Goal: Communication & Community: Answer question/provide support

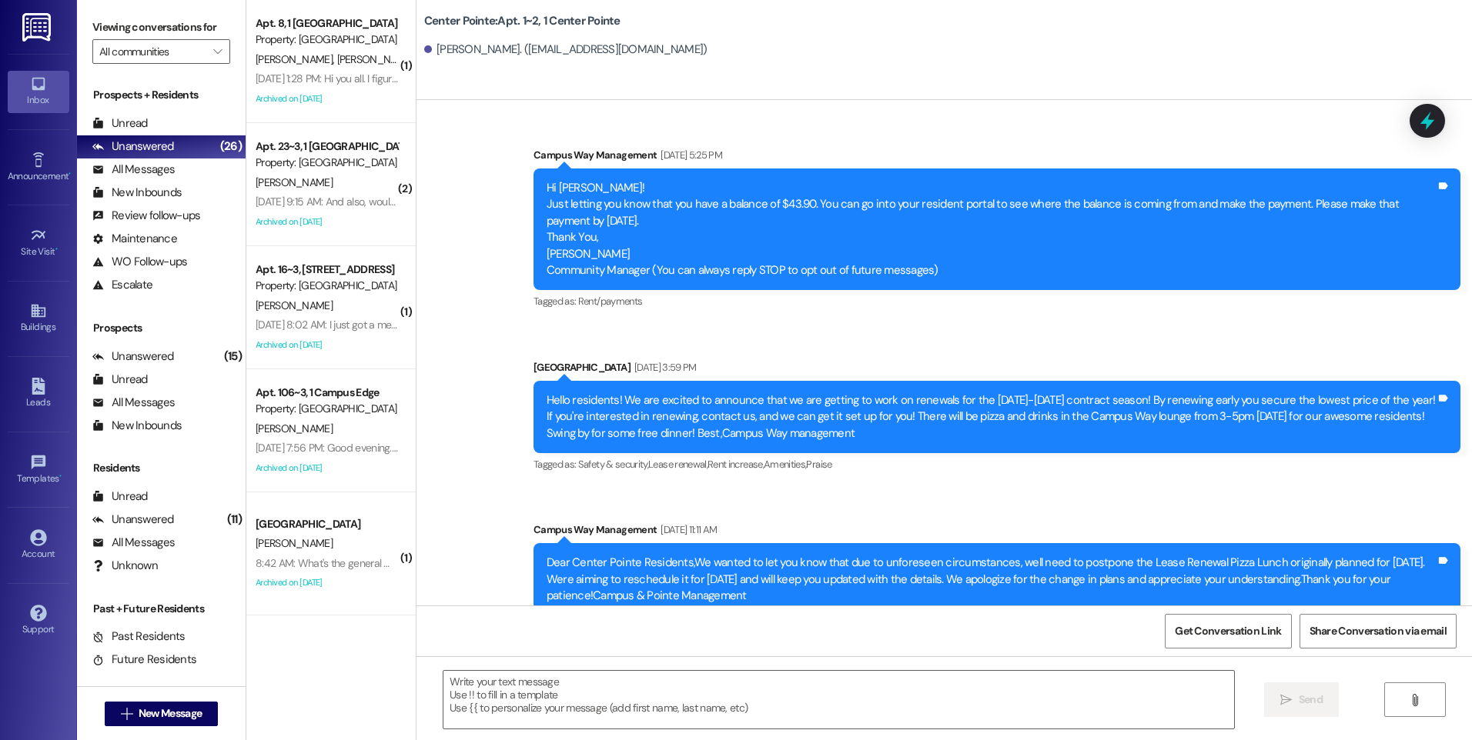
scroll to position [6369, 0]
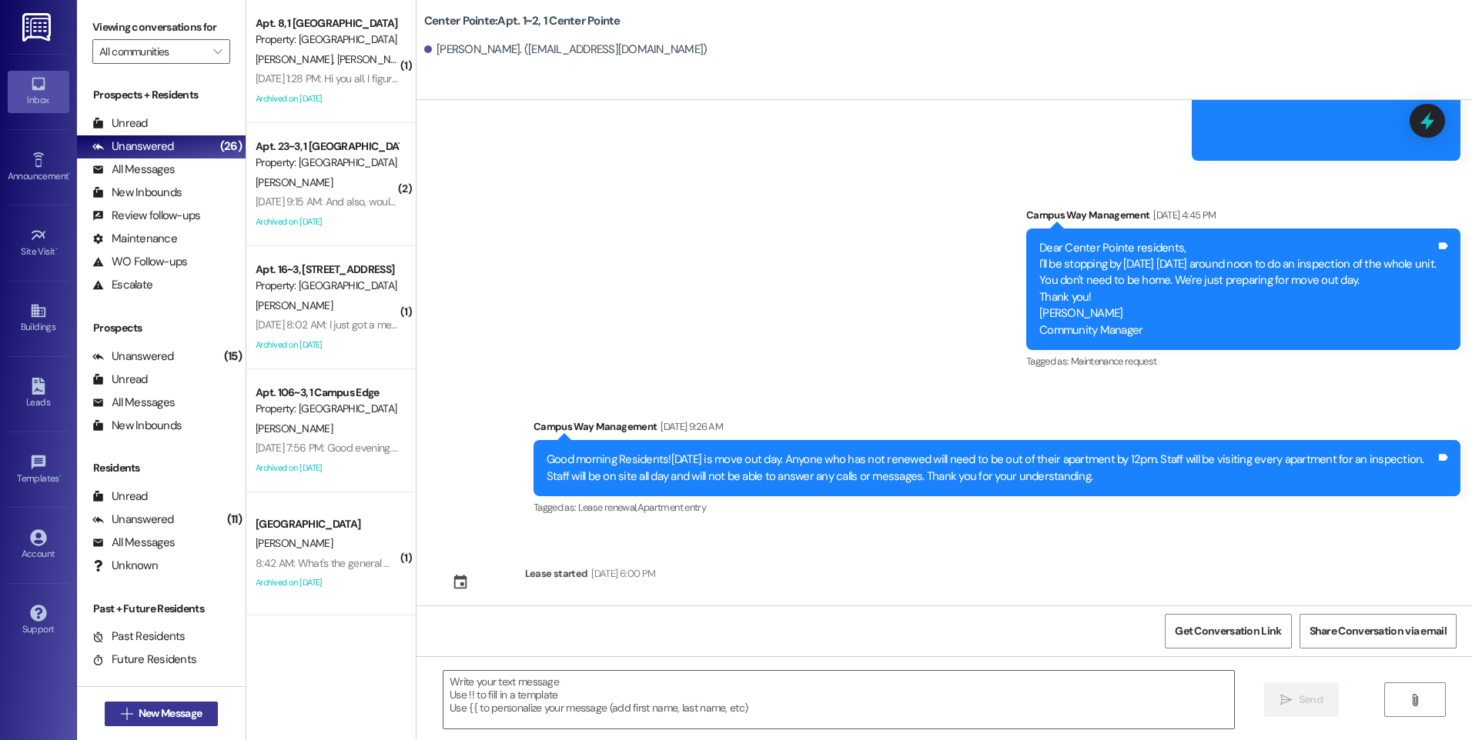
click at [157, 720] on span "New Message" at bounding box center [170, 714] width 63 height 16
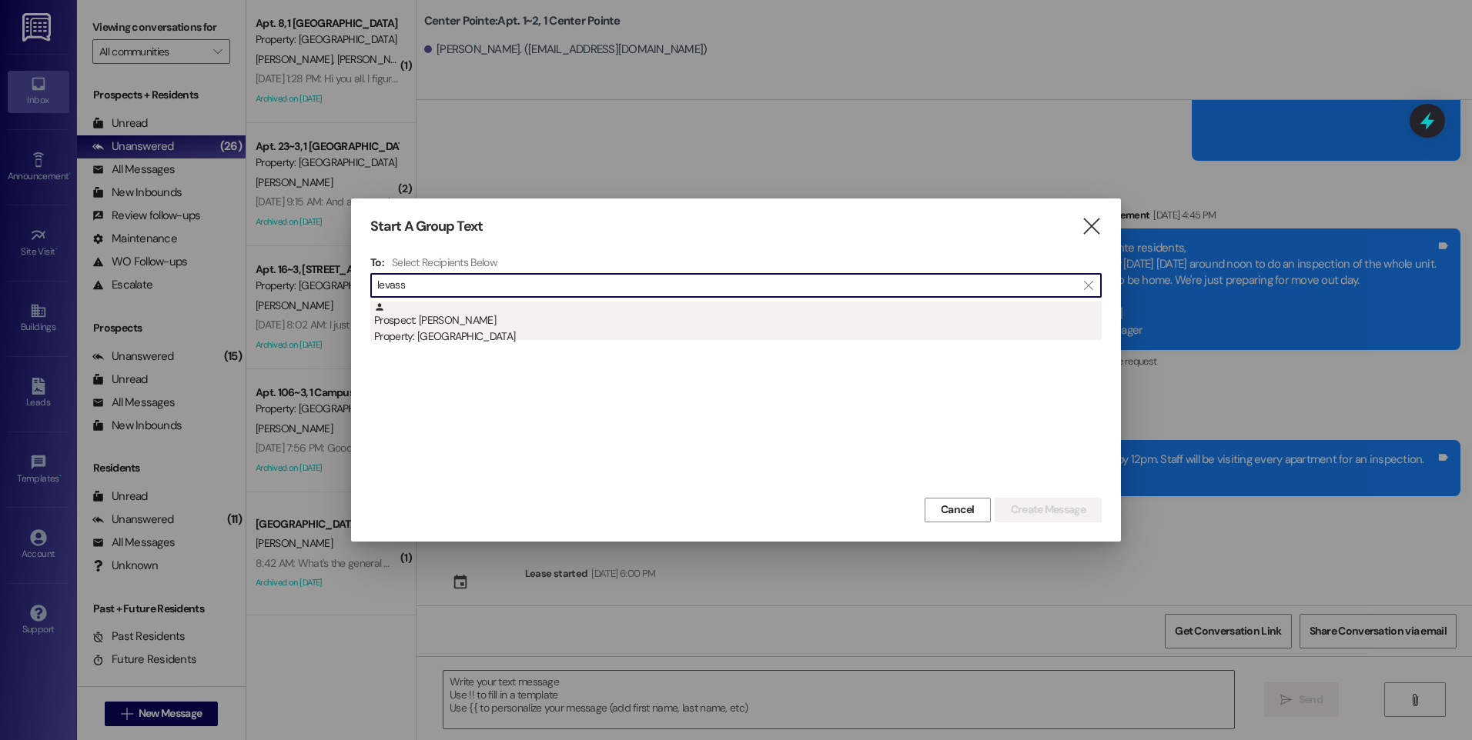
type input "levass"
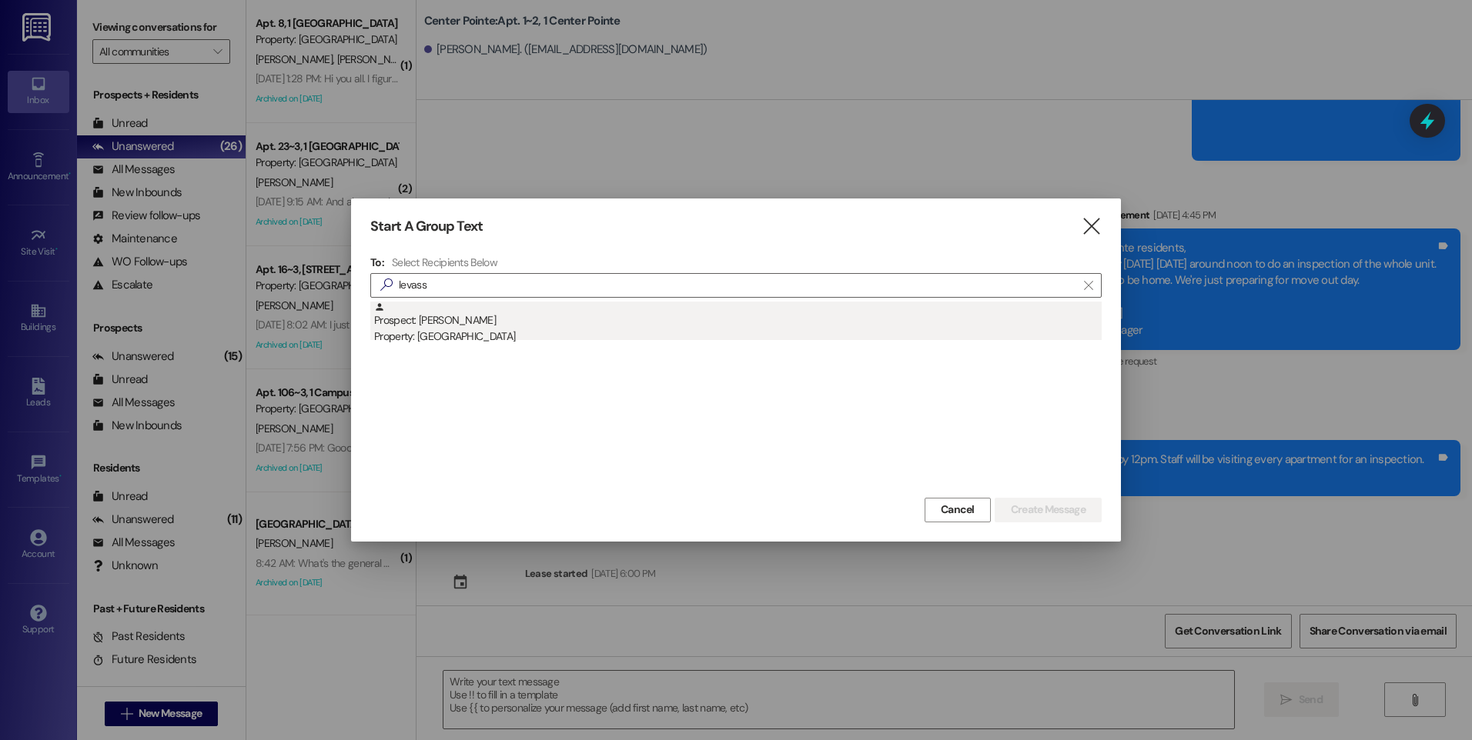
click at [472, 333] on div "Property: [GEOGRAPHIC_DATA]" at bounding box center [737, 337] width 727 height 16
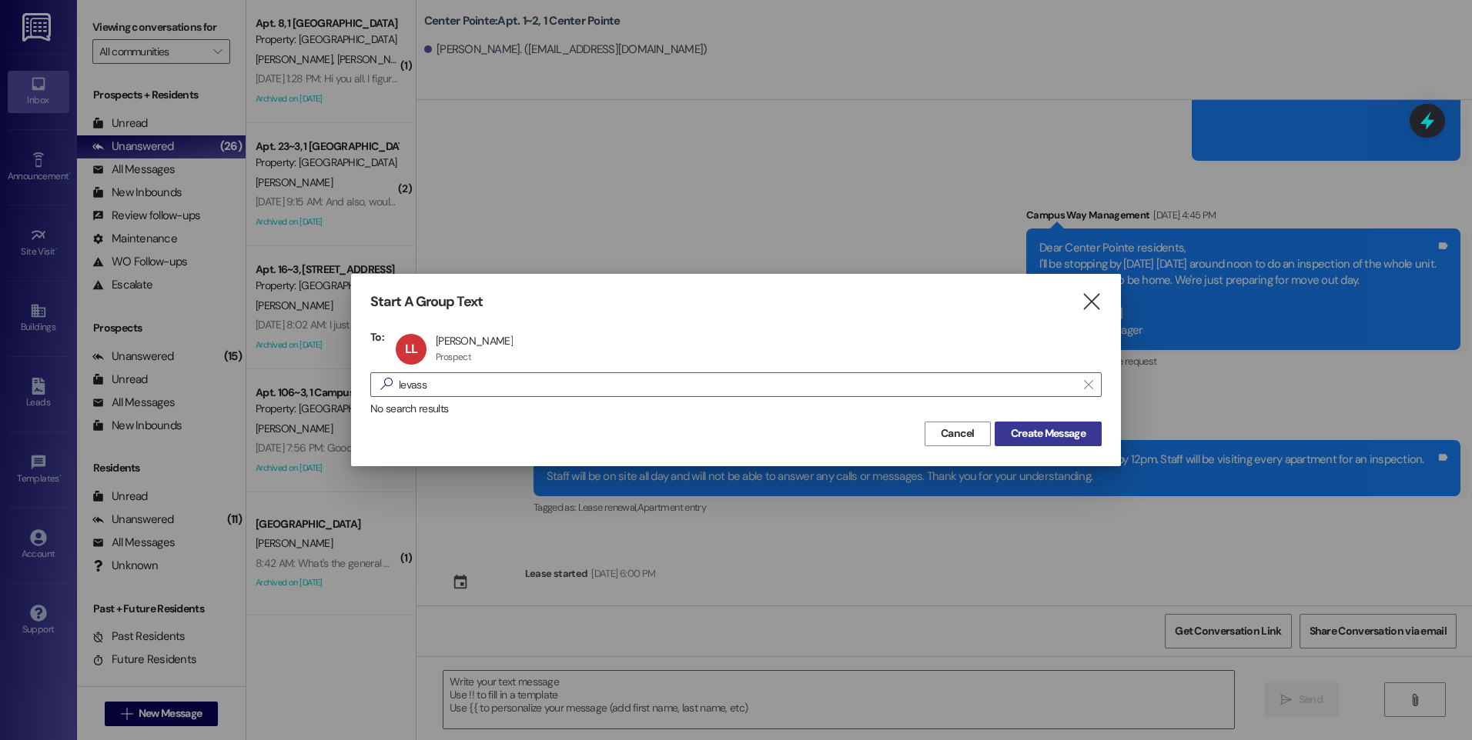
click at [1016, 433] on span "Create Message" at bounding box center [1048, 434] width 75 height 16
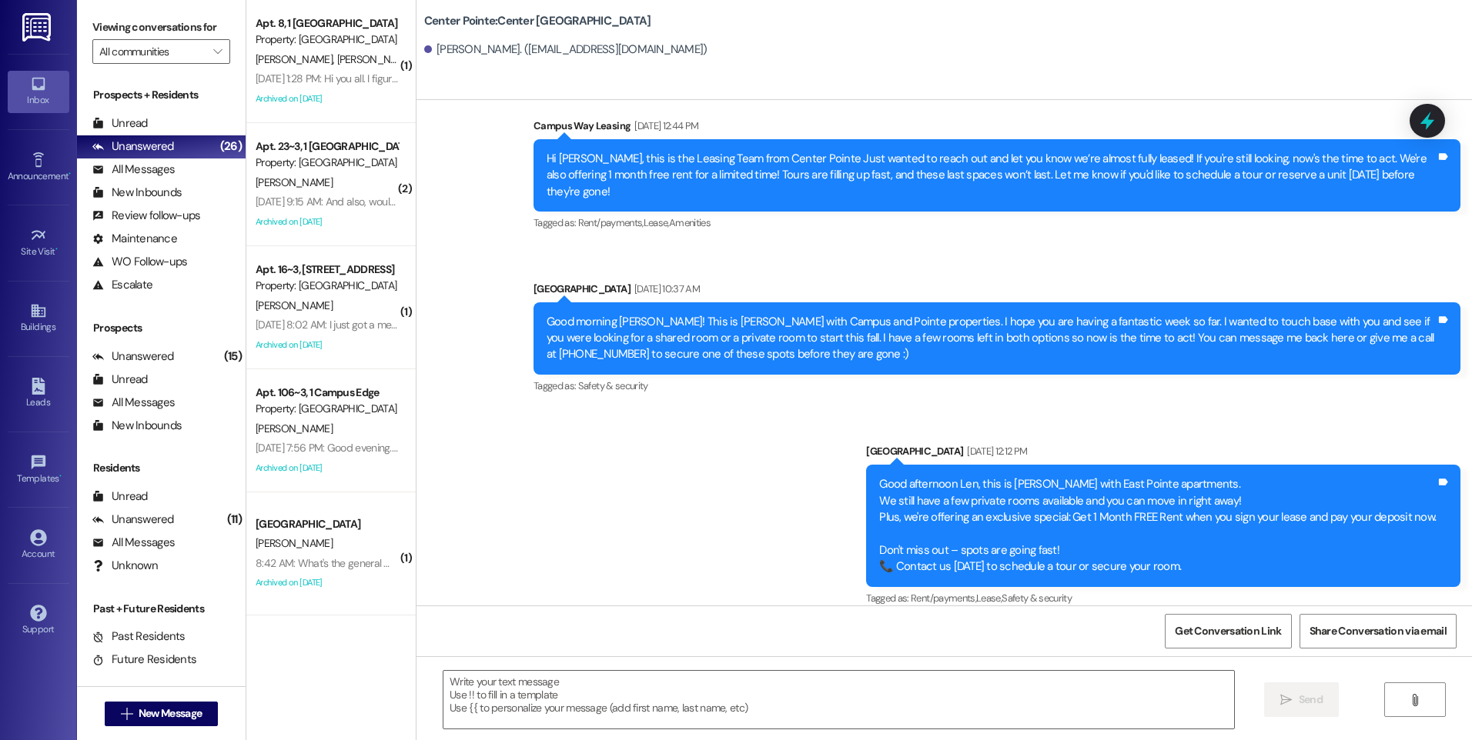
scroll to position [209, 0]
click at [704, 701] on textarea at bounding box center [838, 700] width 790 height 58
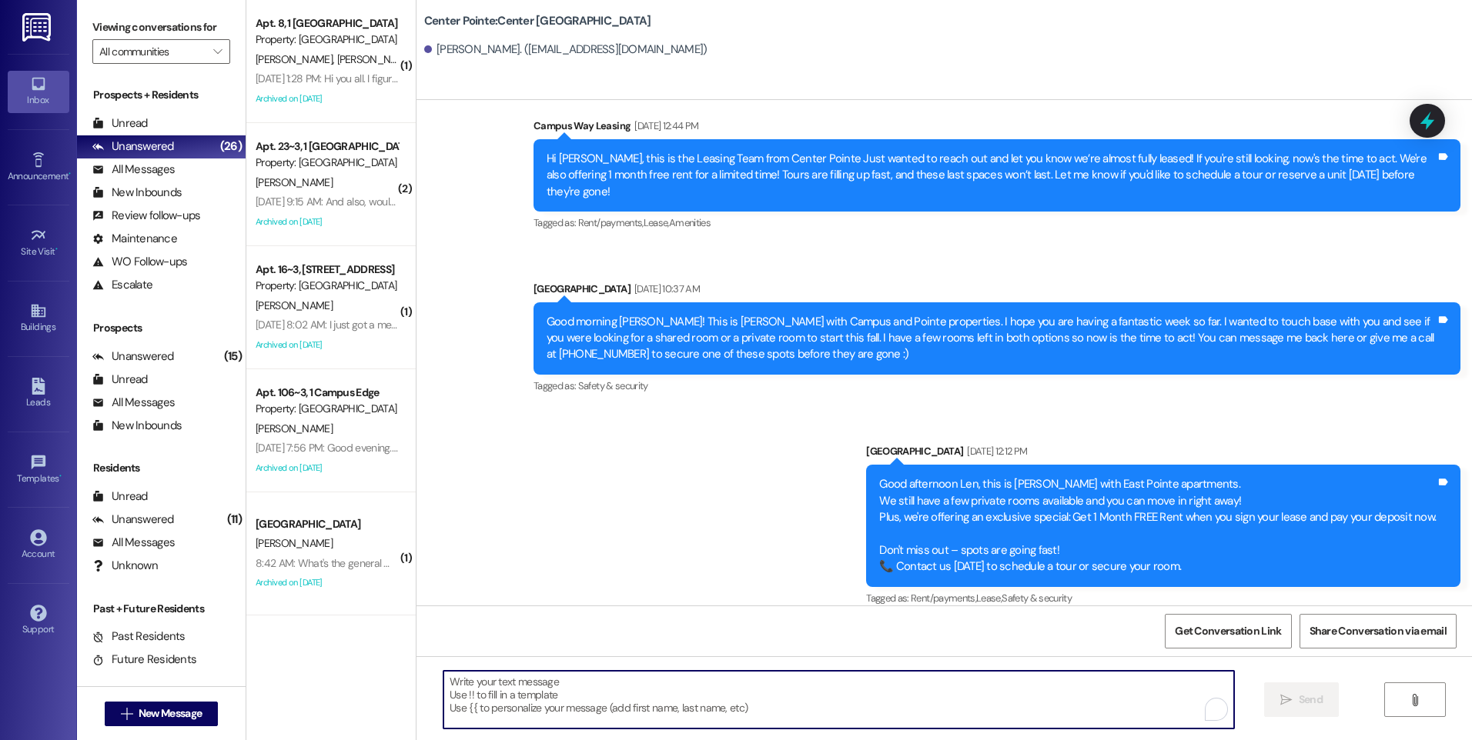
paste textarea "1-2 [GEOGRAPHIC_DATA] (15282789)"
type textarea "1-2 [GEOGRAPHIC_DATA] (15282789)"
drag, startPoint x: 619, startPoint y: 682, endPoint x: 222, endPoint y: 689, distance: 397.2
click at [222, 689] on div "Viewing conversations for All communities  Prospects + Residents Unread (0) Un…" at bounding box center [774, 370] width 1395 height 740
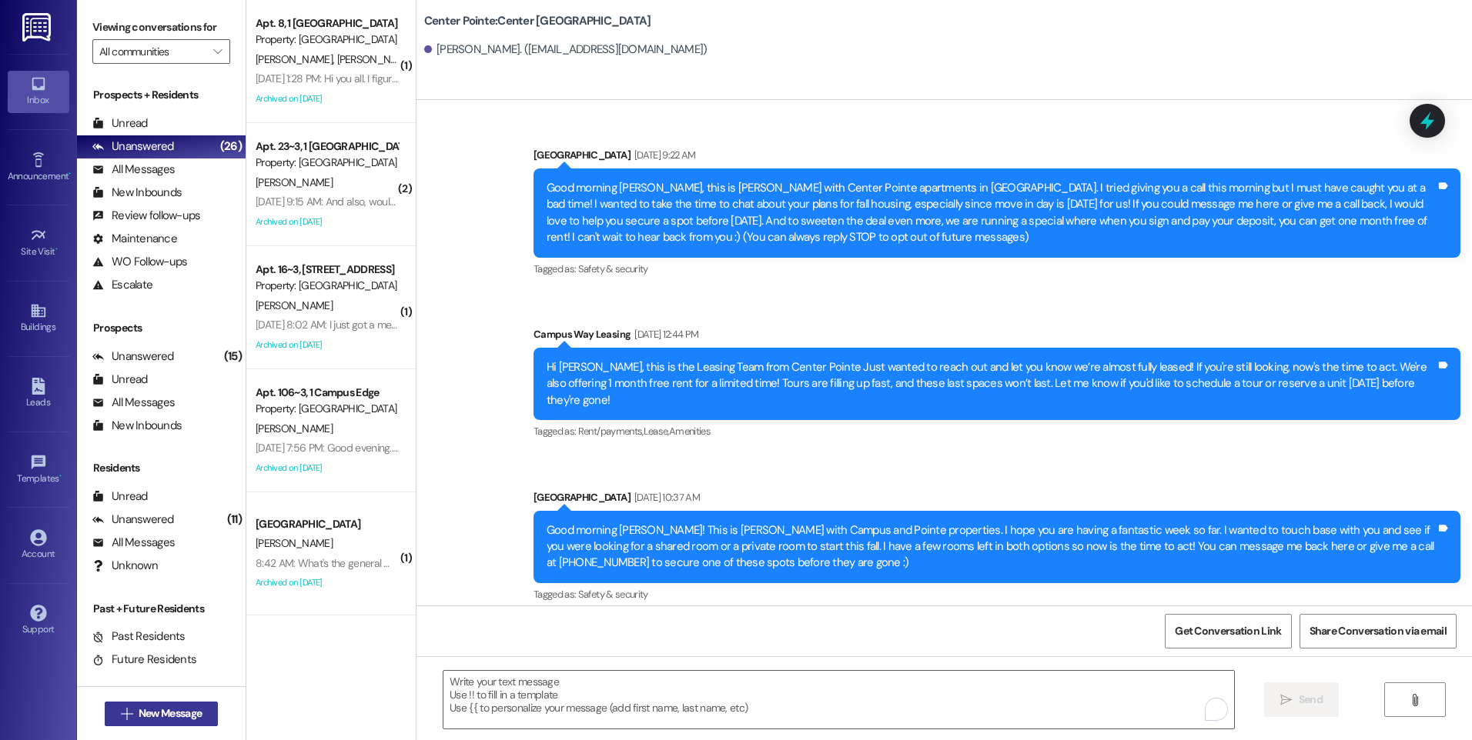
click at [200, 720] on span "New Message" at bounding box center [169, 714] width 69 height 16
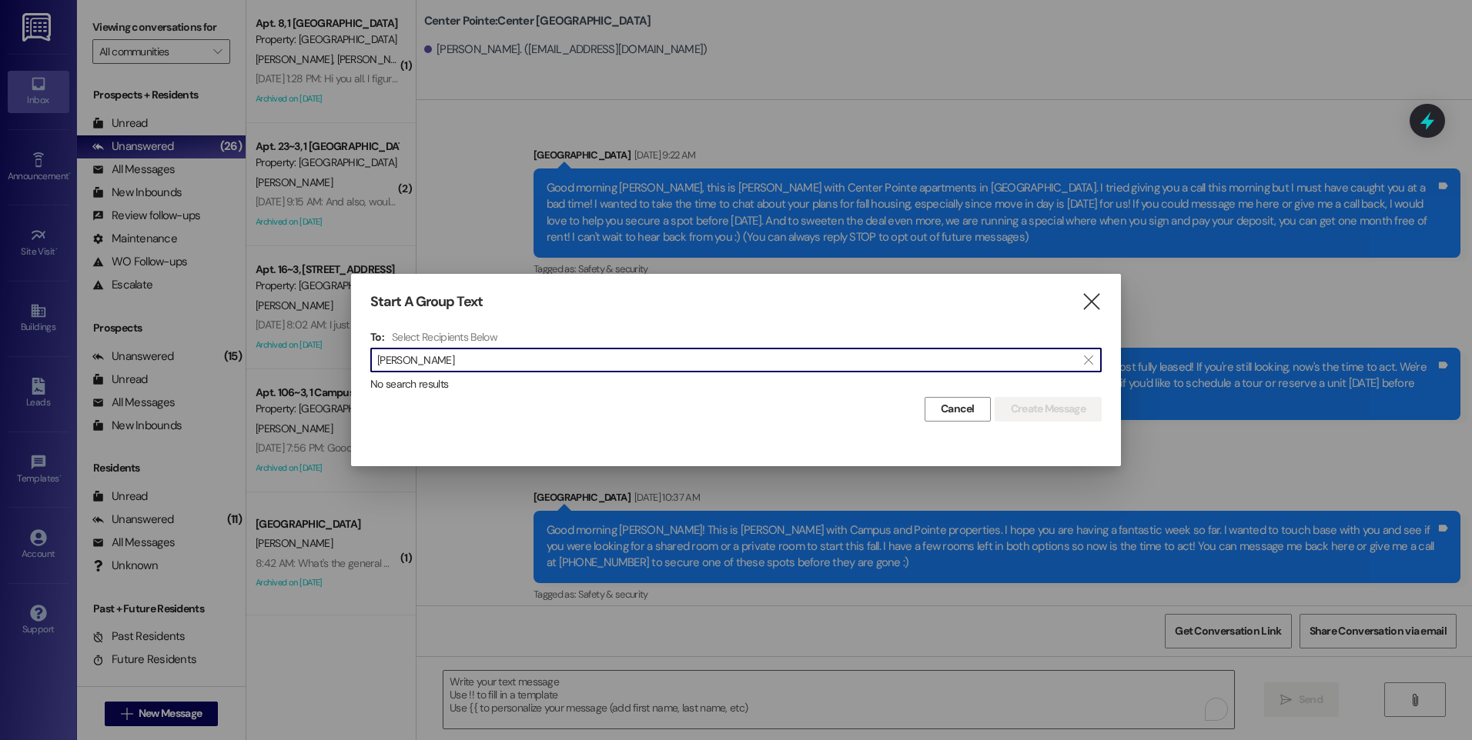
click at [398, 363] on input "[PERSON_NAME]" at bounding box center [726, 360] width 699 height 22
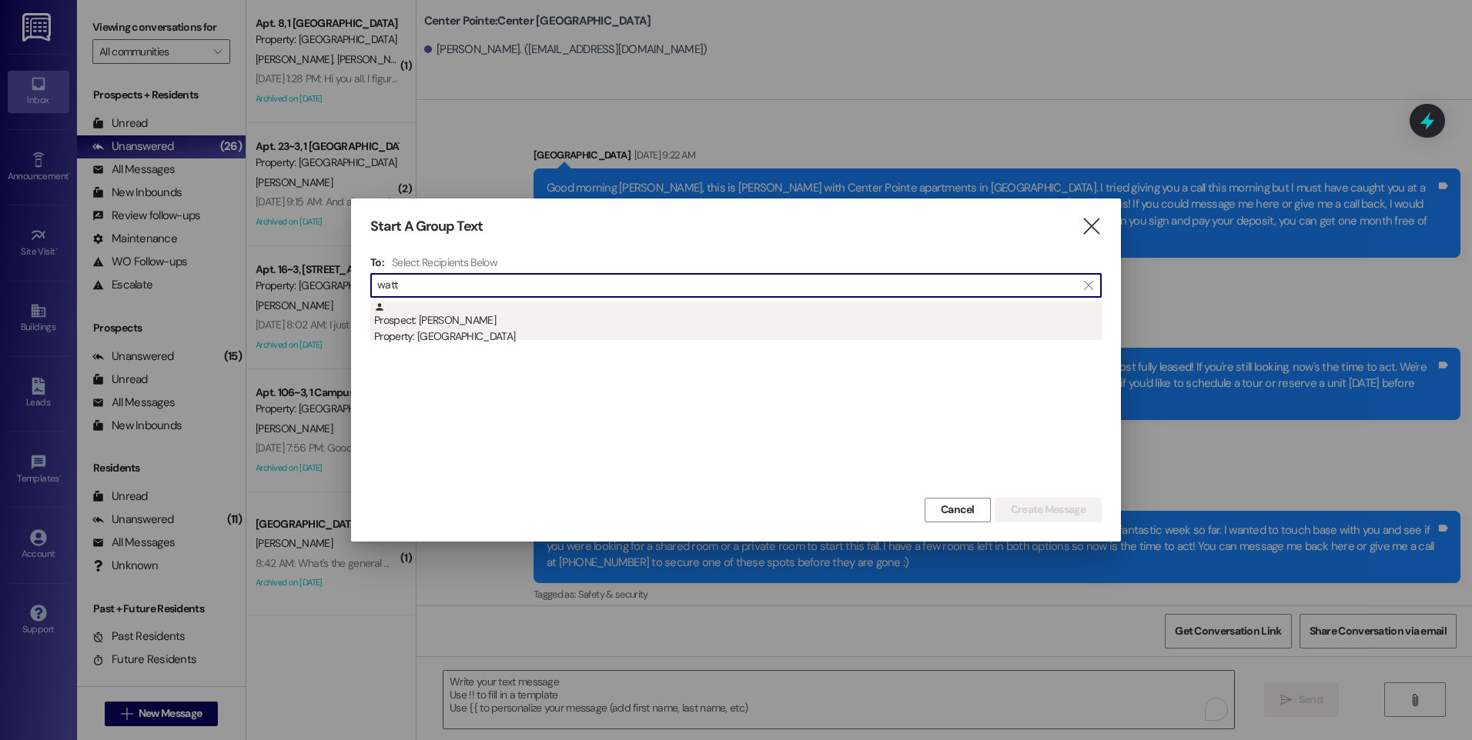
type input "watt"
click at [446, 336] on div "Property: [GEOGRAPHIC_DATA]" at bounding box center [737, 337] width 727 height 16
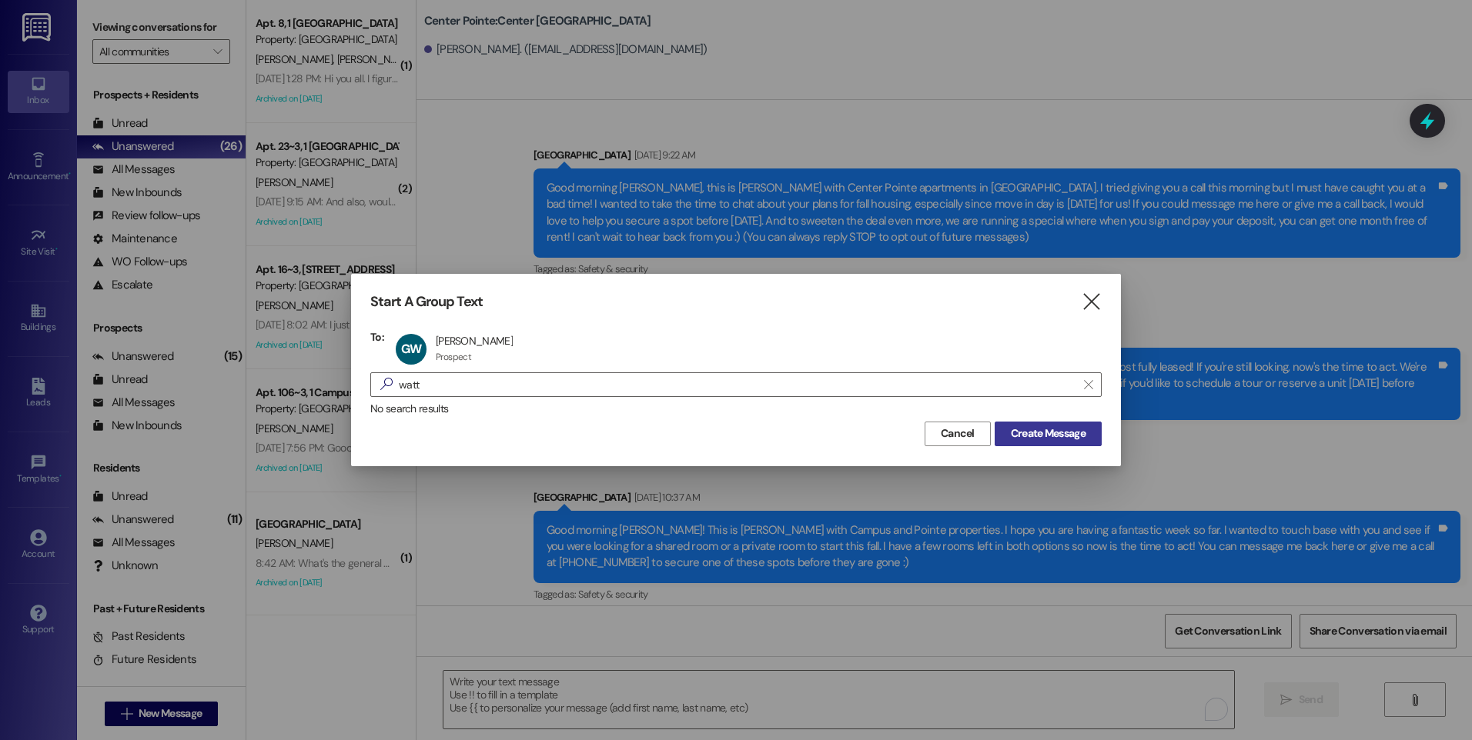
click at [1053, 439] on span "Create Message" at bounding box center [1048, 434] width 75 height 16
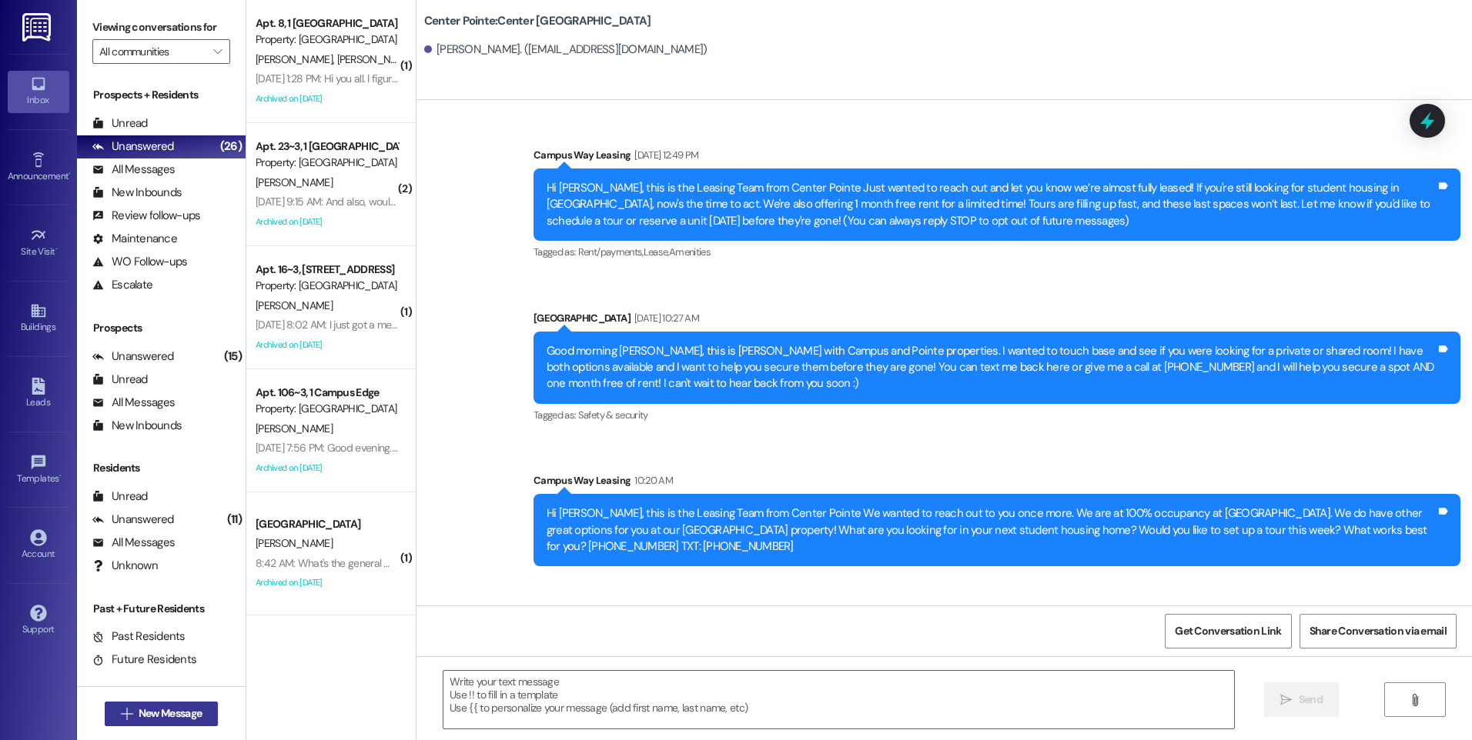
click at [182, 717] on span "New Message" at bounding box center [170, 714] width 63 height 16
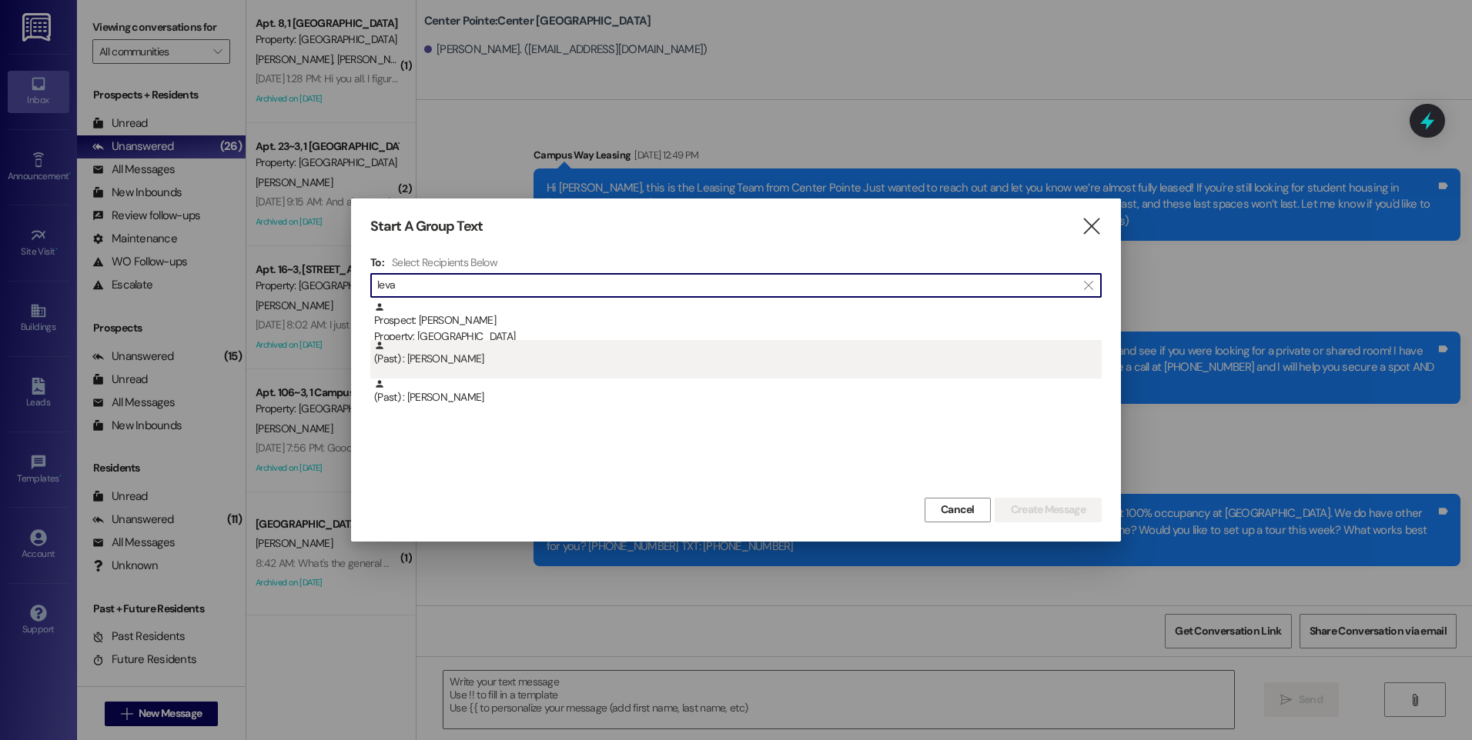
type input "leva"
click at [415, 346] on div "(Past) : [PERSON_NAME]" at bounding box center [737, 353] width 727 height 27
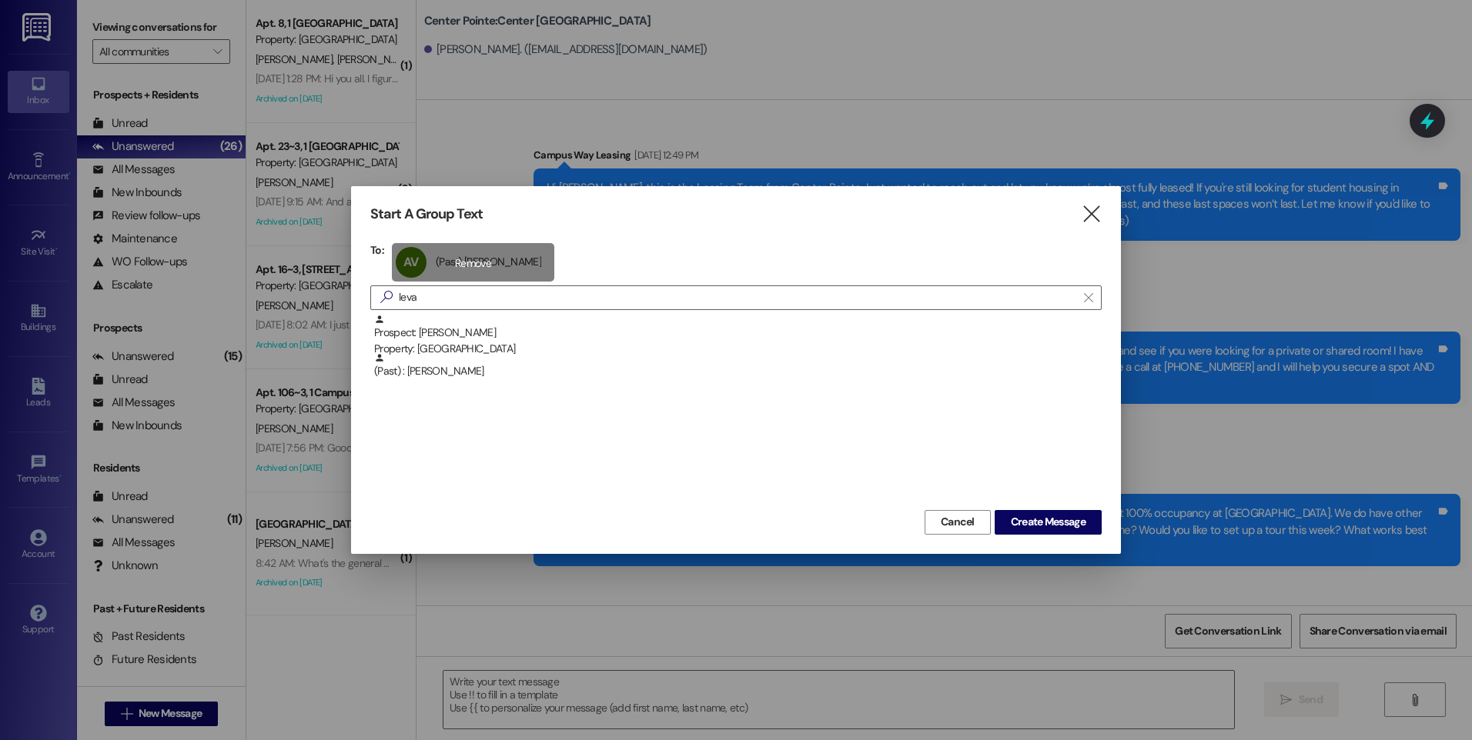
click at [479, 263] on div "AV (Past) [PERSON_NAME] (Past) [PERSON_NAME] click to remove" at bounding box center [473, 262] width 162 height 38
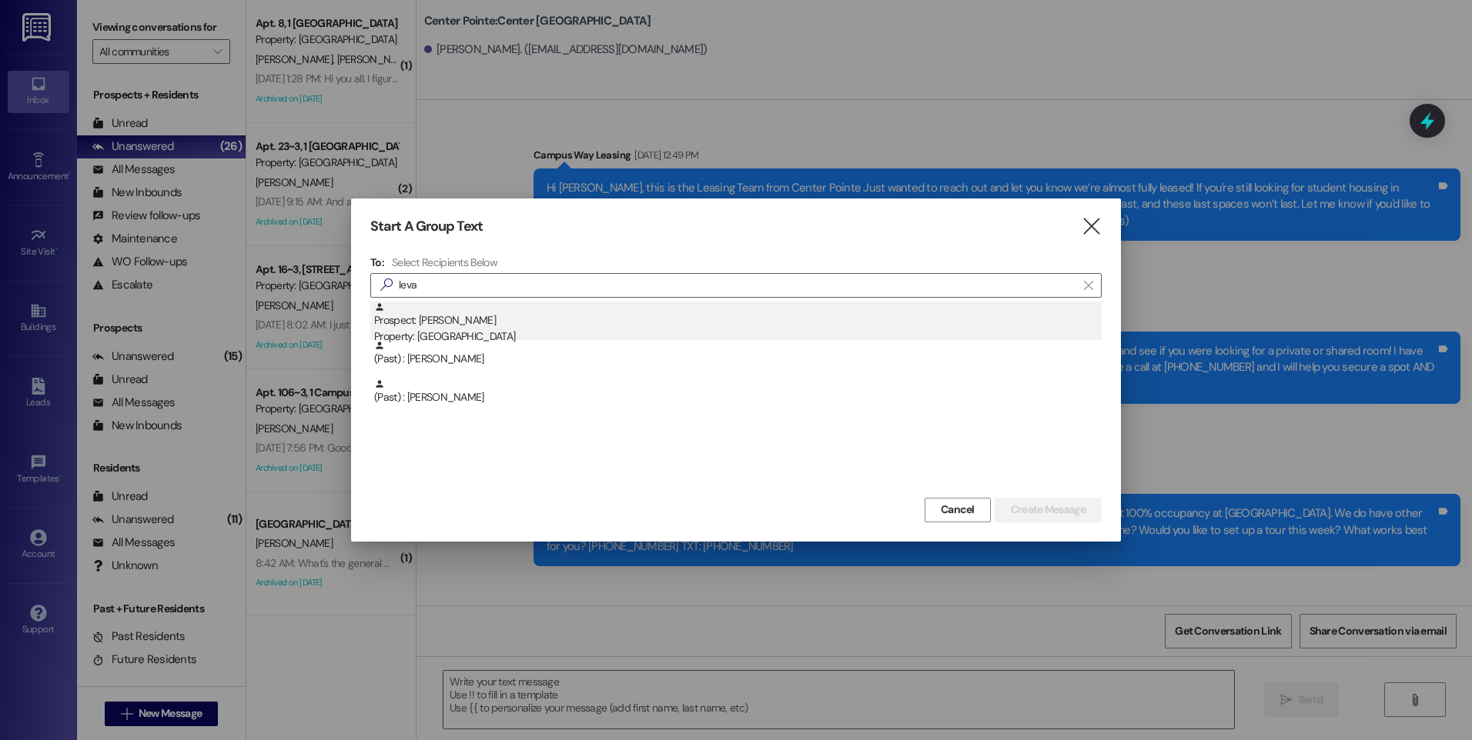
click at [475, 329] on div "Property: [GEOGRAPHIC_DATA]" at bounding box center [737, 337] width 727 height 16
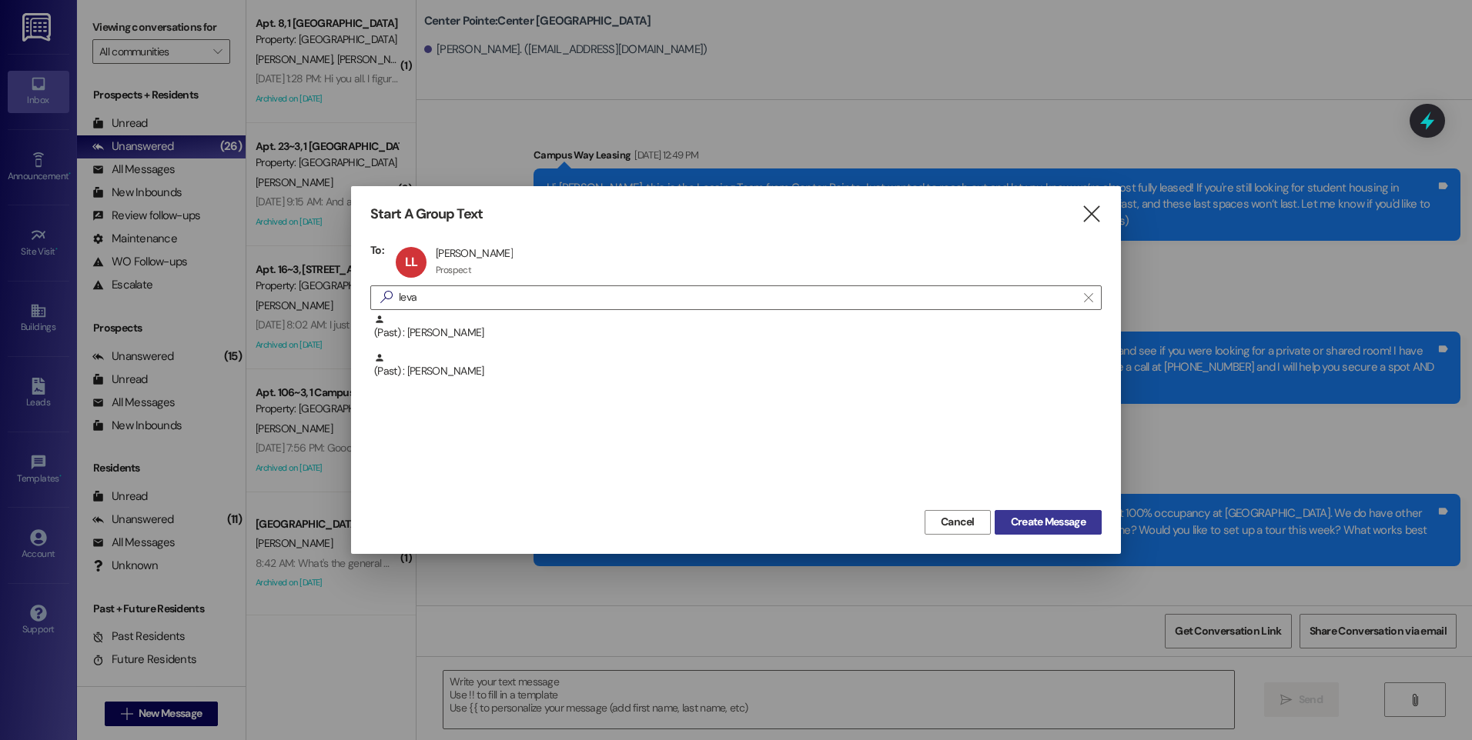
click at [1013, 529] on span "Create Message" at bounding box center [1048, 522] width 75 height 16
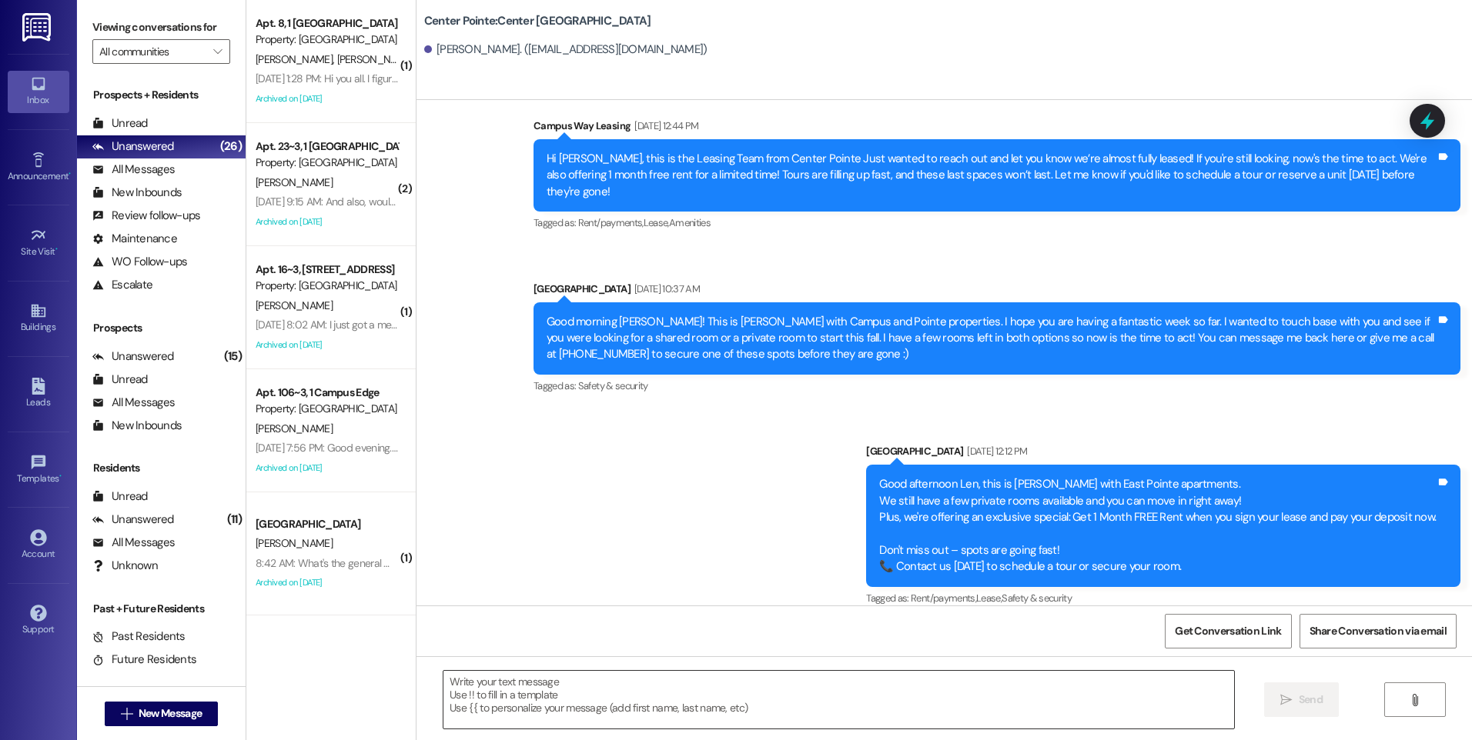
scroll to position [7, 0]
click at [660, 680] on textarea at bounding box center [838, 700] width 790 height 58
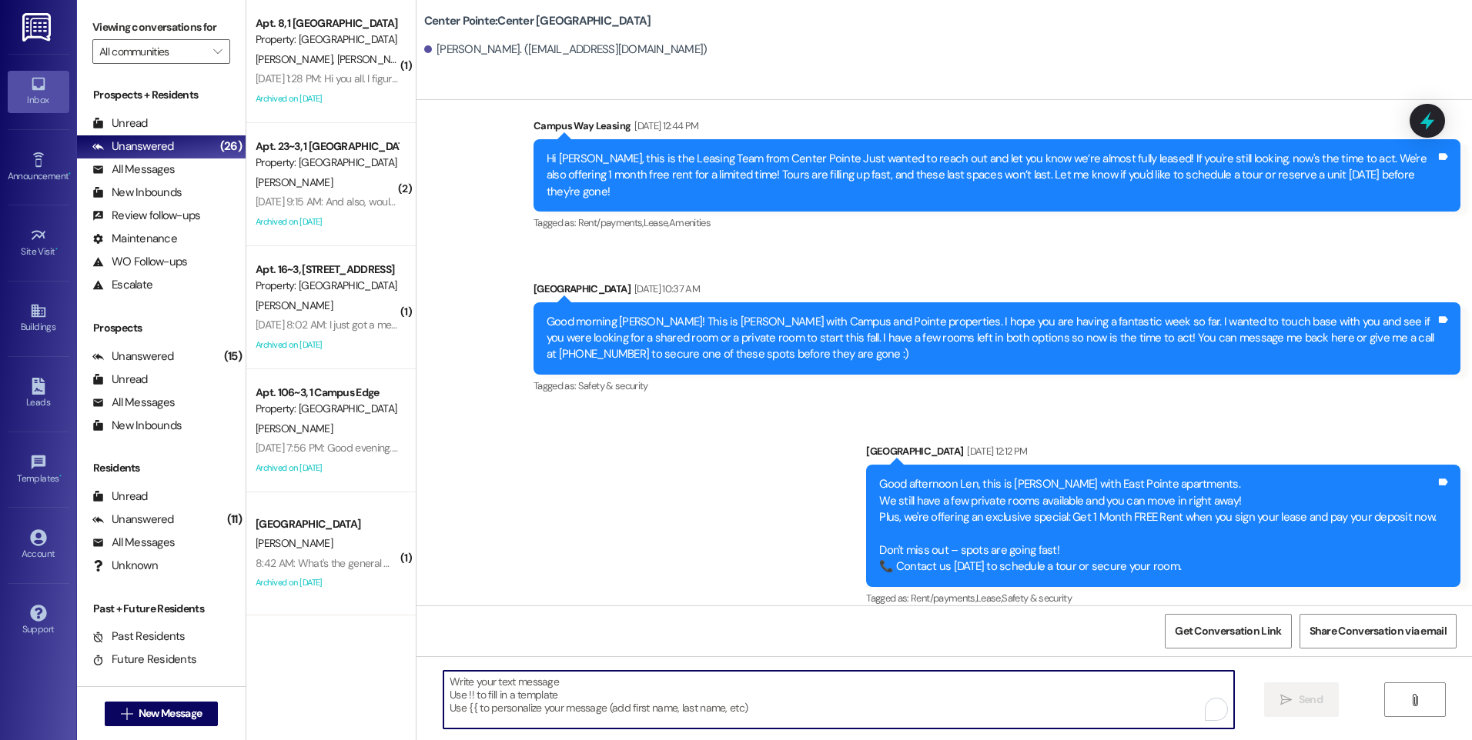
paste textarea "Hi {{first_name}}, this is the Leasing Team from {{property}} Just wanted to re…"
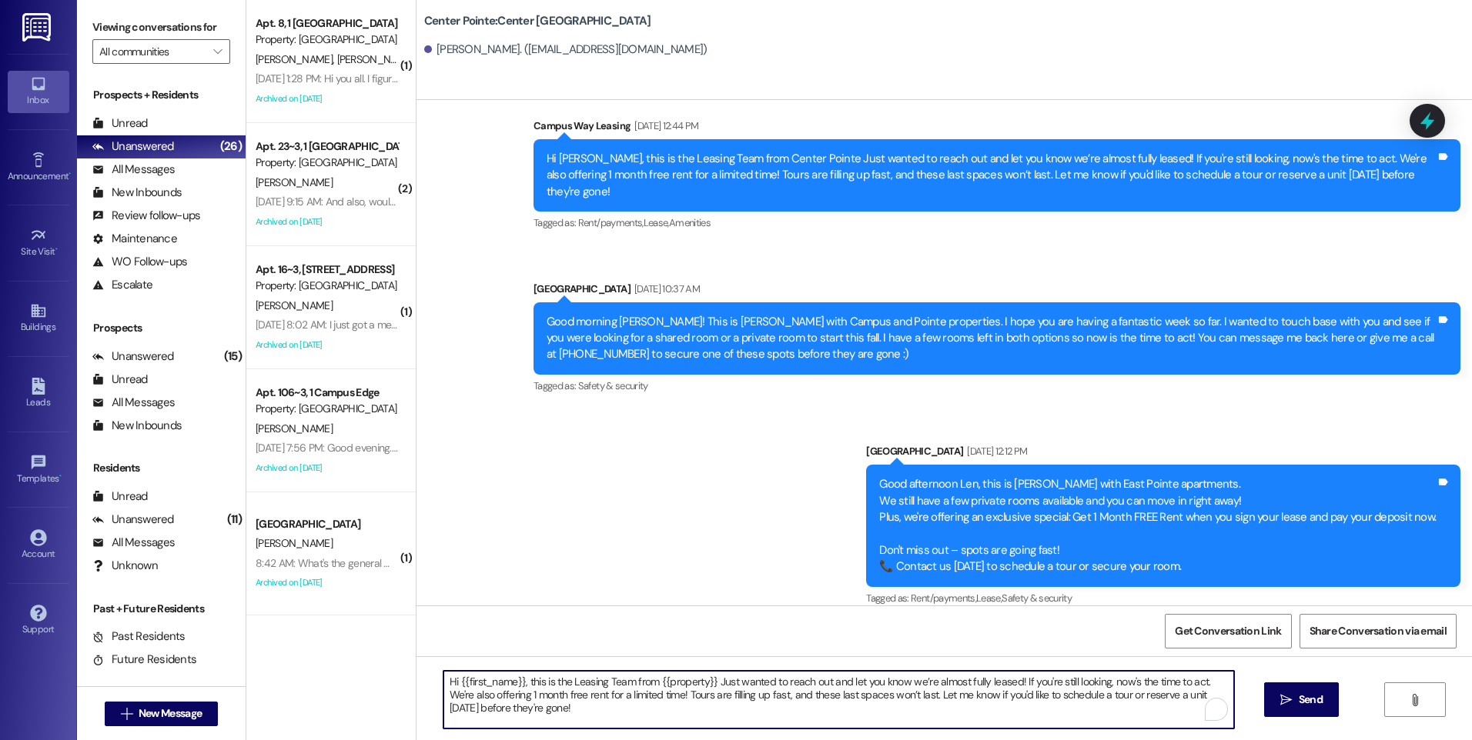
scroll to position [4, 0]
click at [821, 683] on textarea "Hi {{first_name}}, this is the Leasing Team from {{property}} Just wanted to re…" at bounding box center [838, 700] width 790 height 58
type textarea "Hi {{first_name}}, this is the Leasing Team from {{property}} Just wanted to re…"
drag, startPoint x: 625, startPoint y: 717, endPoint x: 376, endPoint y: 670, distance: 253.9
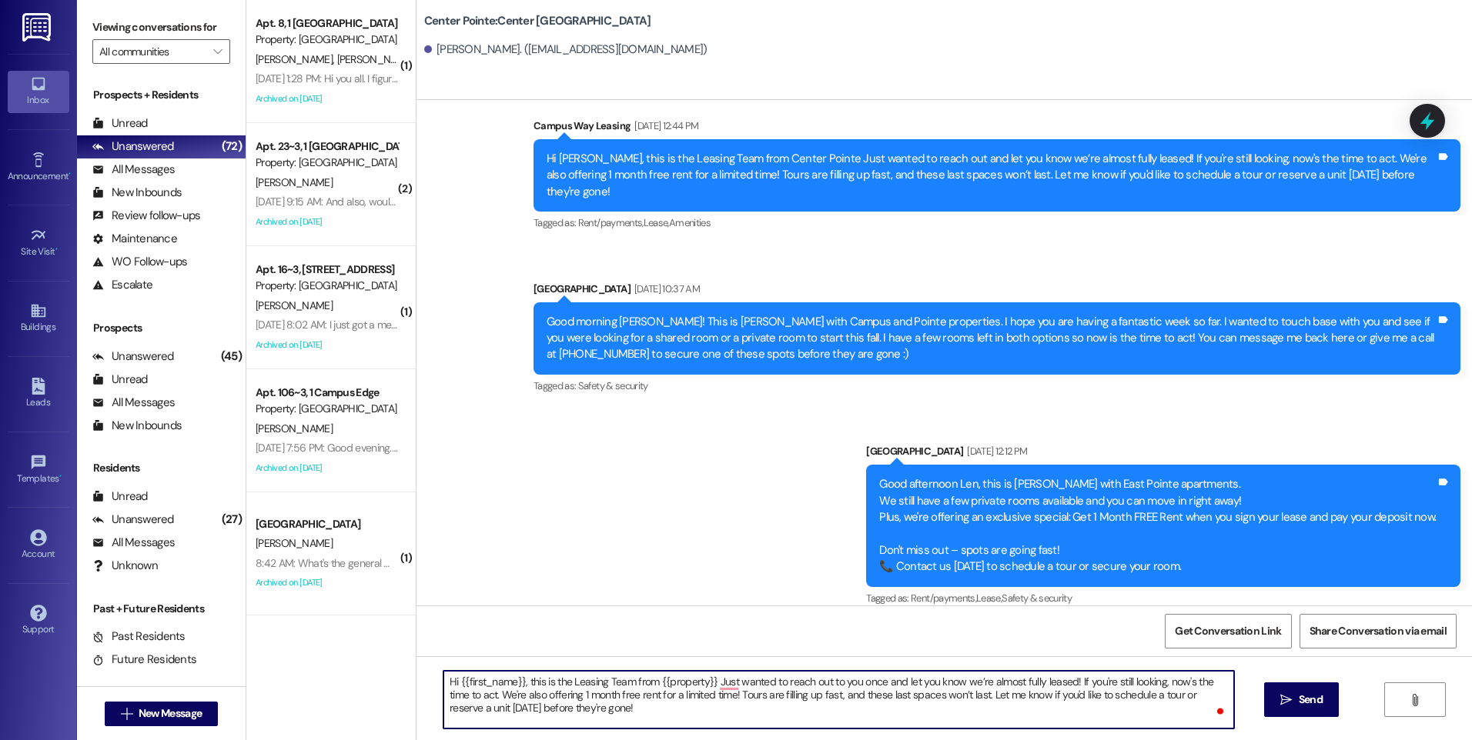
click at [376, 670] on div "( 1 ) Apt. 5~3, 1 Campus Way Property: [GEOGRAPHIC_DATA][PERSON_NAME] [DATE] at…" at bounding box center [858, 370] width 1225 height 740
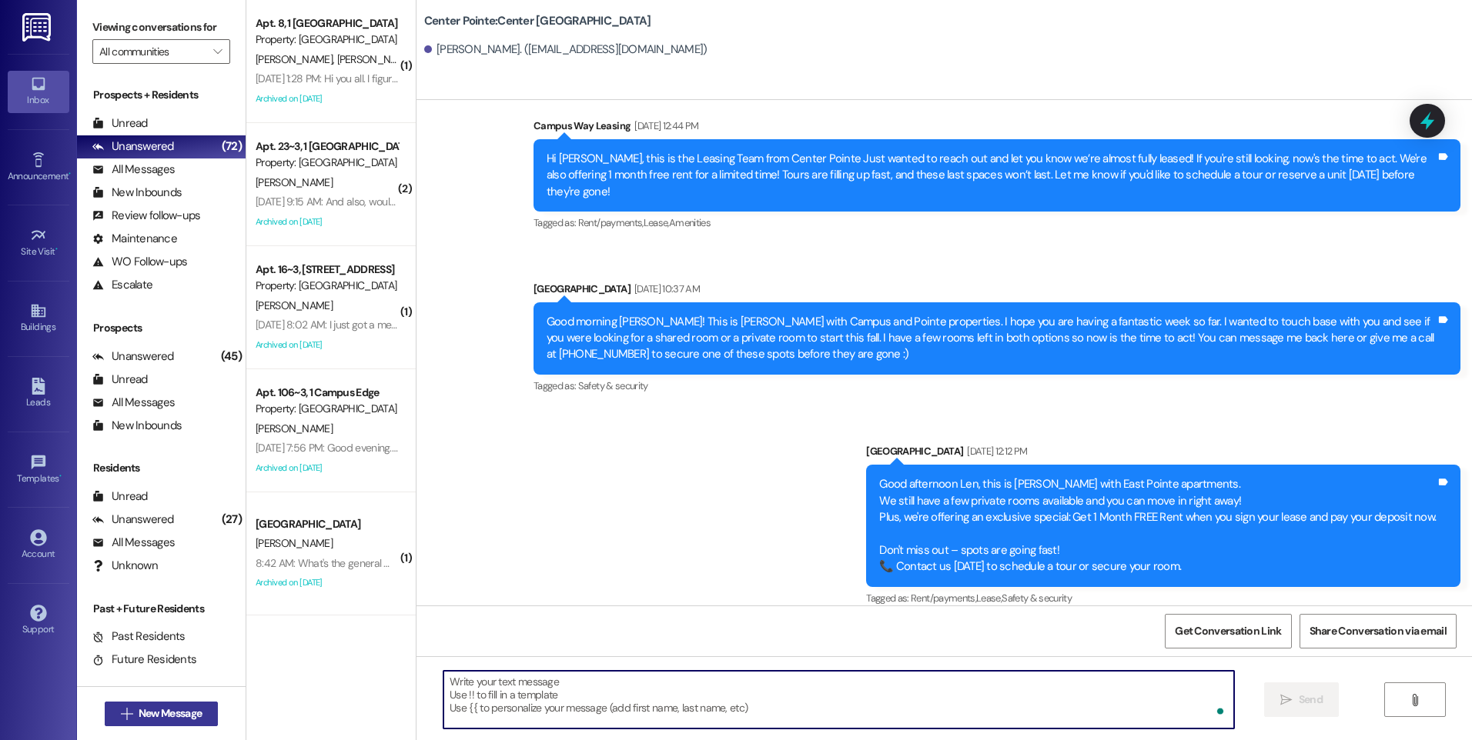
click at [213, 721] on button " New Message" at bounding box center [162, 714] width 114 height 25
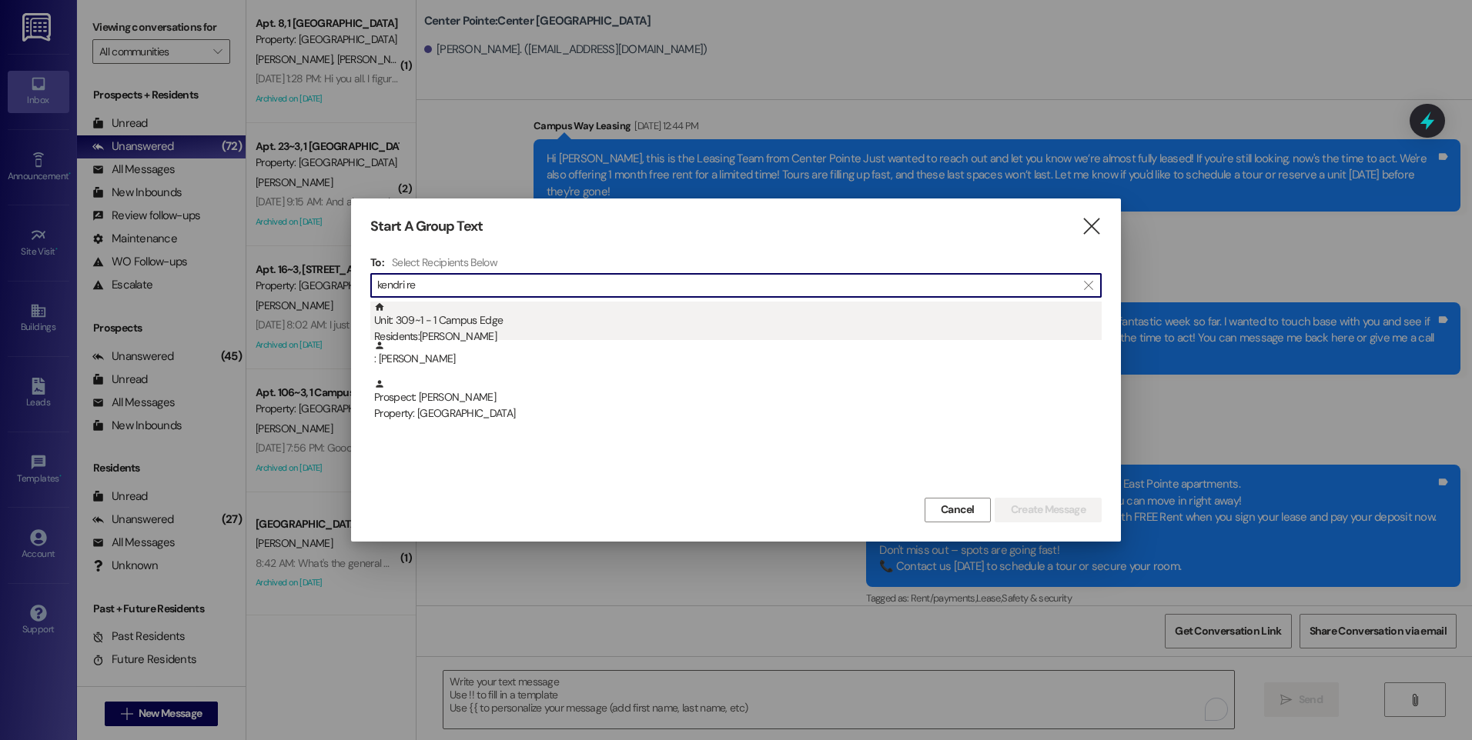
type input "kendri re"
click at [521, 313] on div "Unit: 309~1 - 1 Campus Edge Residents: [PERSON_NAME]" at bounding box center [737, 324] width 727 height 44
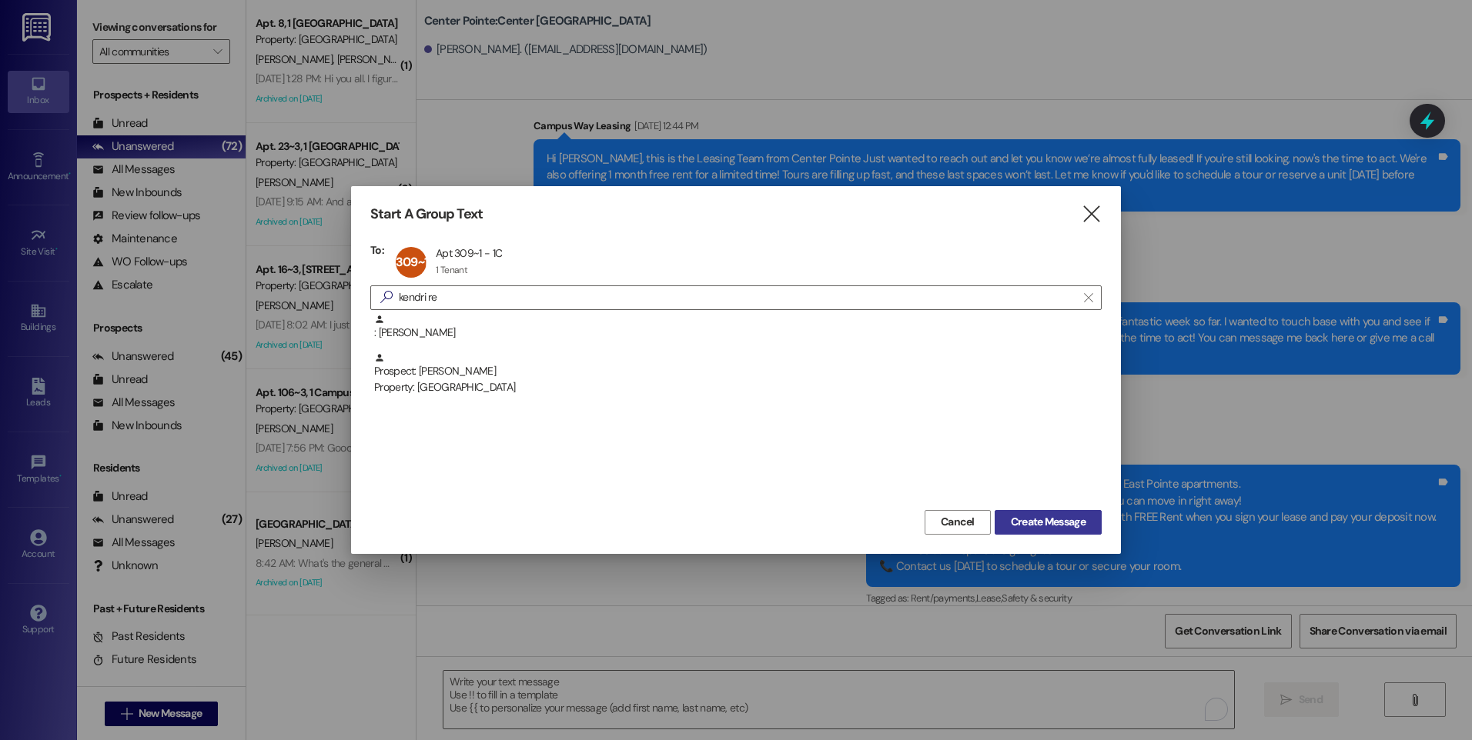
click at [1066, 534] on button "Create Message" at bounding box center [1048, 522] width 107 height 25
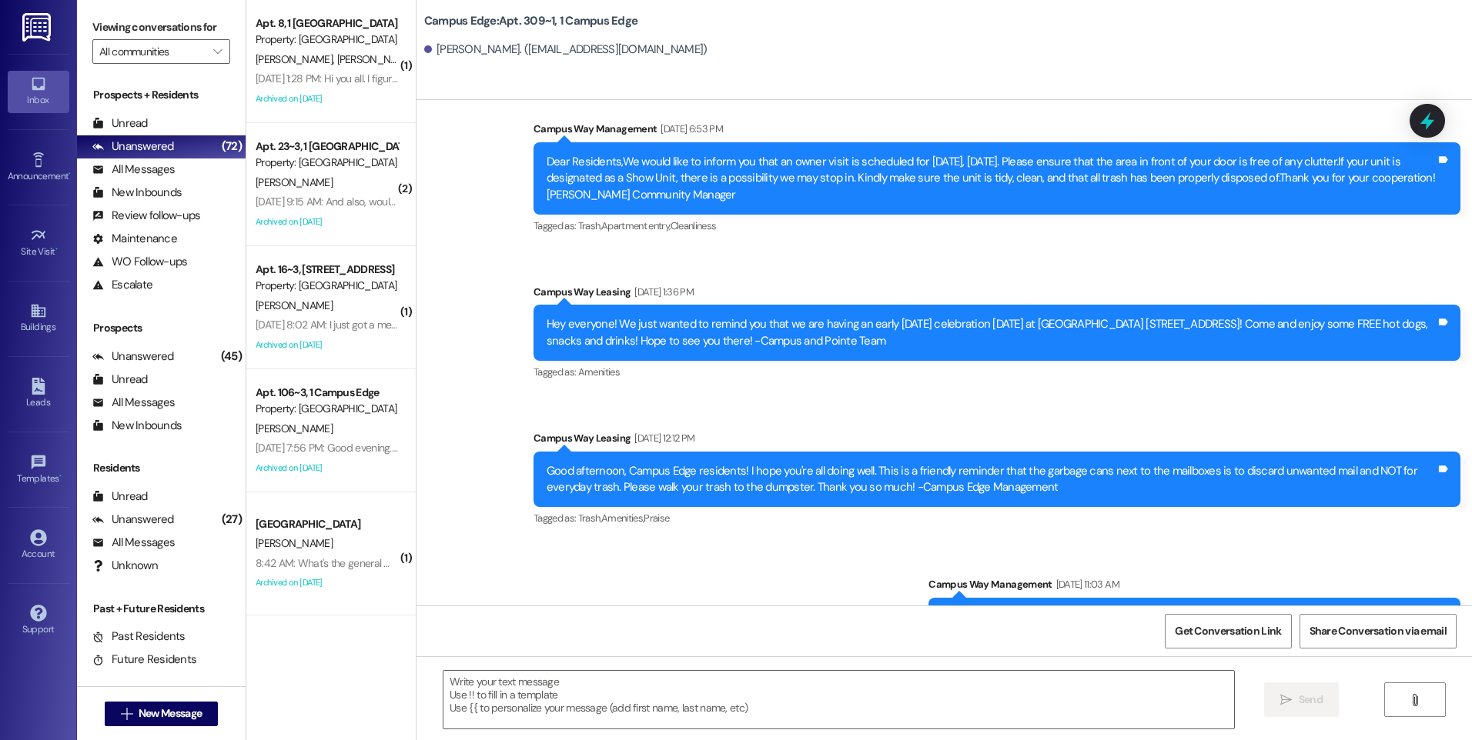
scroll to position [2158, 0]
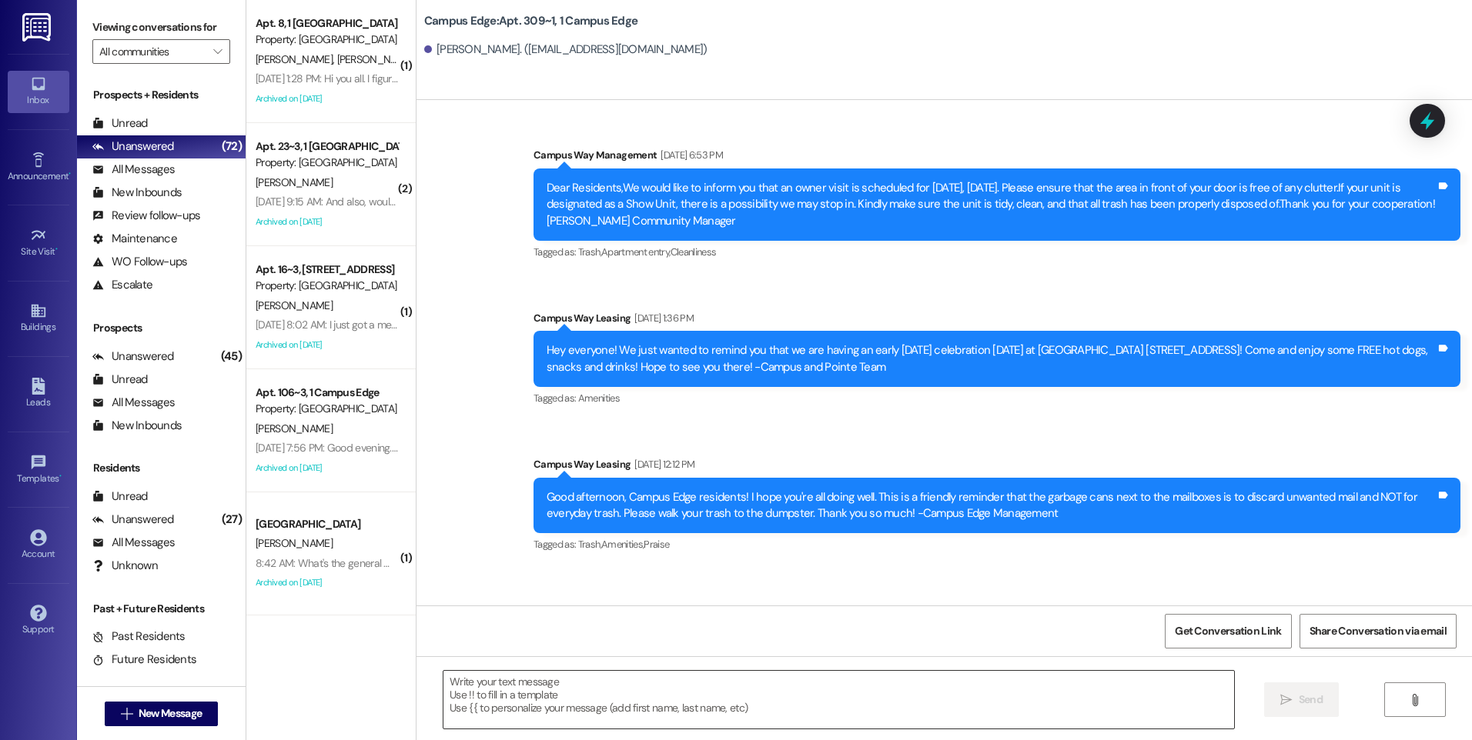
click at [821, 708] on textarea at bounding box center [838, 700] width 790 height 58
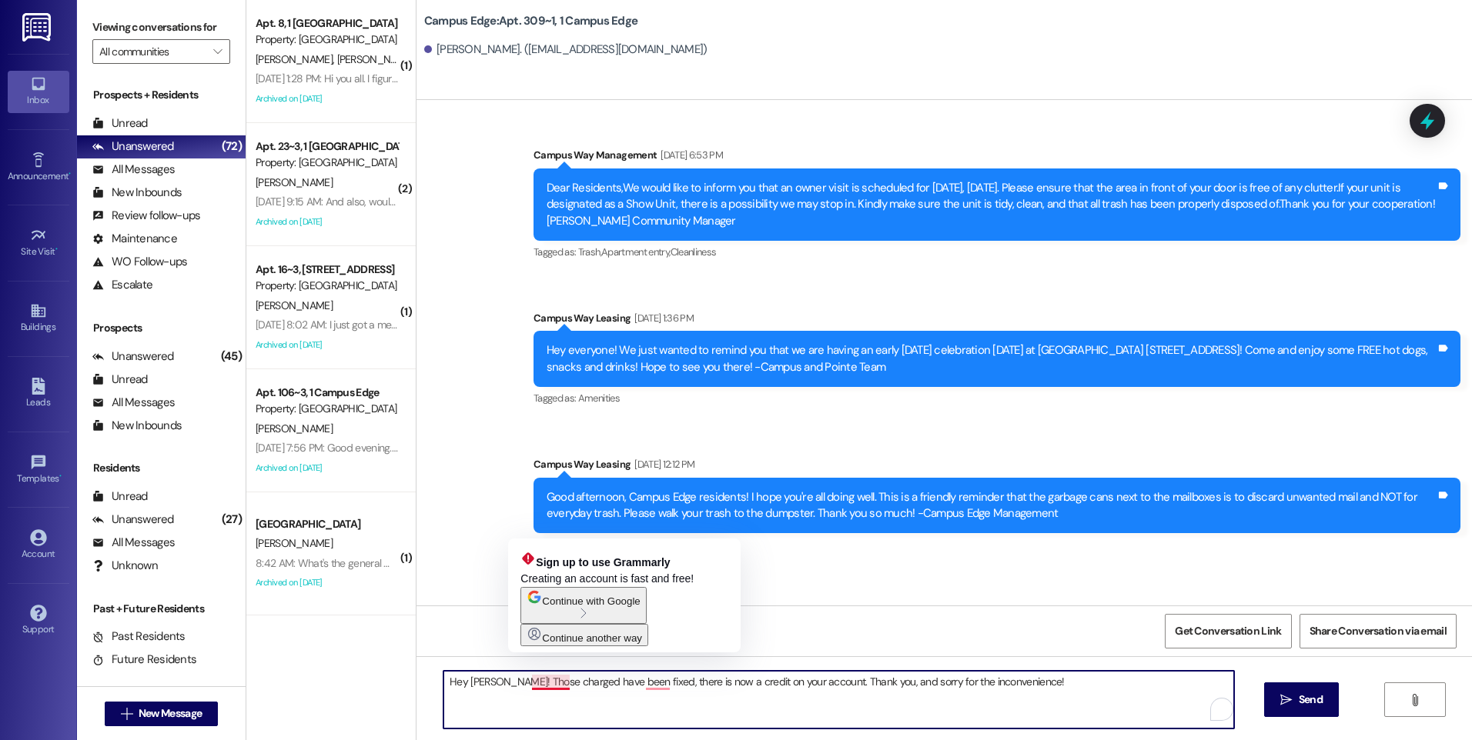
click at [560, 682] on textarea "Hey [PERSON_NAME]! Those charged have been fixed, there is now a credit on your…" at bounding box center [838, 700] width 790 height 58
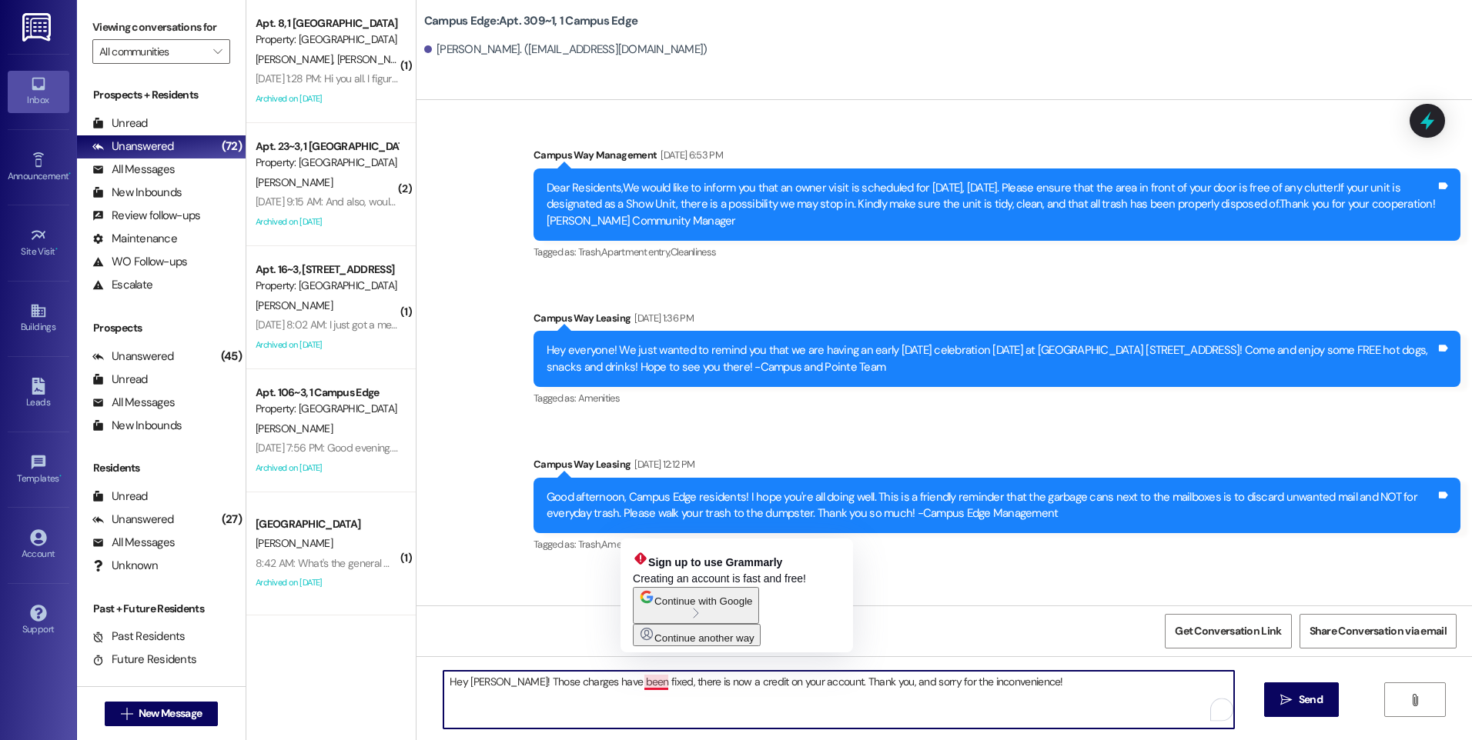
click at [648, 684] on textarea "Hey [PERSON_NAME]! Those charges have been fixed, there is now a credit on your…" at bounding box center [838, 700] width 790 height 58
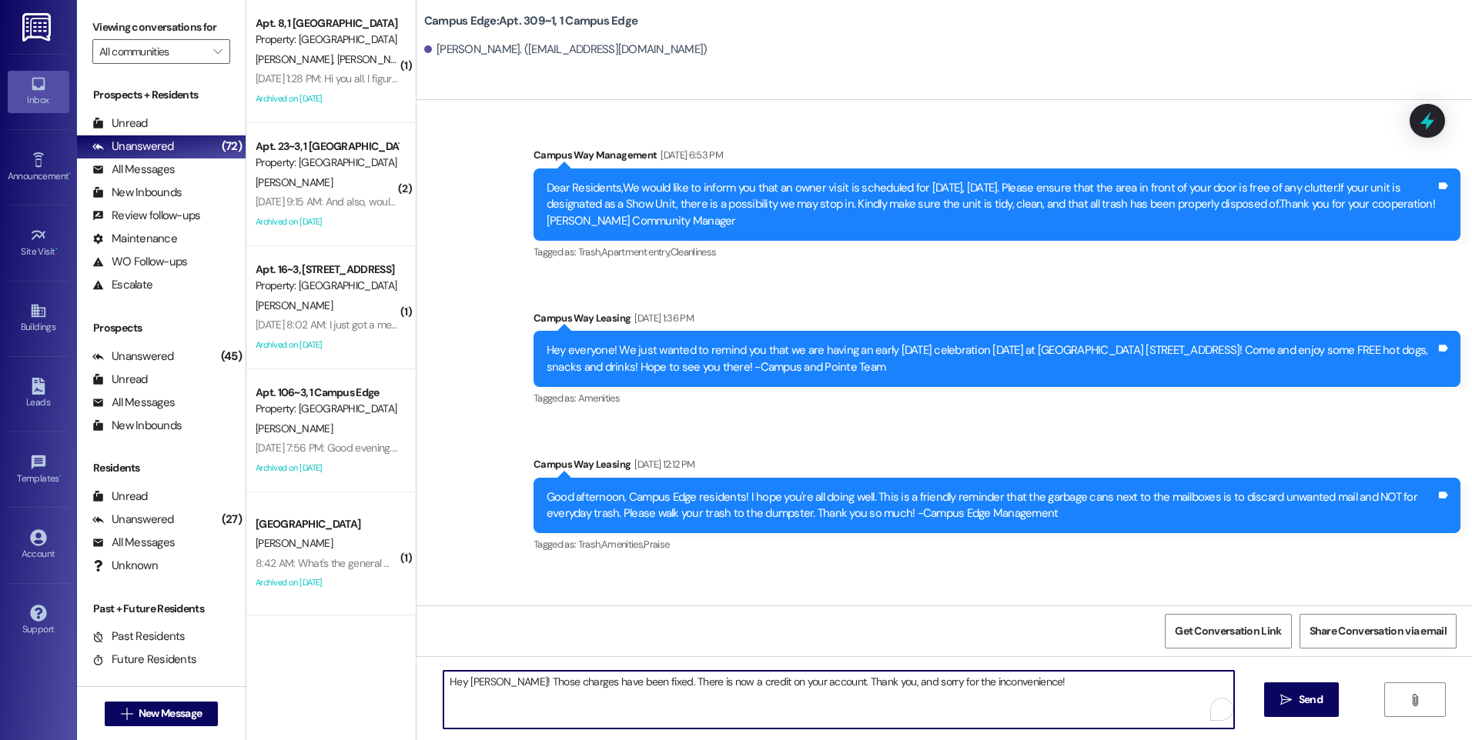
click at [1091, 682] on textarea "Hey [PERSON_NAME]! Those charges have been fixed. There is now a credit on your…" at bounding box center [838, 700] width 790 height 58
type textarea "Hey [PERSON_NAME]! Those charges have been fixed. There is now a credit on your…"
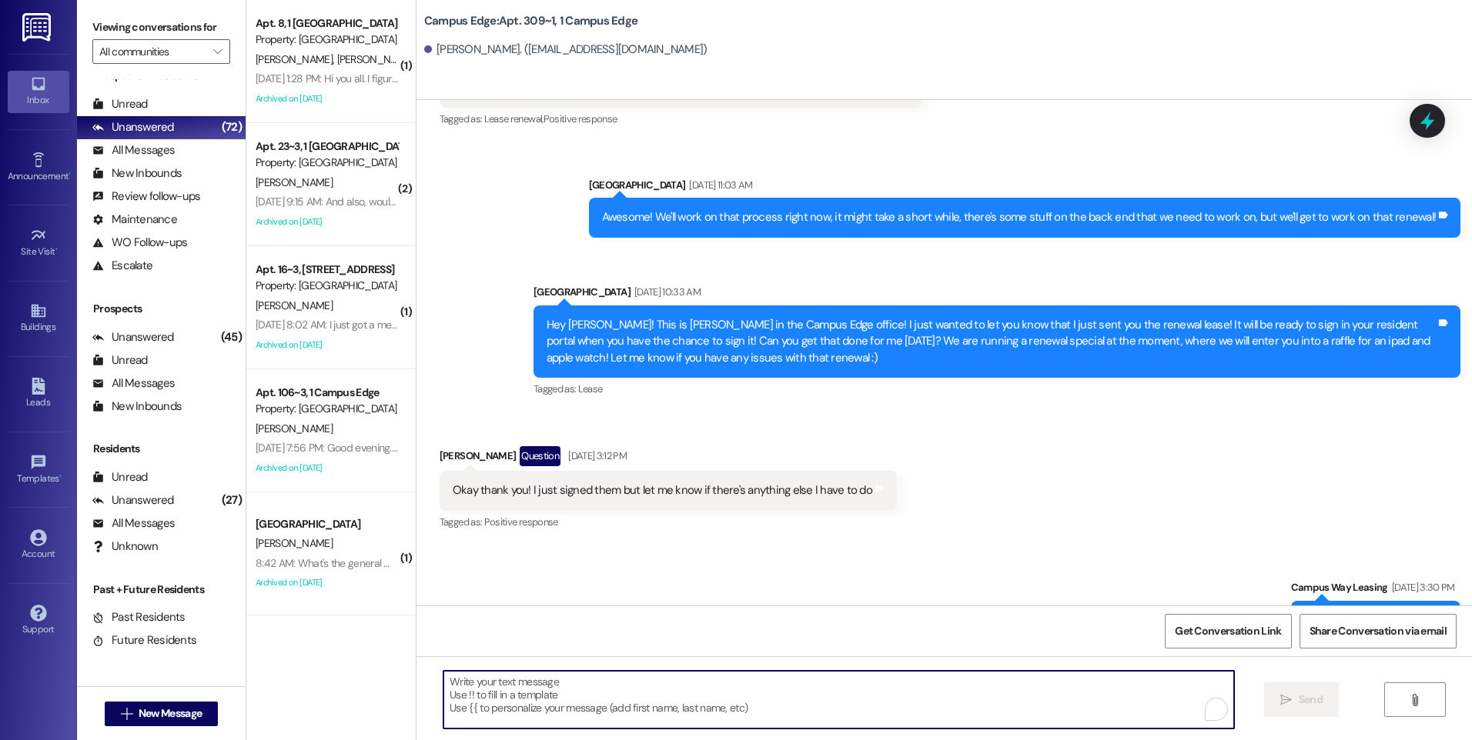
scroll to position [23, 0]
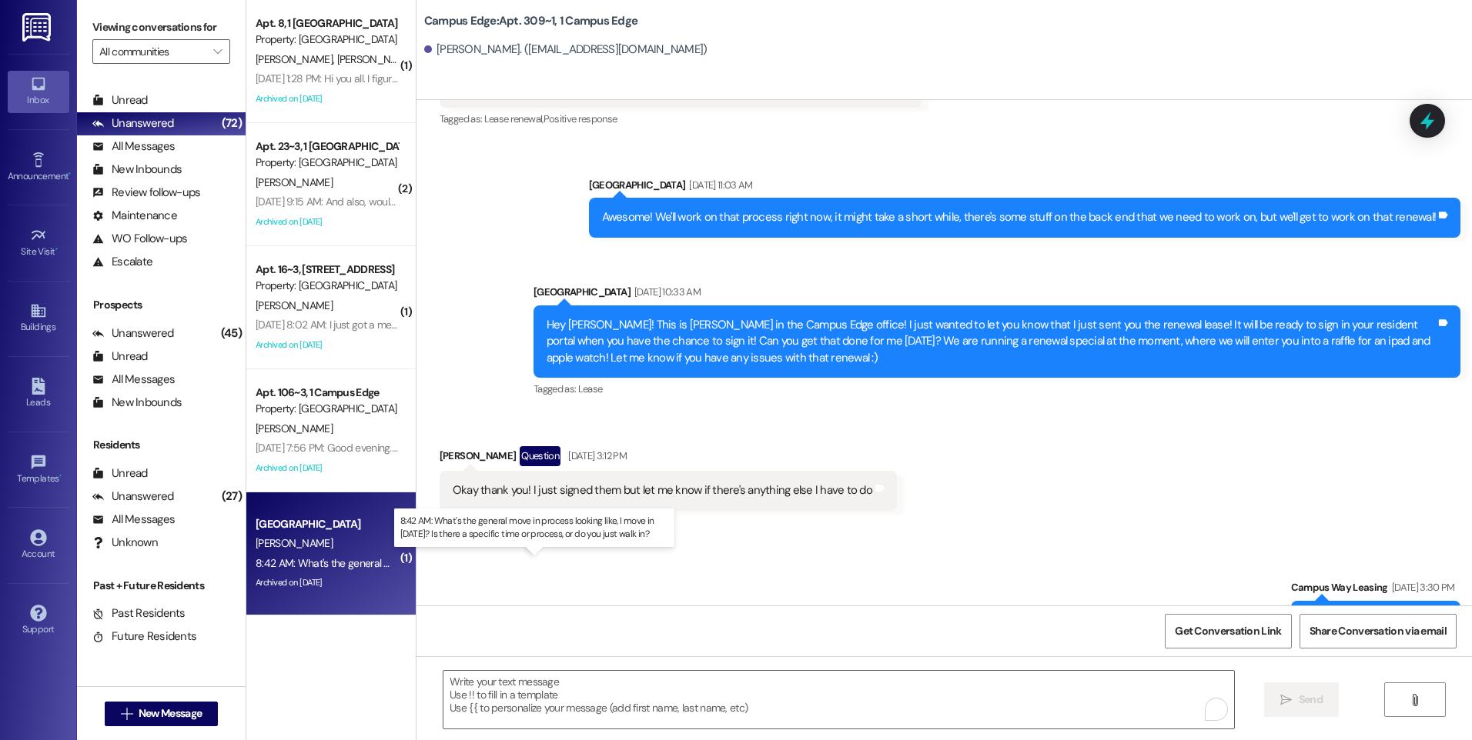
click at [343, 564] on div "8:42 AM: What's the general move in process looking like, I move in [DATE]? Is …" at bounding box center [548, 564] width 585 height 14
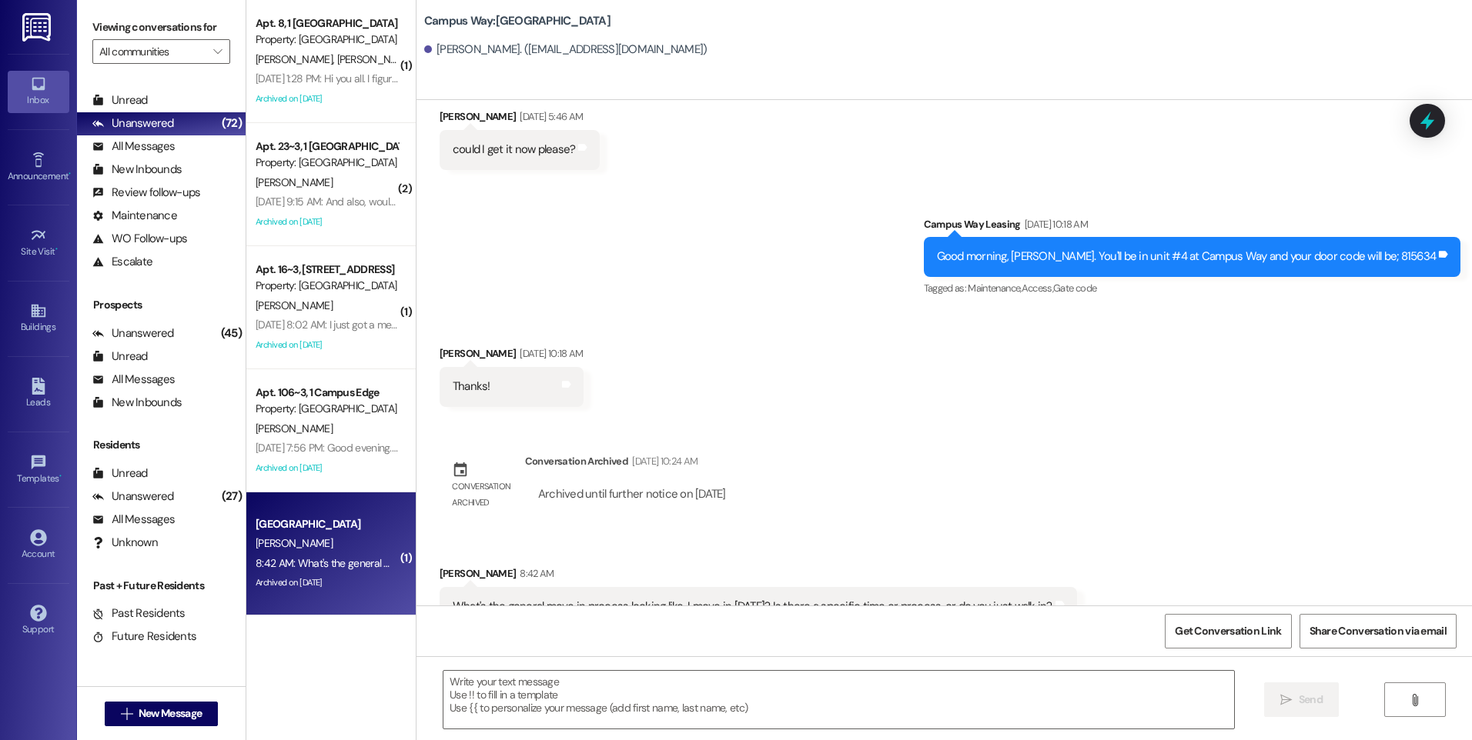
scroll to position [2904, 0]
click at [765, 697] on textarea at bounding box center [838, 700] width 790 height 58
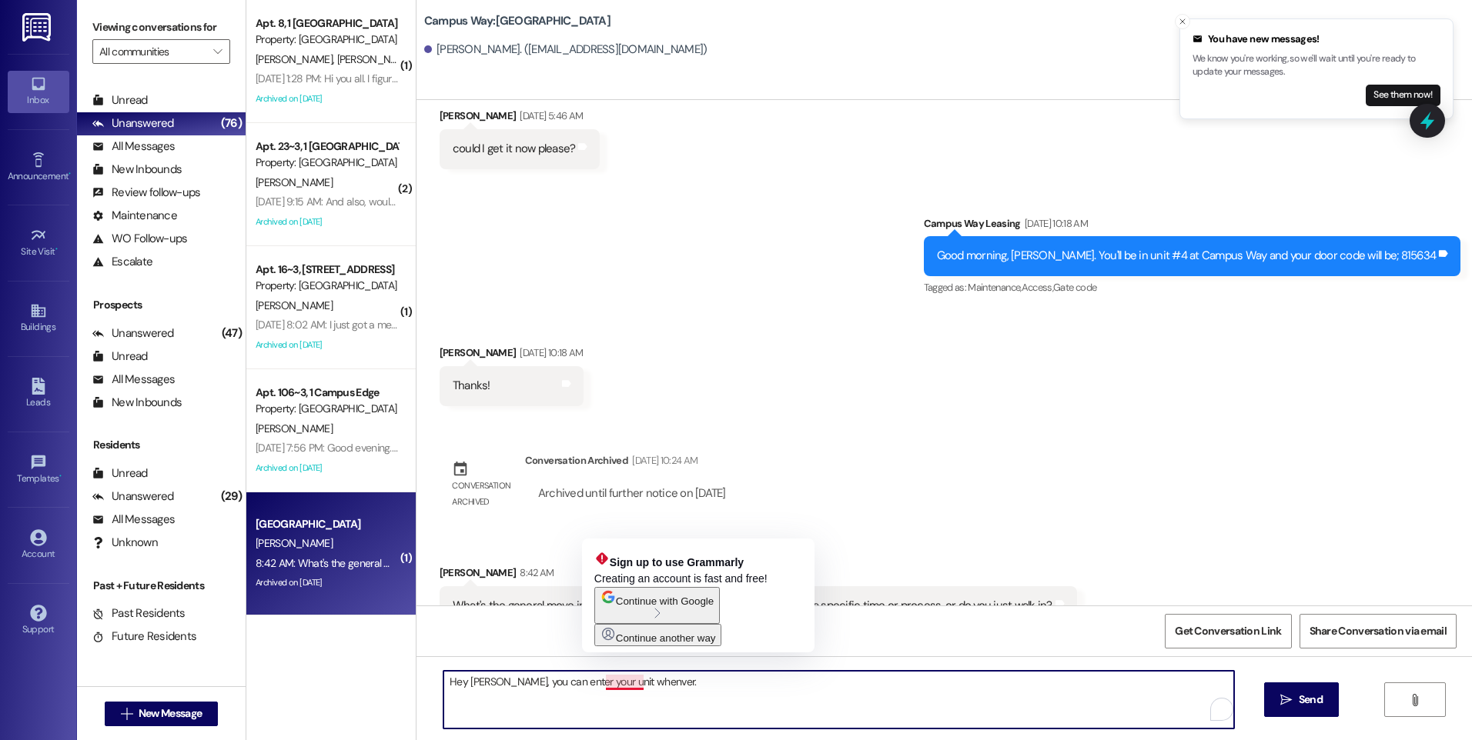
click at [619, 681] on textarea "Hey [PERSON_NAME], you can enter your unit whenver." at bounding box center [838, 700] width 790 height 58
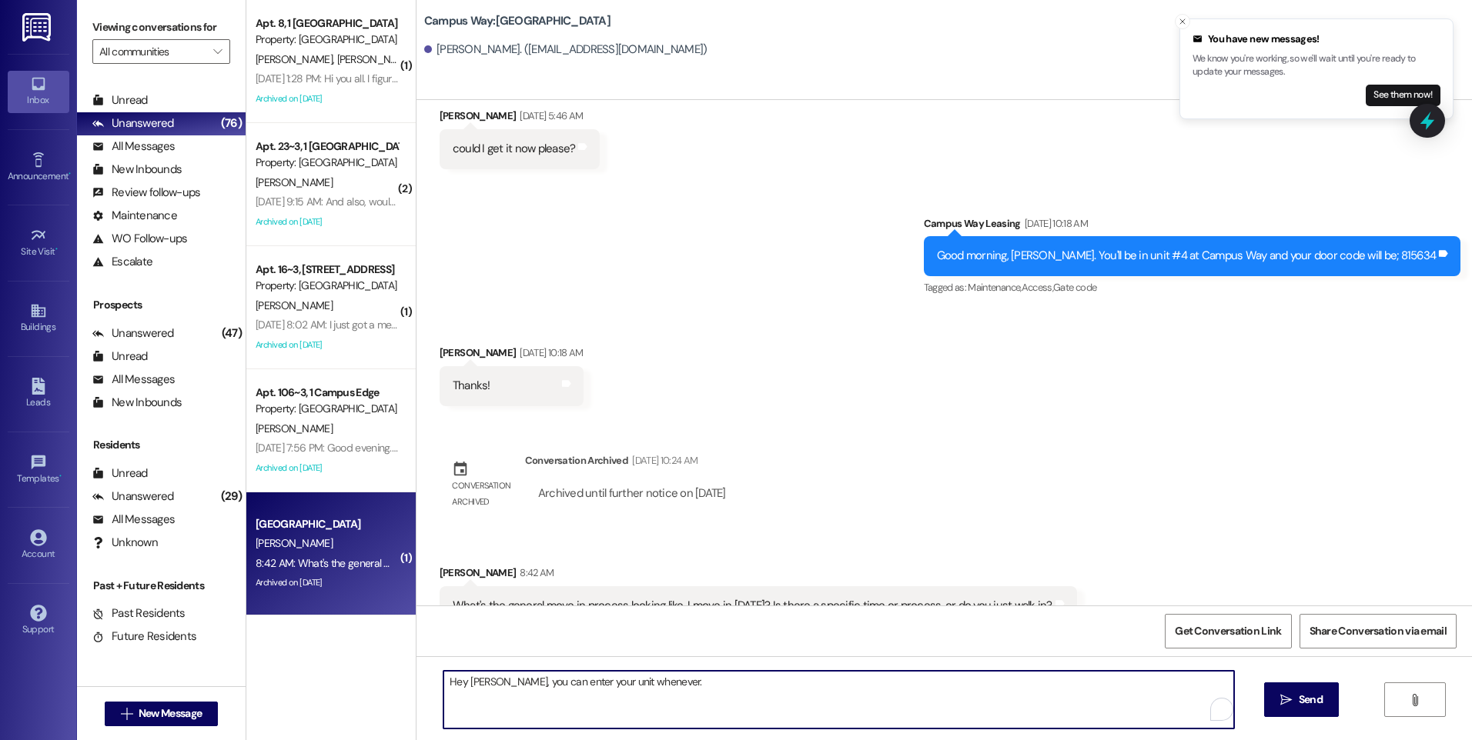
click at [743, 690] on textarea "Hey [PERSON_NAME], you can enter your unit whenever." at bounding box center [838, 700] width 790 height 58
type textarea "Hey [PERSON_NAME], you can enter your unit whenever. You don't need to check in…"
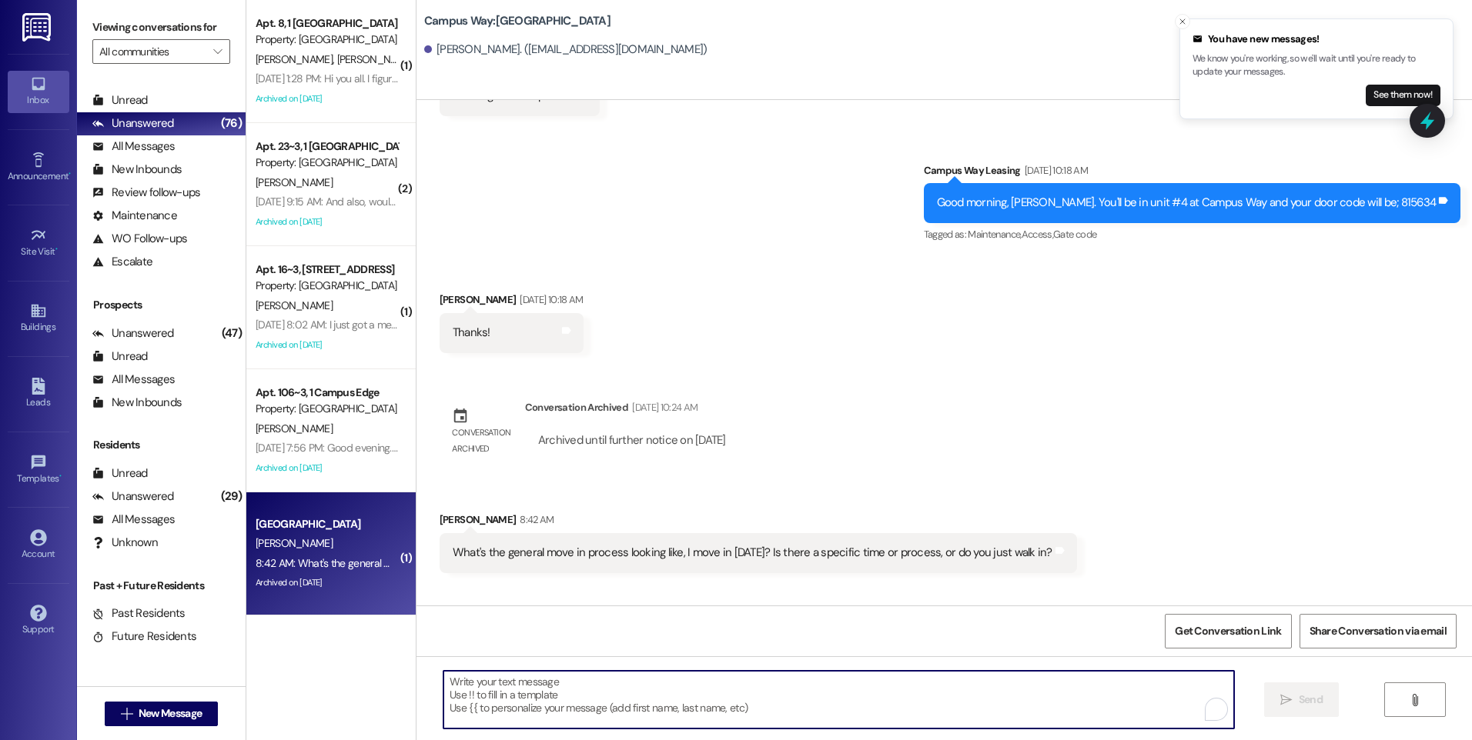
scroll to position [3011, 0]
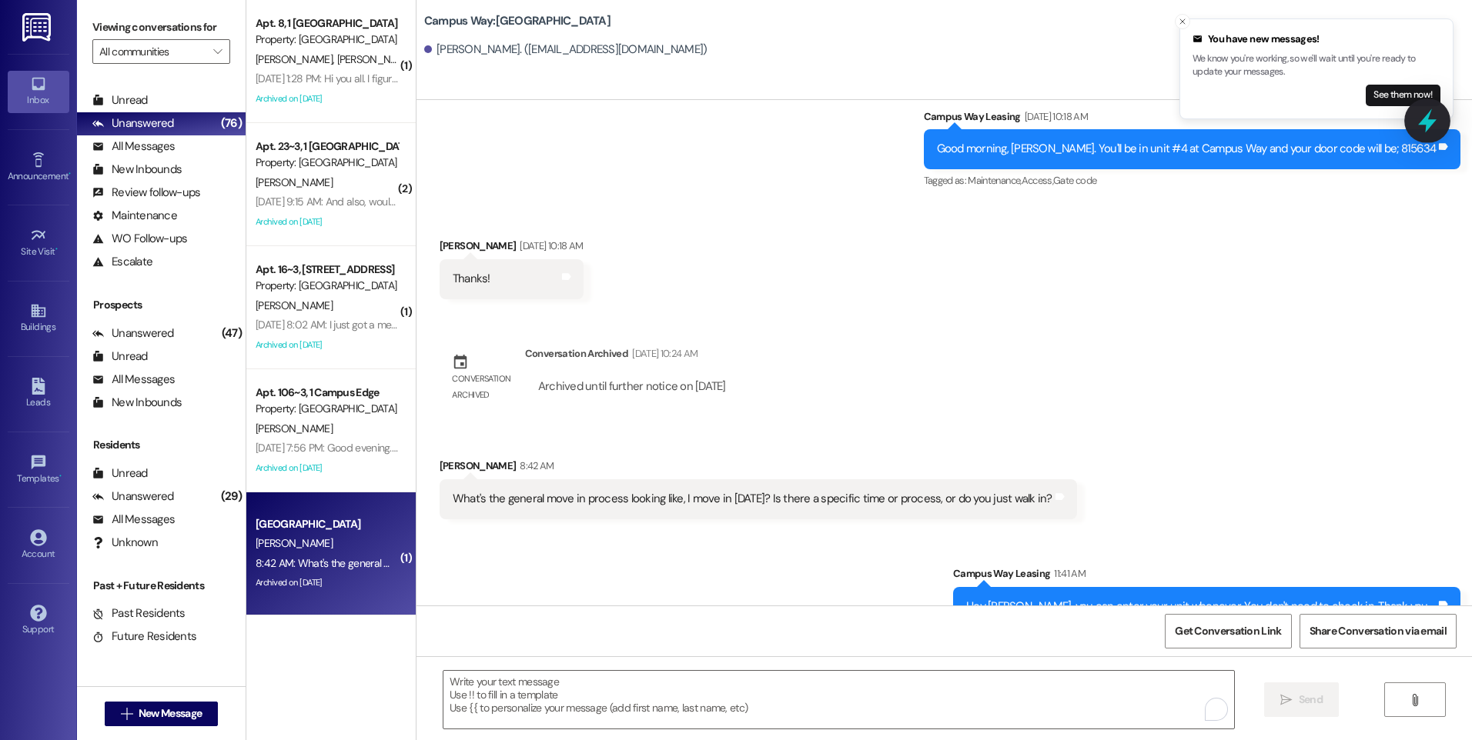
click at [1420, 116] on icon at bounding box center [1427, 121] width 26 height 26
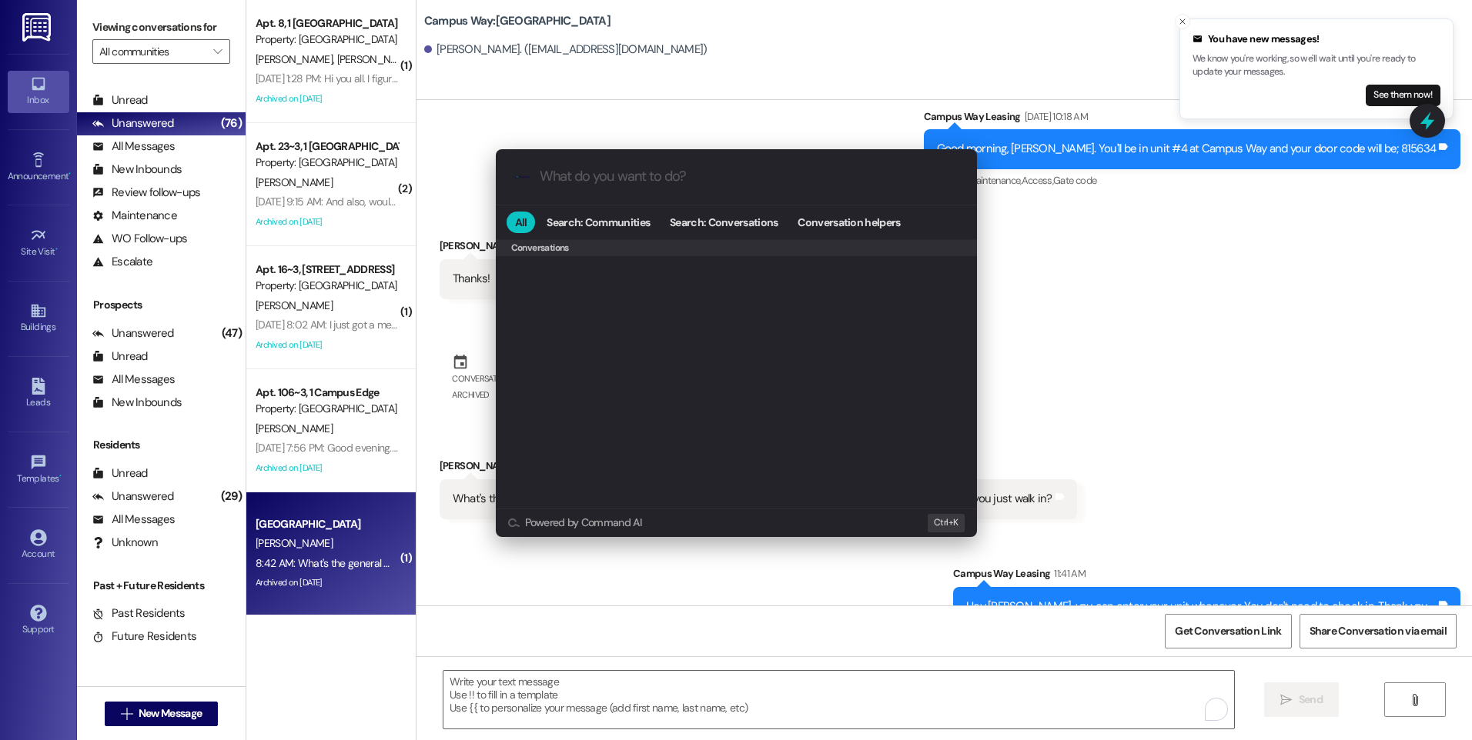
scroll to position [671, 0]
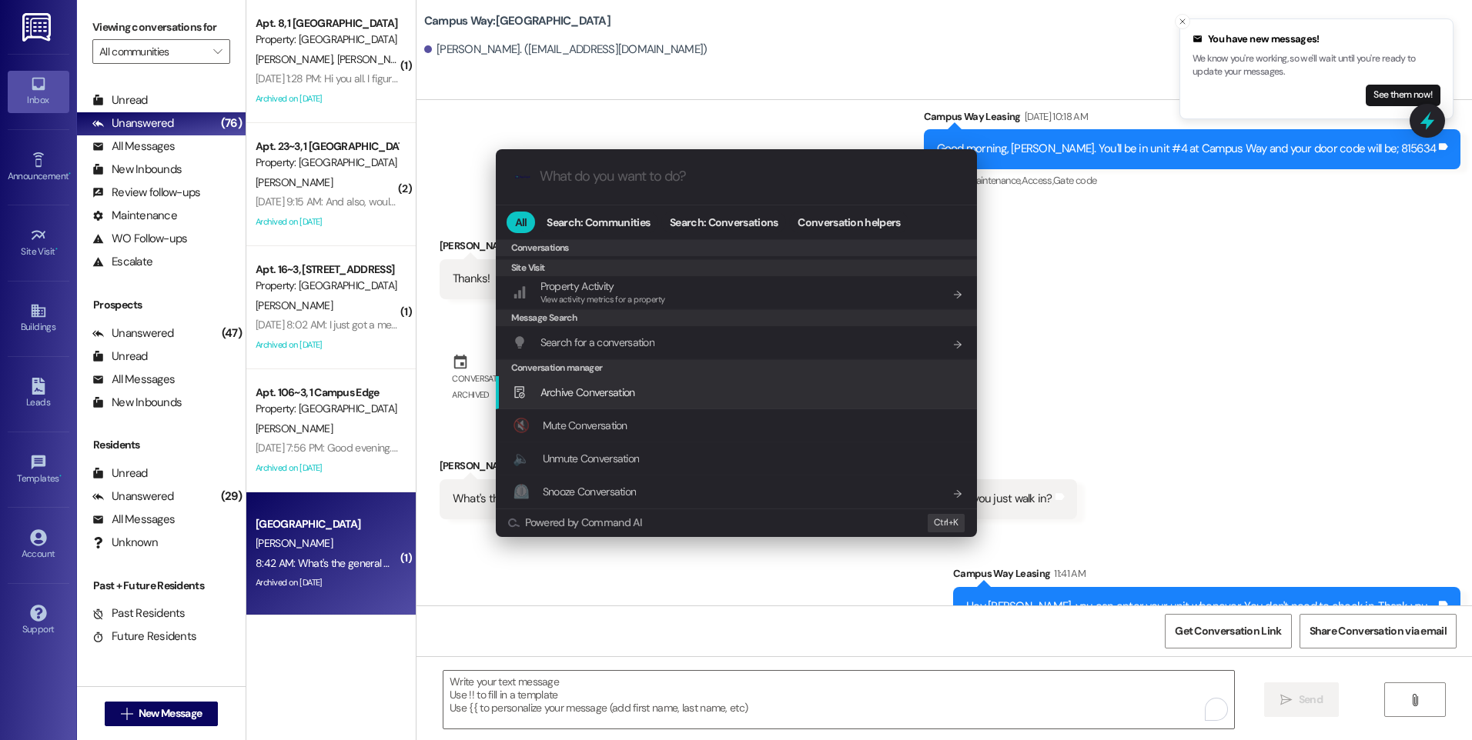
click at [643, 397] on div "Archive Conversation Add shortcut" at bounding box center [738, 392] width 450 height 17
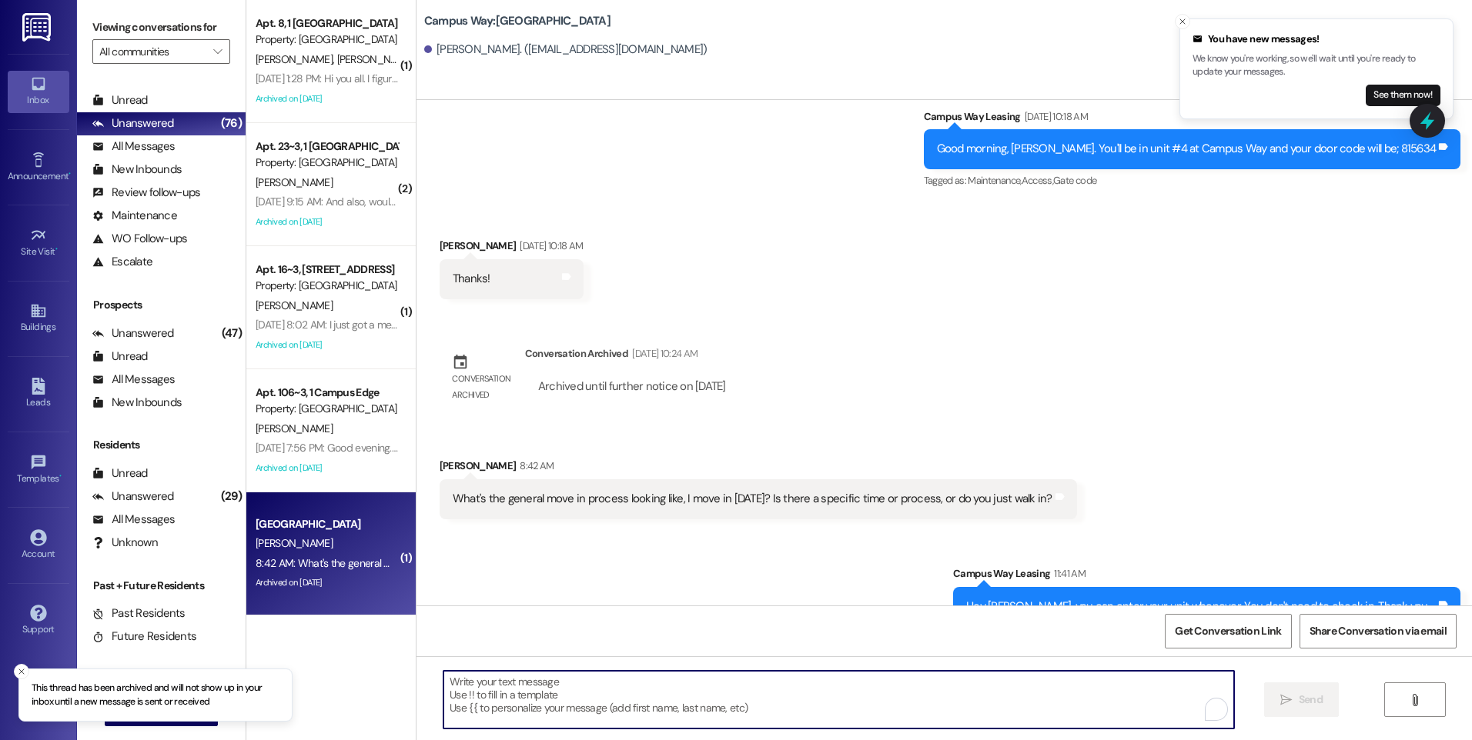
click at [160, 727] on div " New Message" at bounding box center [162, 714] width 114 height 38
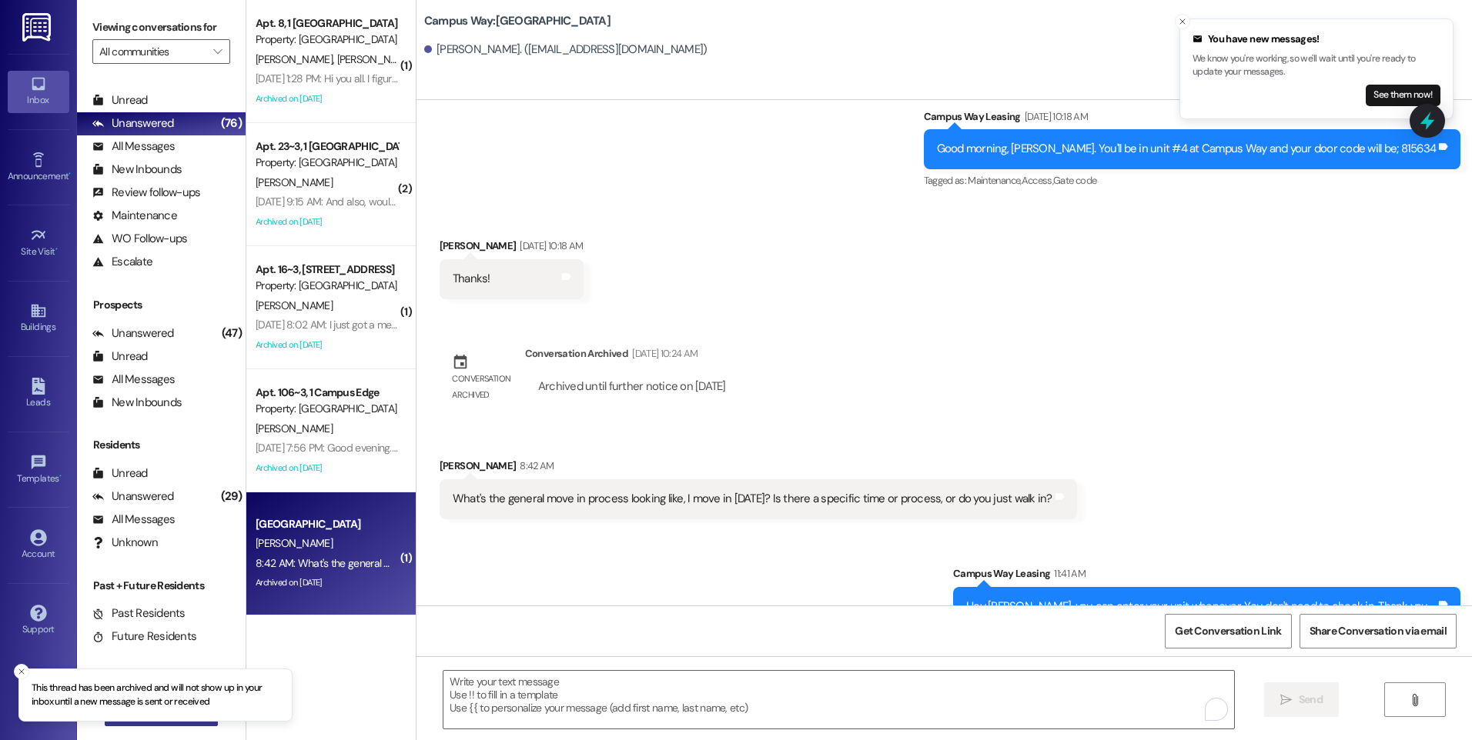
click at [161, 724] on div "This thread has been archived and will not show up in your inbox until a new me…" at bounding box center [736, 370] width 1472 height 740
click at [135, 711] on span "New Message" at bounding box center [169, 714] width 69 height 16
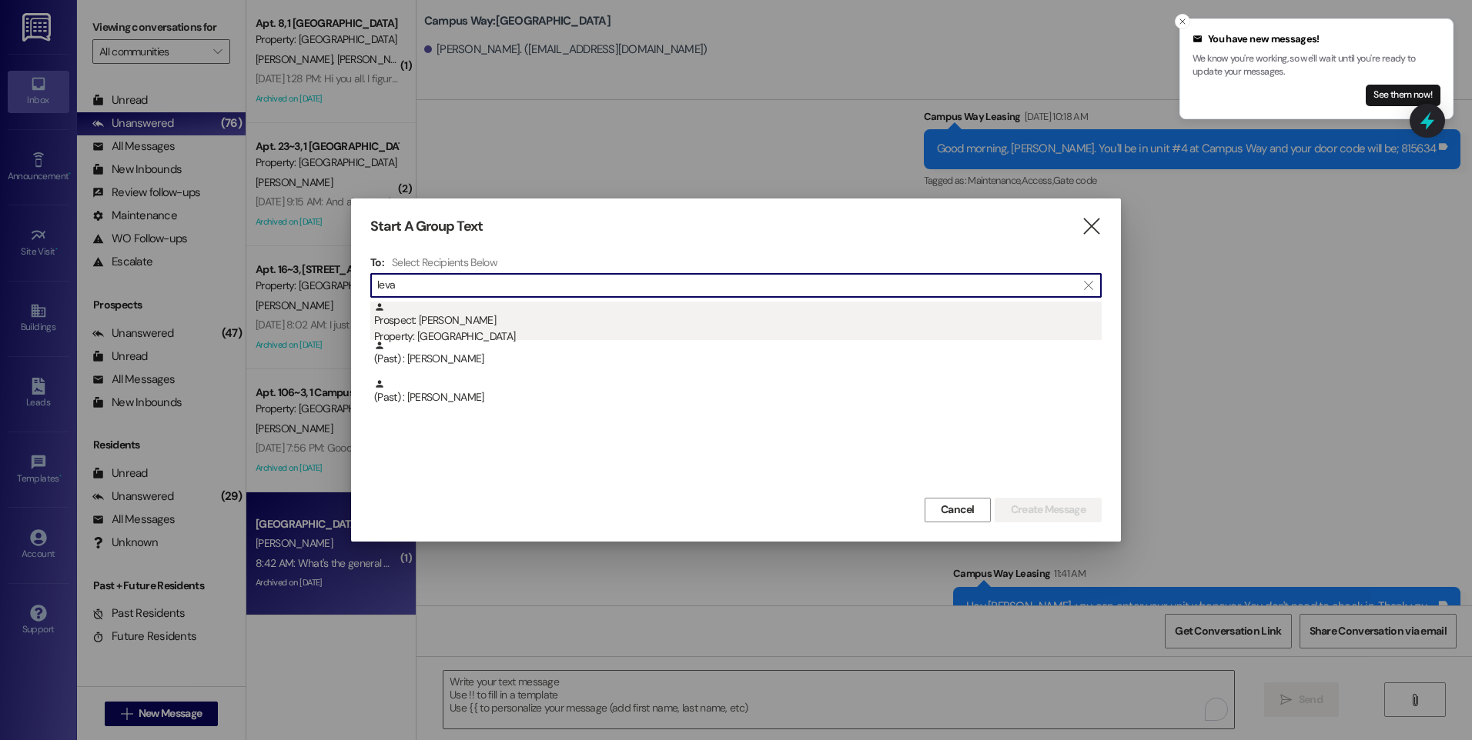
type input "leva"
click at [457, 332] on div "Property: [GEOGRAPHIC_DATA]" at bounding box center [737, 337] width 727 height 16
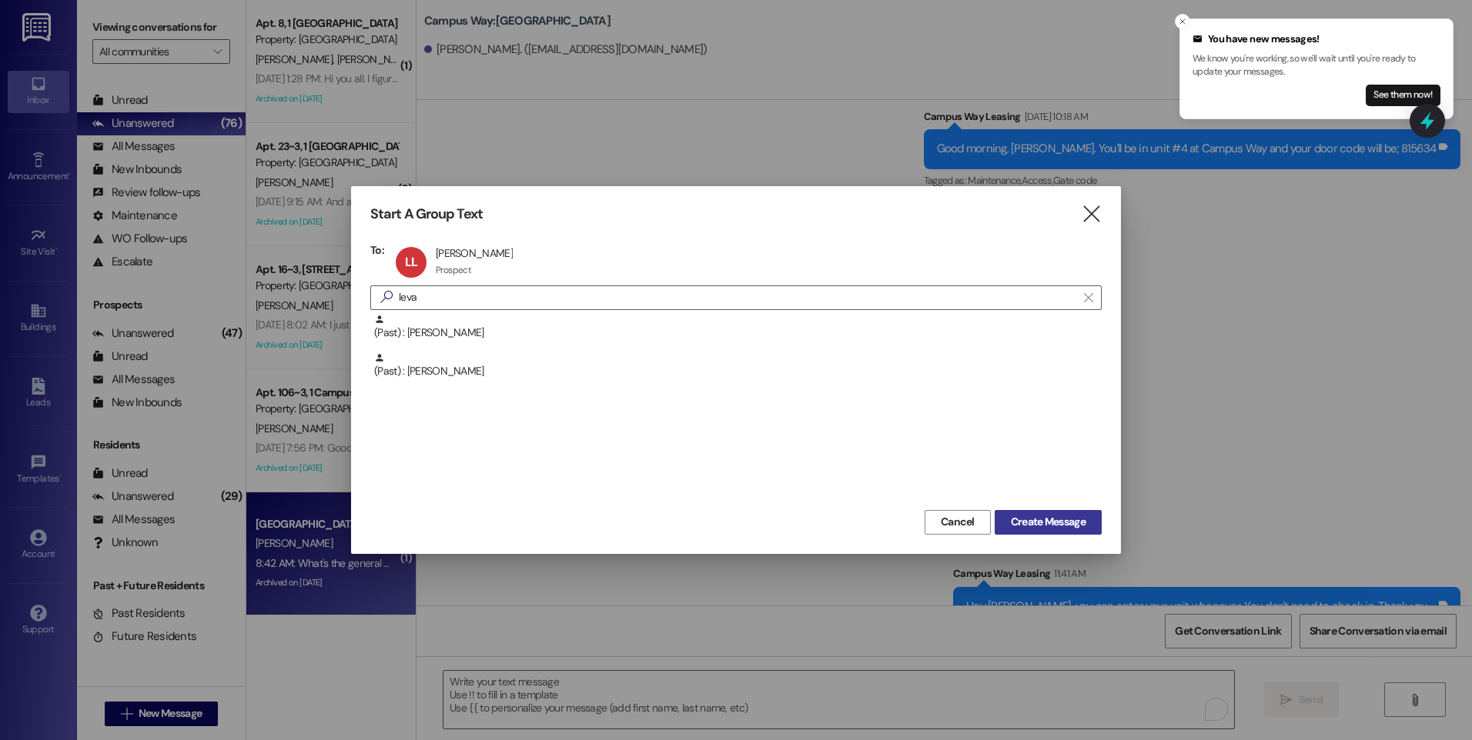
click at [1038, 516] on span "Create Message" at bounding box center [1048, 522] width 75 height 16
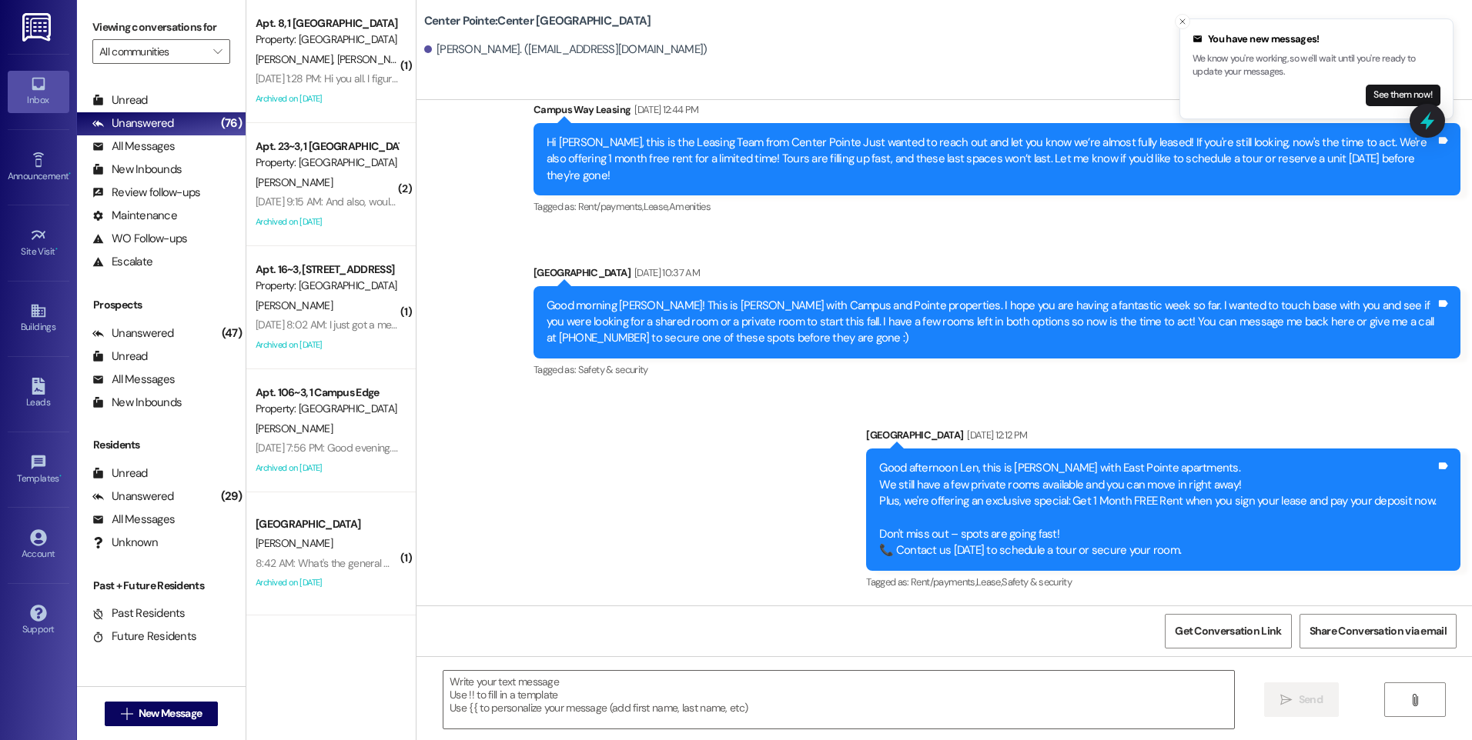
scroll to position [209, 0]
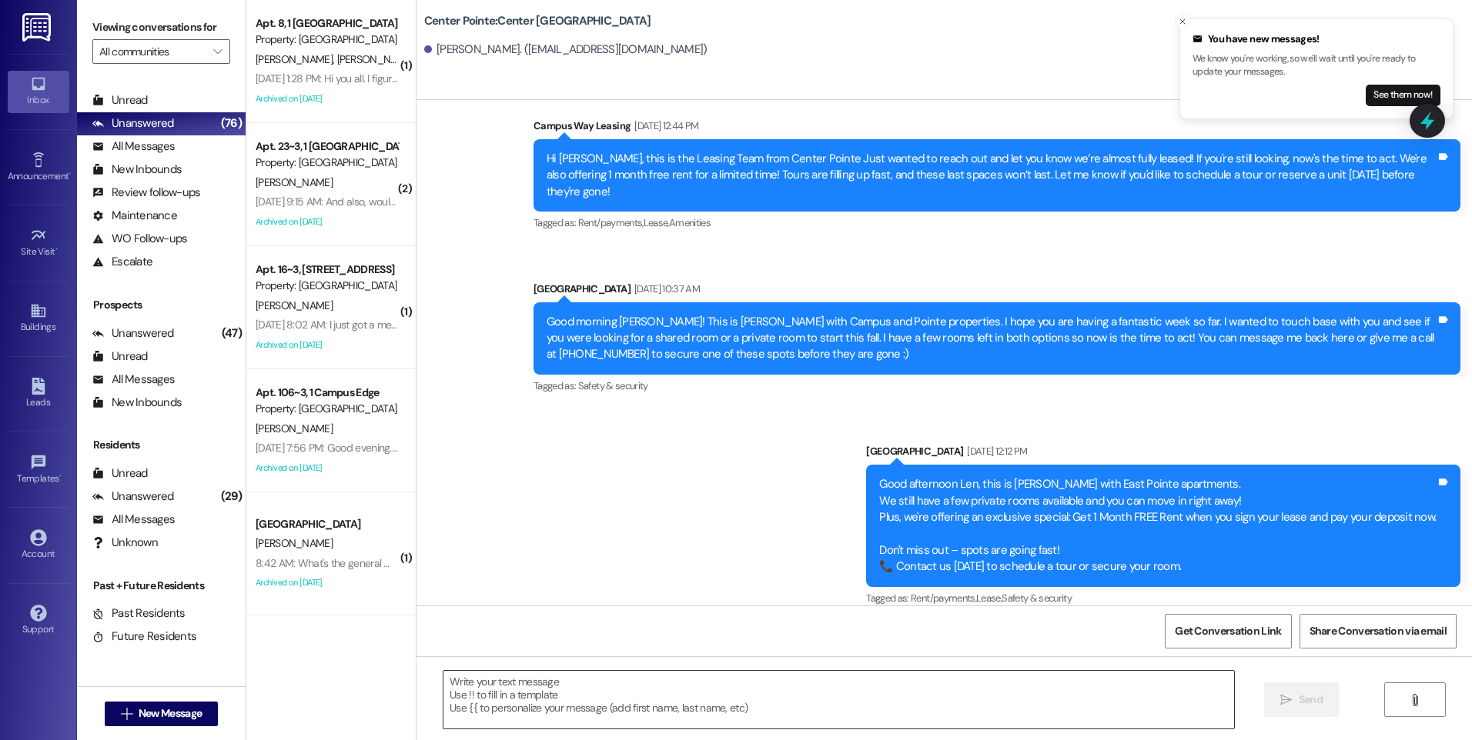
click at [623, 692] on textarea at bounding box center [838, 700] width 790 height 58
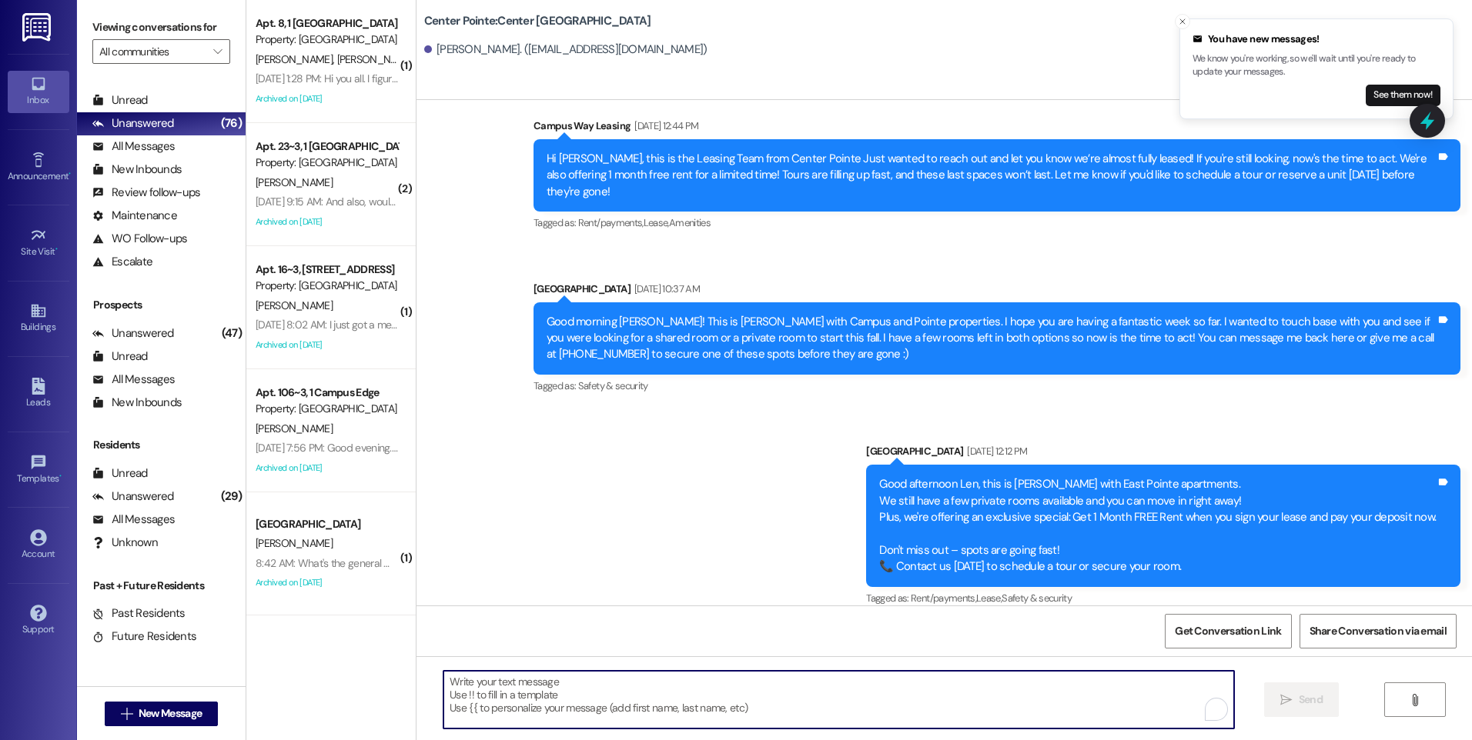
paste textarea "Hi {{first_name}}, this is the Leasing Team from {{property}} Just wanted to re…"
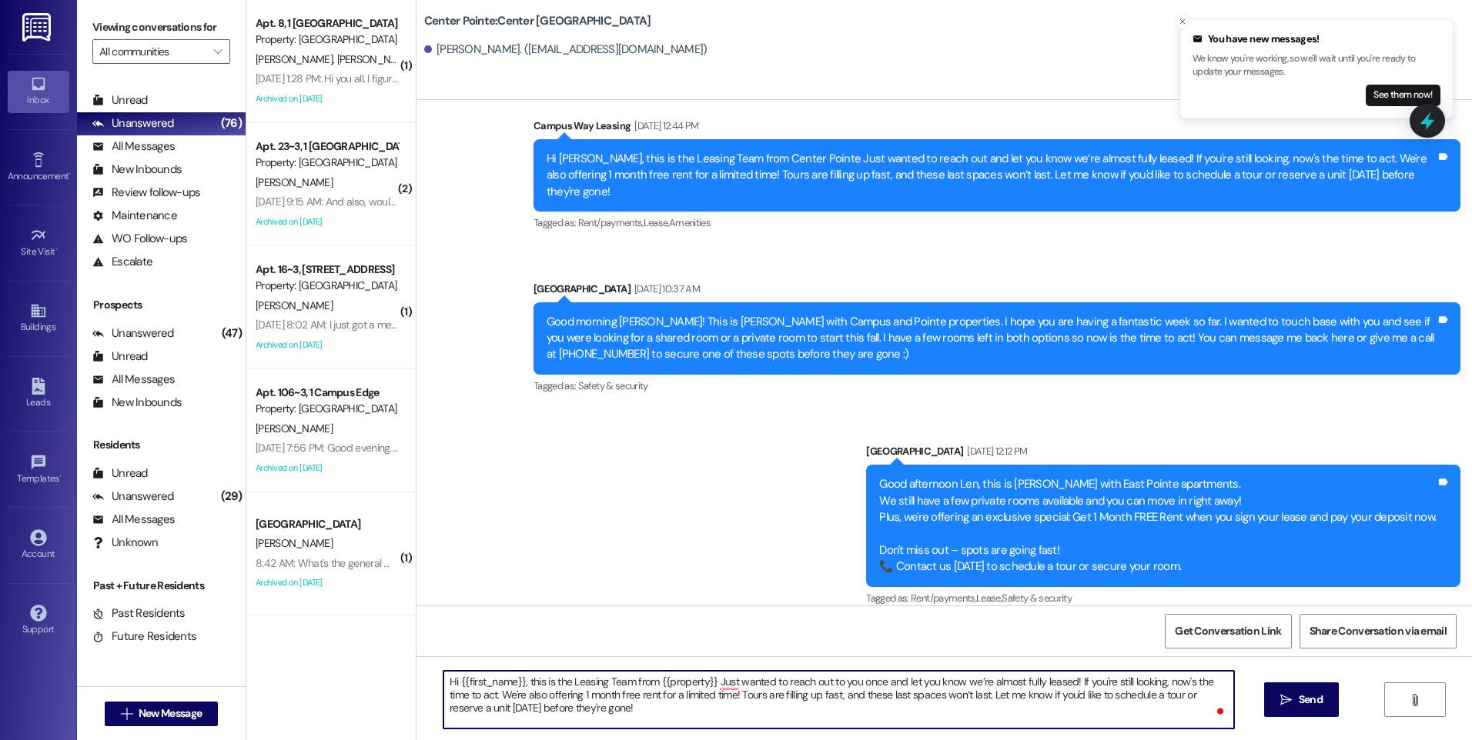
click at [878, 681] on textarea "Hi {{first_name}}, this is the Leasing Team from {{property}} Just wanted to re…" at bounding box center [838, 700] width 790 height 58
drag, startPoint x: 1006, startPoint y: 682, endPoint x: 1058, endPoint y: 680, distance: 51.6
click at [1058, 680] on textarea "Hi {{first_name}}, this is the Leasing Team from {{property}} Just wanted to re…" at bounding box center [838, 700] width 790 height 58
type textarea "Hi {{first_name}}, this is the Leasing Team from {{property}} Just wanted to re…"
click at [730, 707] on textarea "Hi {{first_name}}, this is the Leasing Team from {{property}} Just wanted to re…" at bounding box center [838, 700] width 790 height 58
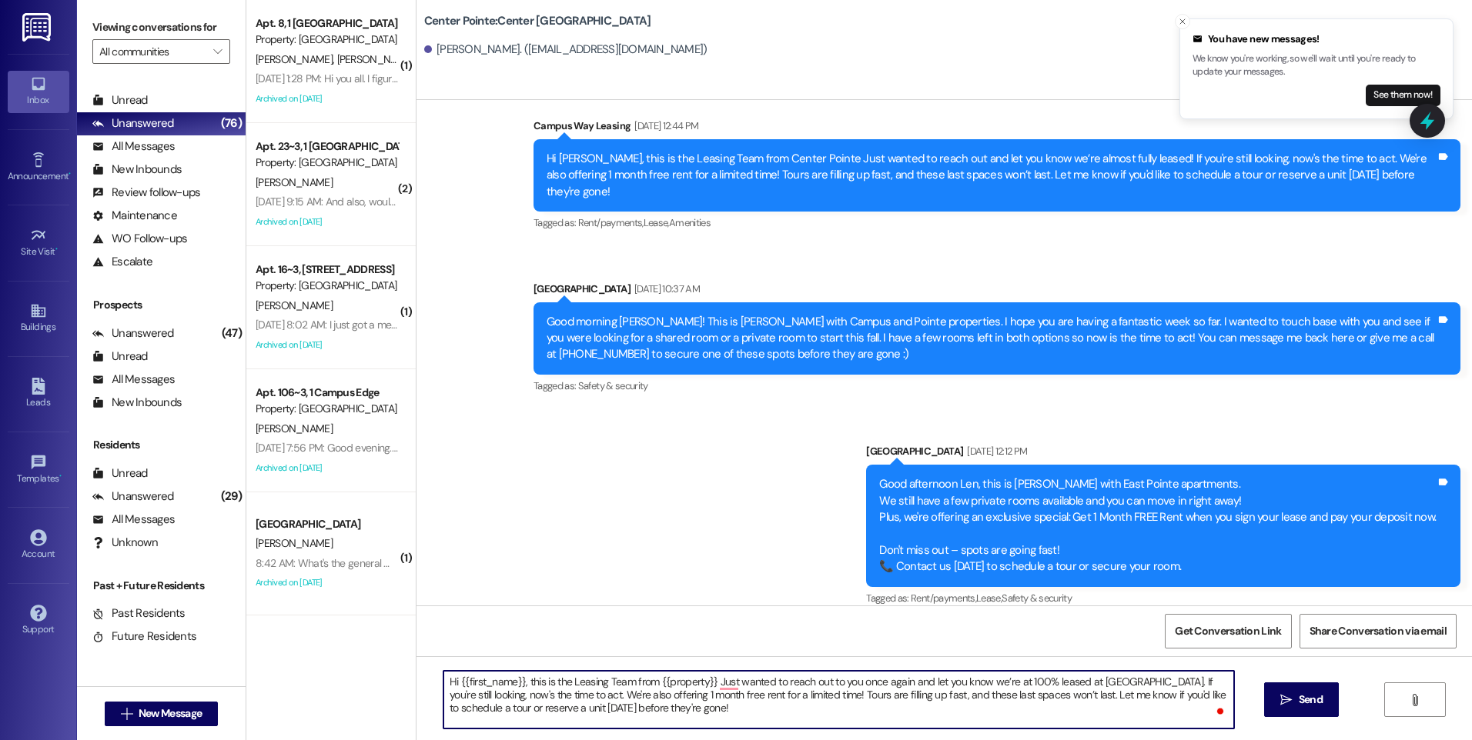
click at [747, 704] on textarea "Hi {{first_name}}, this is the Leasing Team from {{property}} Just wanted to re…" at bounding box center [838, 700] width 790 height 58
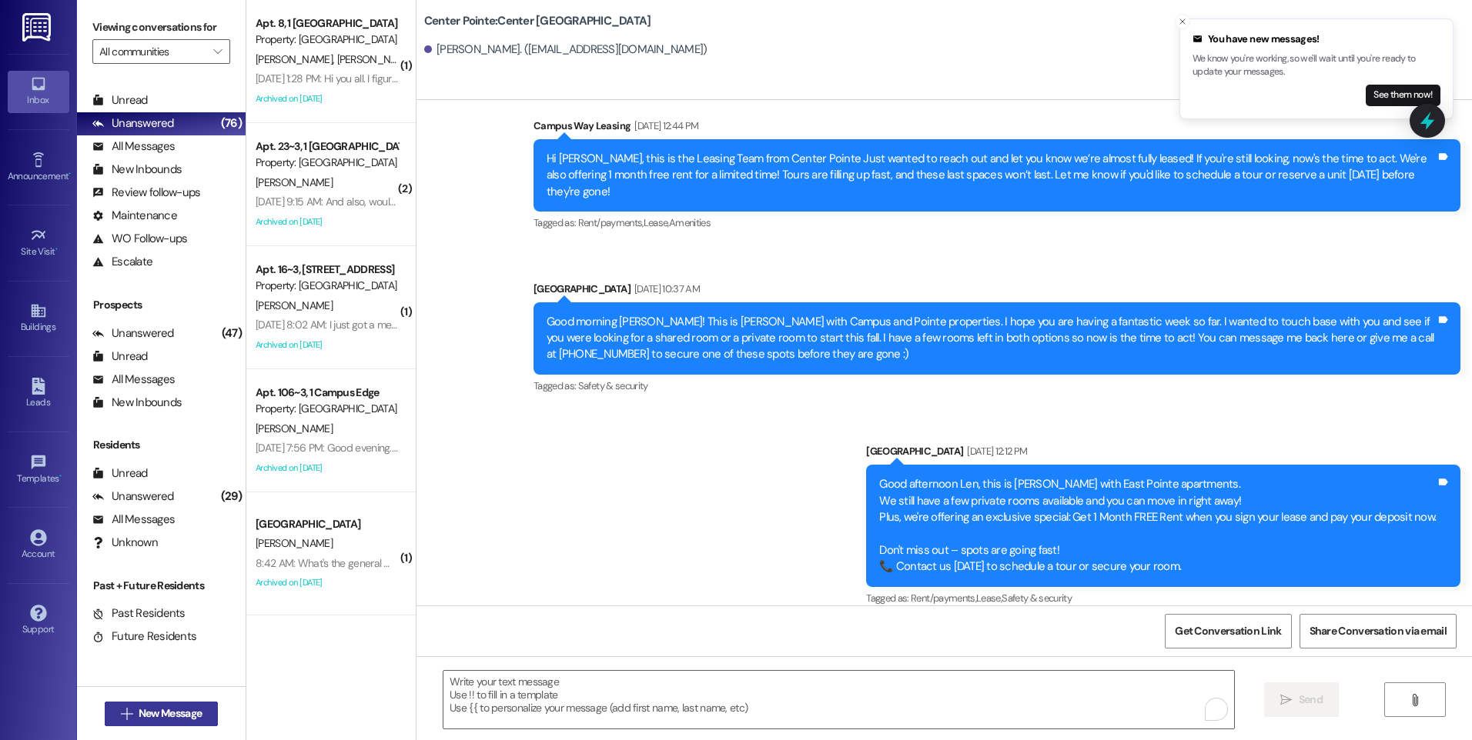
click at [158, 714] on span "New Message" at bounding box center [170, 714] width 63 height 16
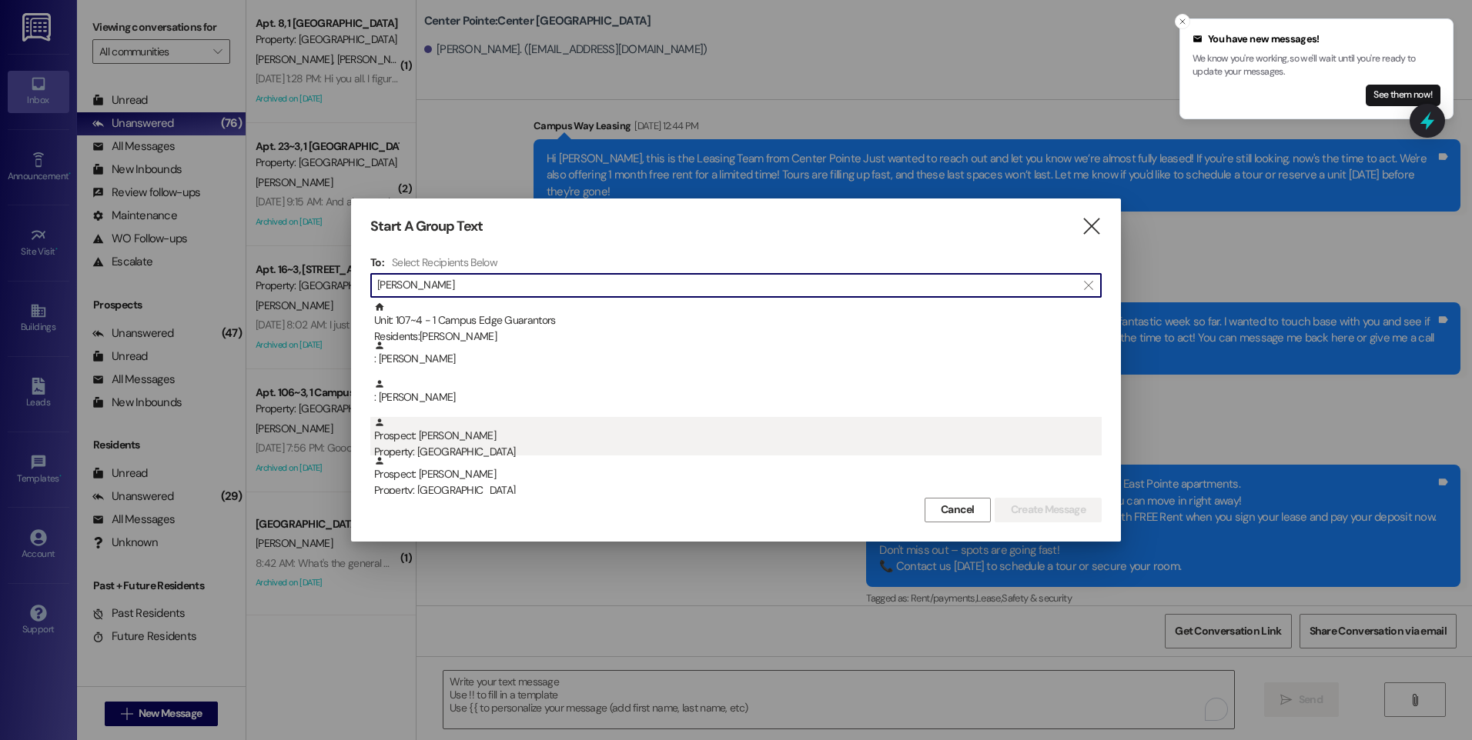
type input "[PERSON_NAME]"
click at [554, 443] on div "Prospect: [PERSON_NAME] Property: [GEOGRAPHIC_DATA]" at bounding box center [737, 439] width 727 height 44
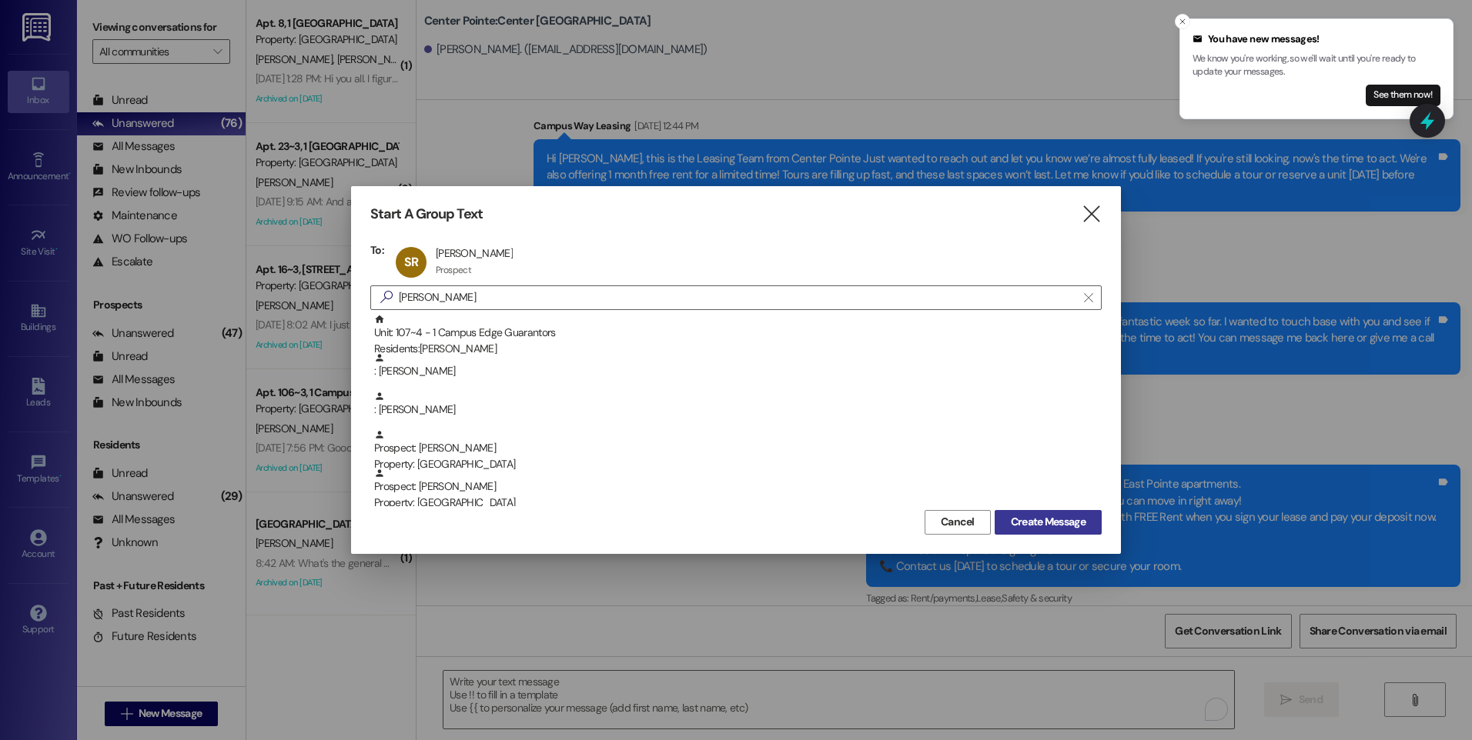
click at [1040, 527] on span "Create Message" at bounding box center [1048, 522] width 75 height 16
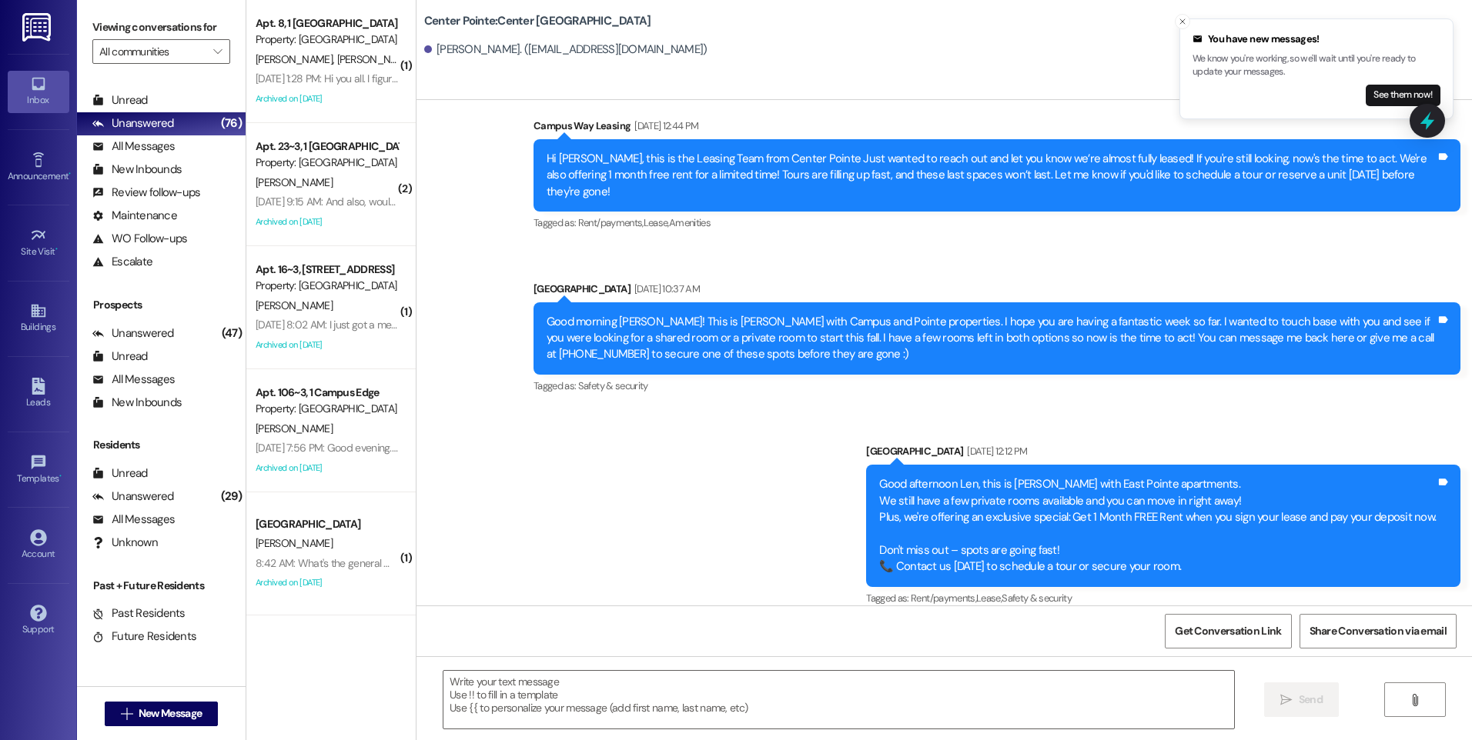
scroll to position [0, 0]
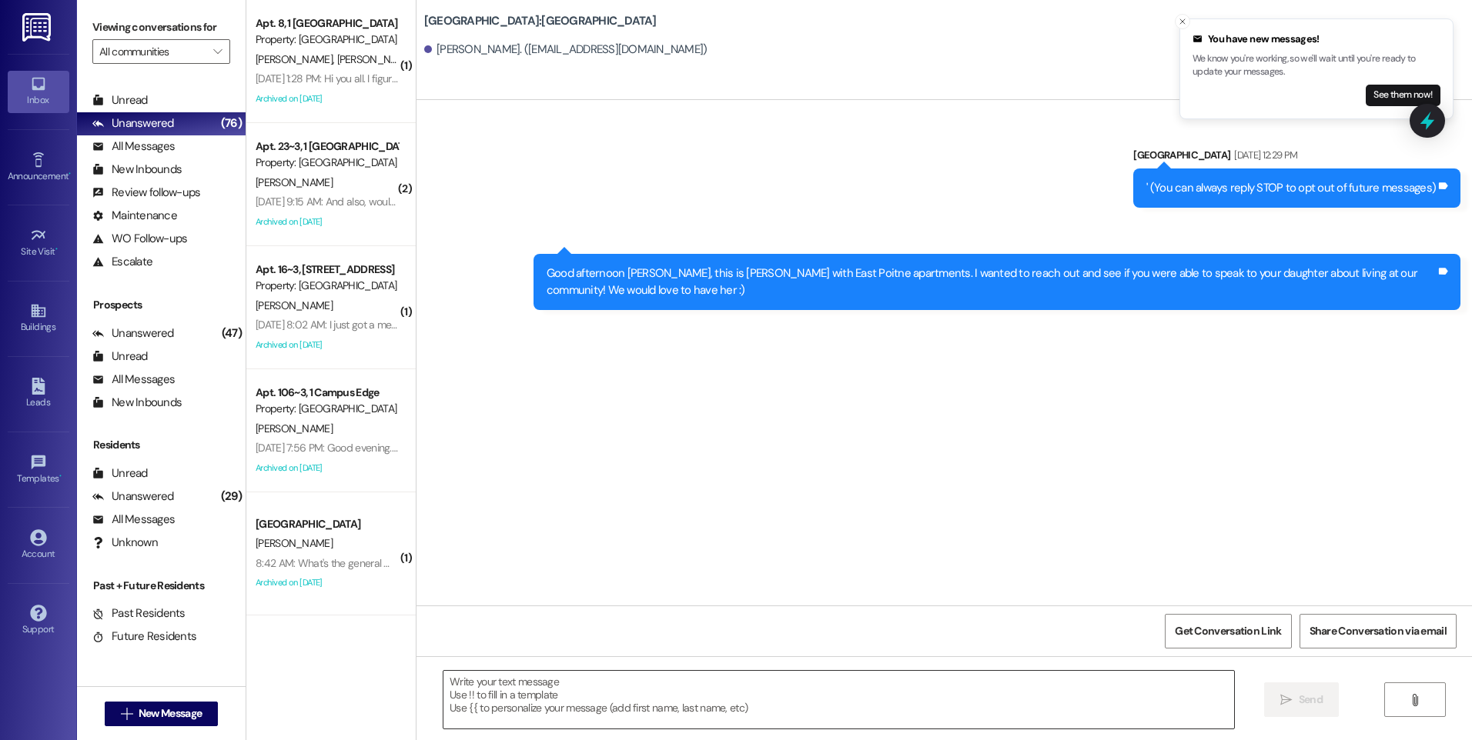
click at [643, 697] on textarea at bounding box center [838, 700] width 790 height 58
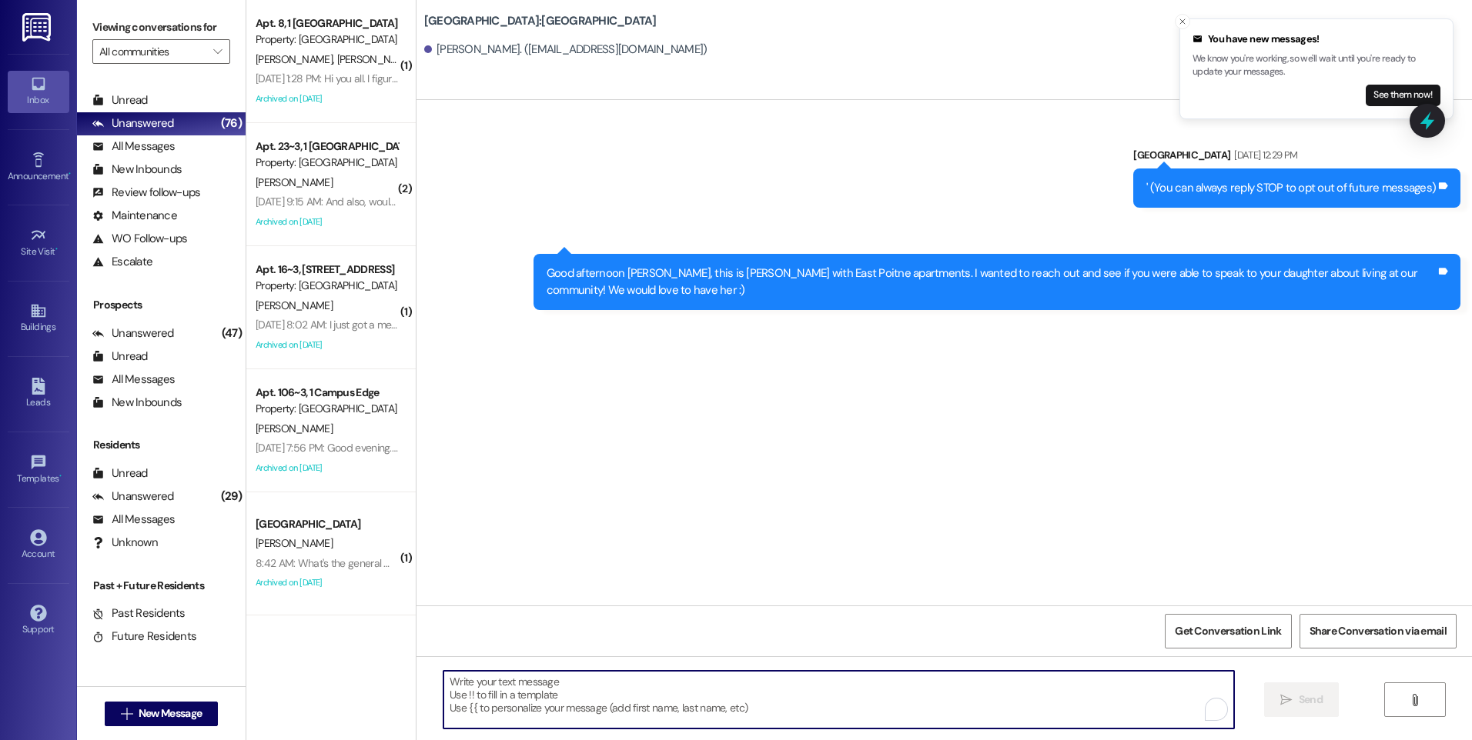
paste textarea "Hi {{first_name}}, this is the Leasing Team from {{property}} Just wanted to re…"
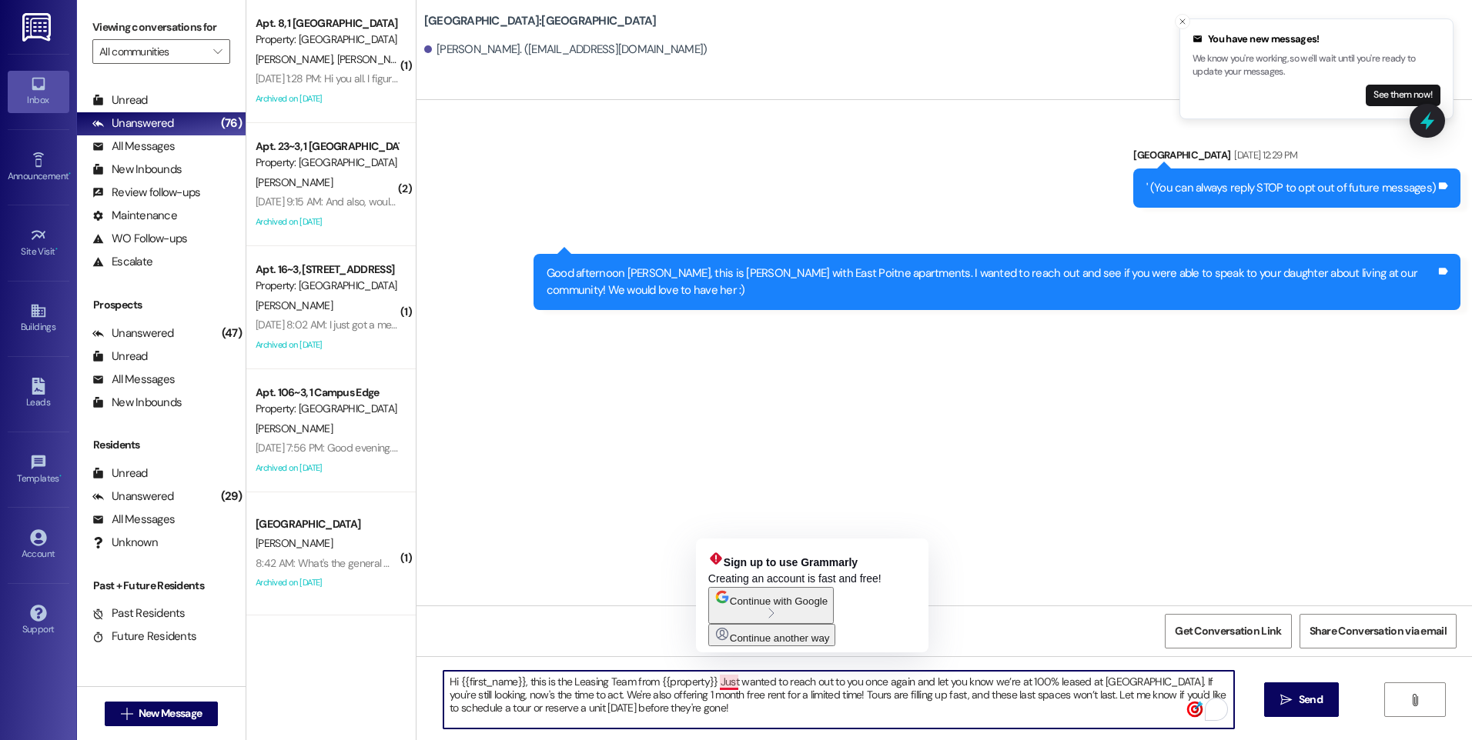
click at [718, 686] on textarea "Hi {{first_name}}, this is the Leasing Team from {{property}} Just wanted to re…" at bounding box center [838, 700] width 790 height 58
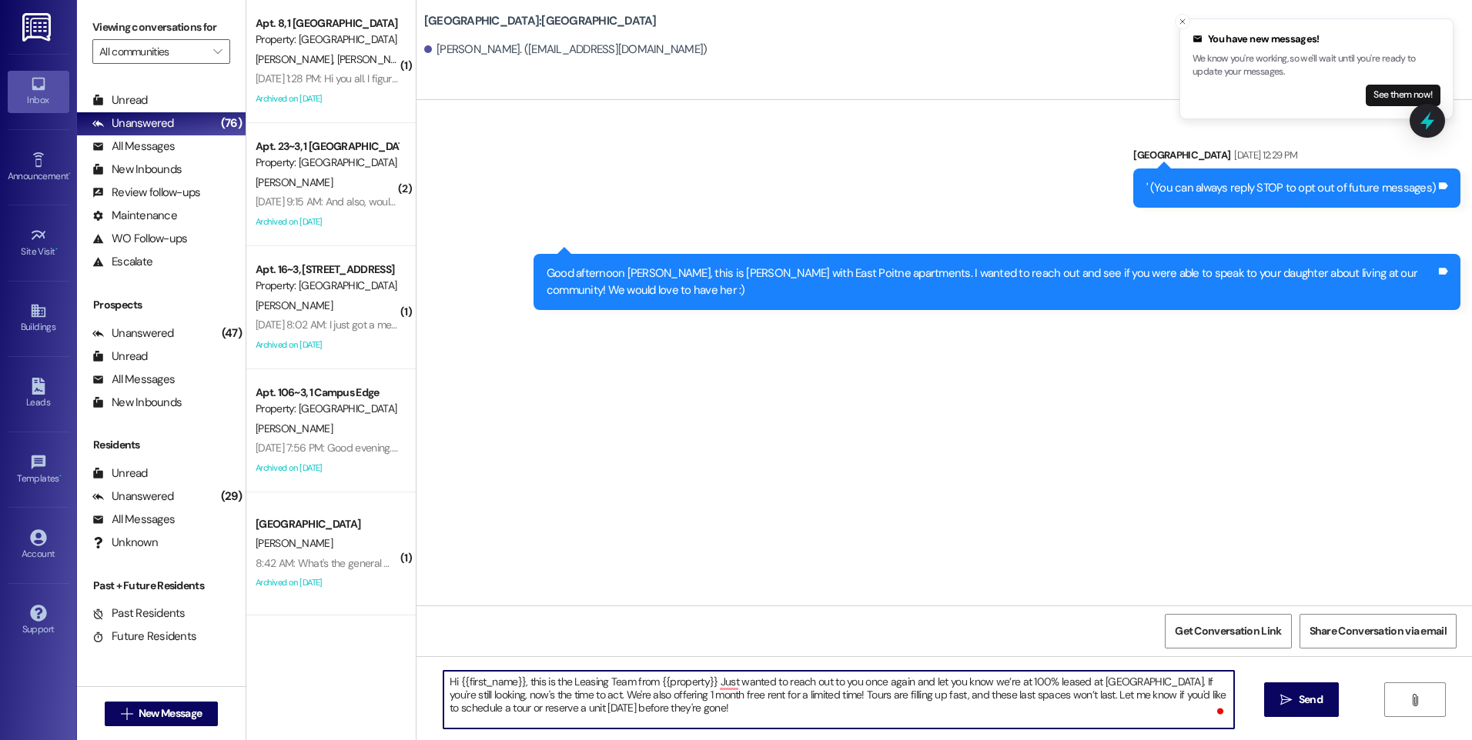
click at [630, 681] on textarea "Hi {{first_name}}, this is the Leasing Team from {{property}} Just wanted to re…" at bounding box center [838, 700] width 790 height 58
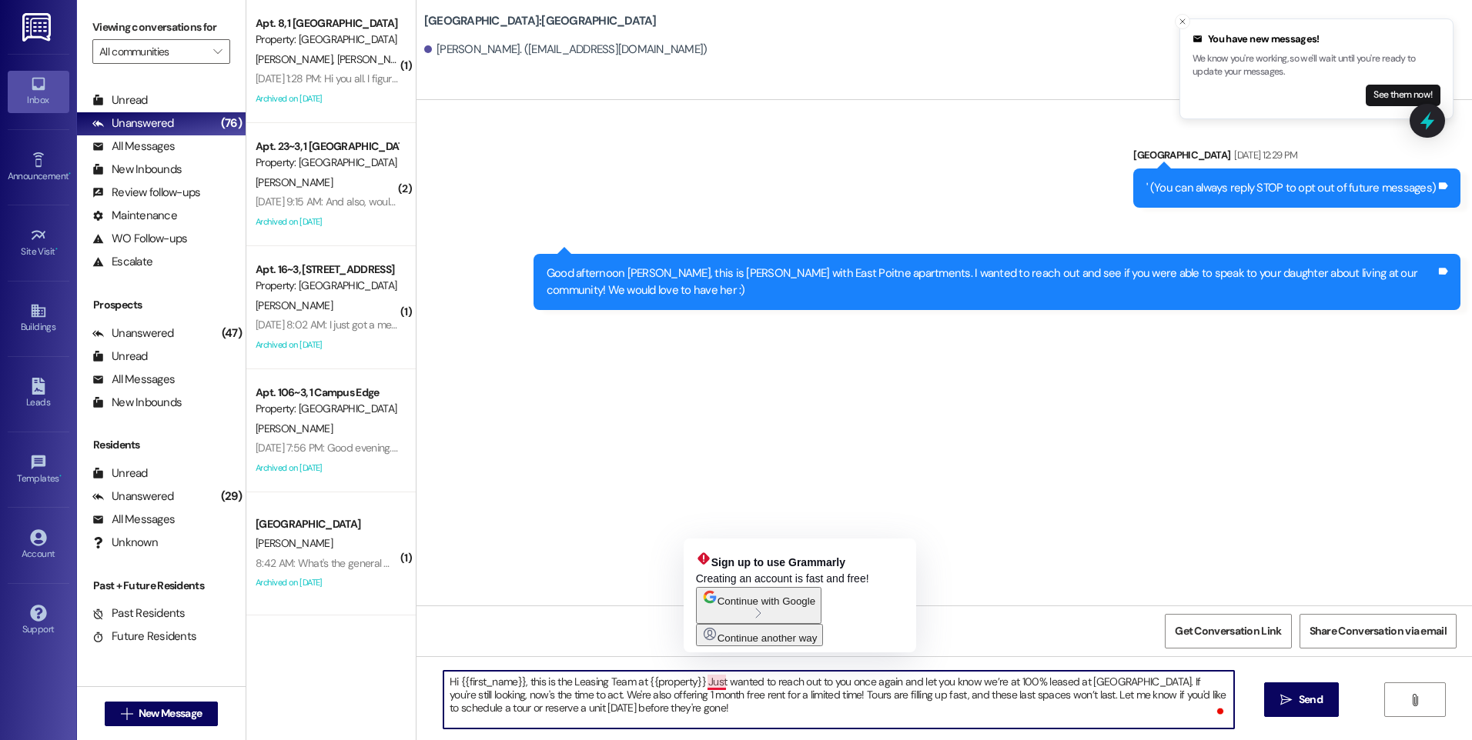
click at [697, 686] on textarea "Hi {{first_name}}, this is the Leasing Team at {{property}} Just wanted to reac…" at bounding box center [838, 700] width 790 height 58
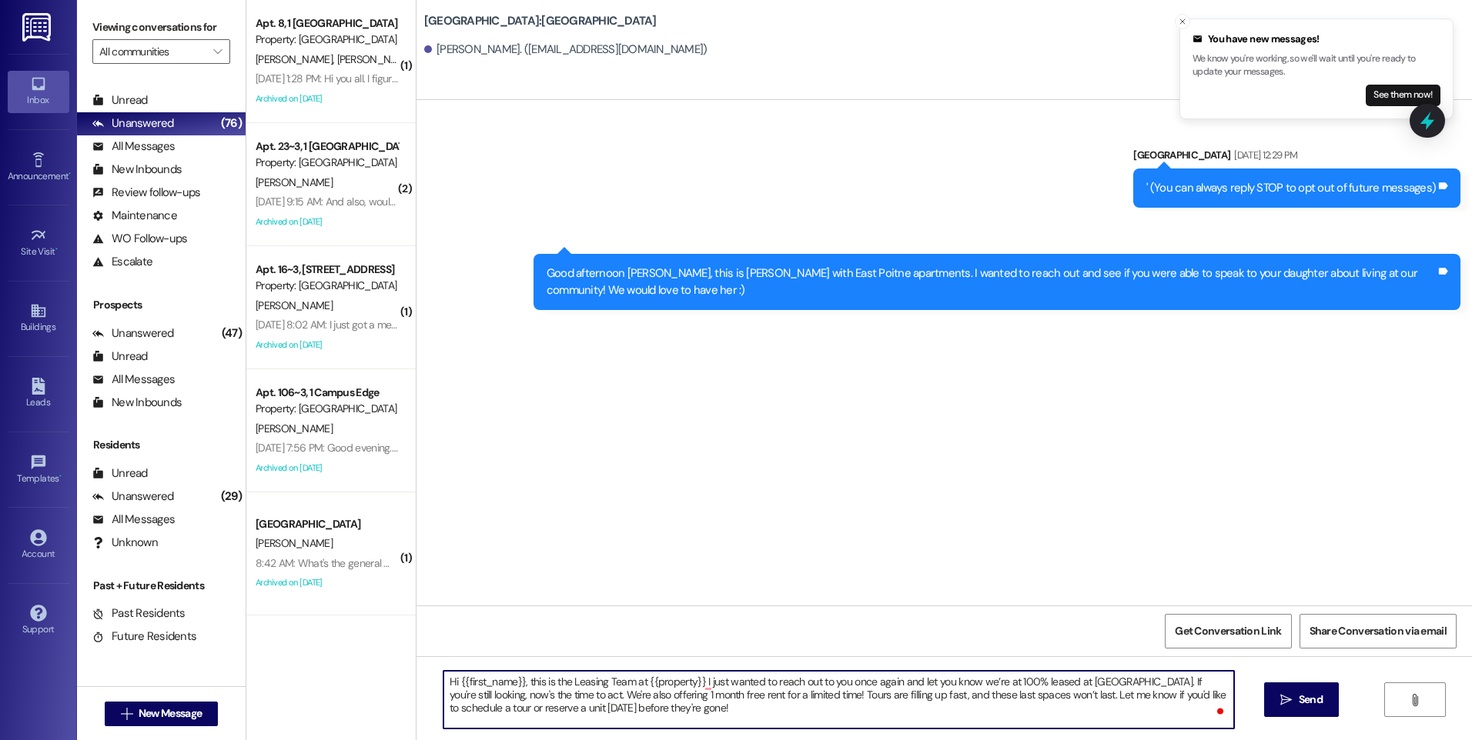
drag, startPoint x: 982, startPoint y: 682, endPoint x: 1145, endPoint y: 687, distance: 163.2
click at [1145, 687] on textarea "Hi {{first_name}}, this is the Leasing Team at {{property}} I just wanted to re…" at bounding box center [838, 700] width 790 height 58
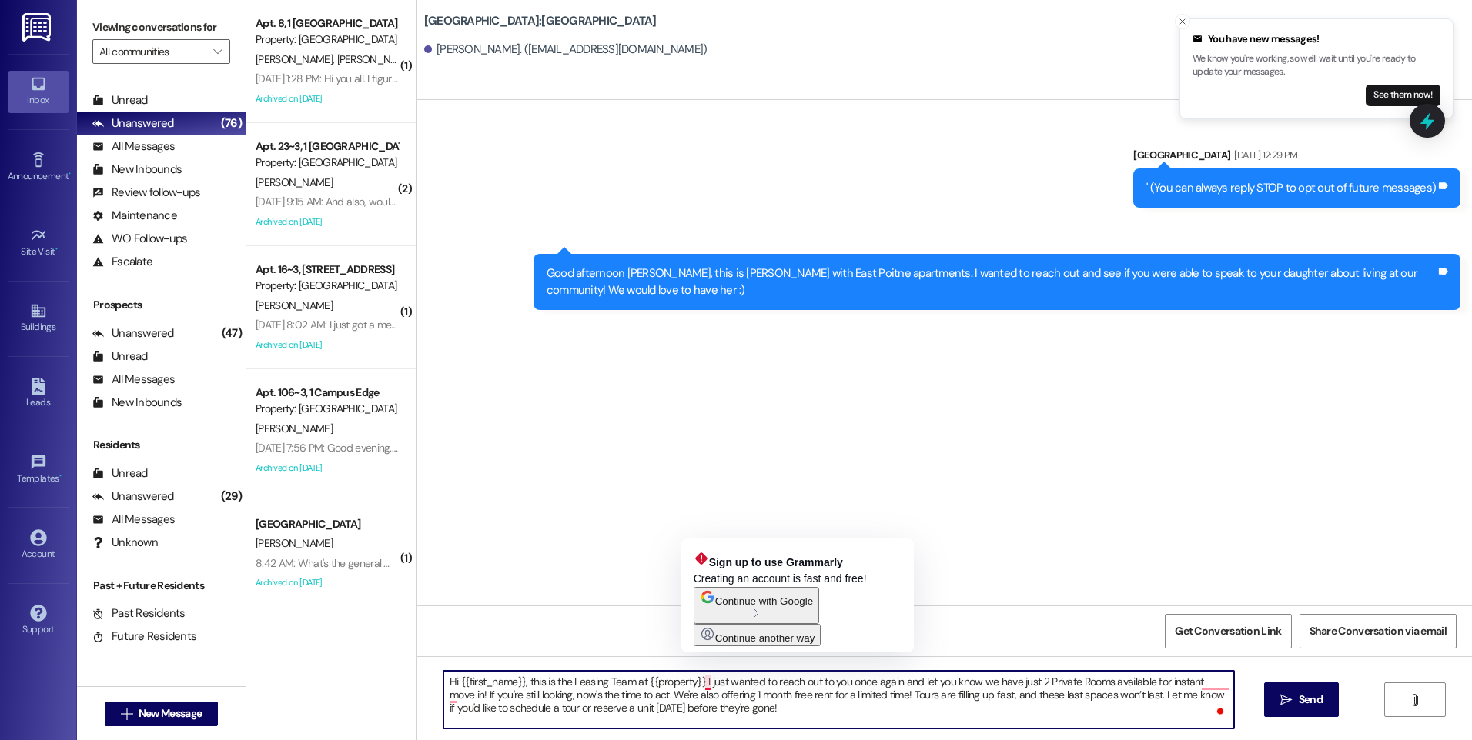
click at [697, 685] on textarea "Hi {{first_name}}, this is the Leasing Team at {{property}} I just wanted to re…" at bounding box center [838, 700] width 790 height 58
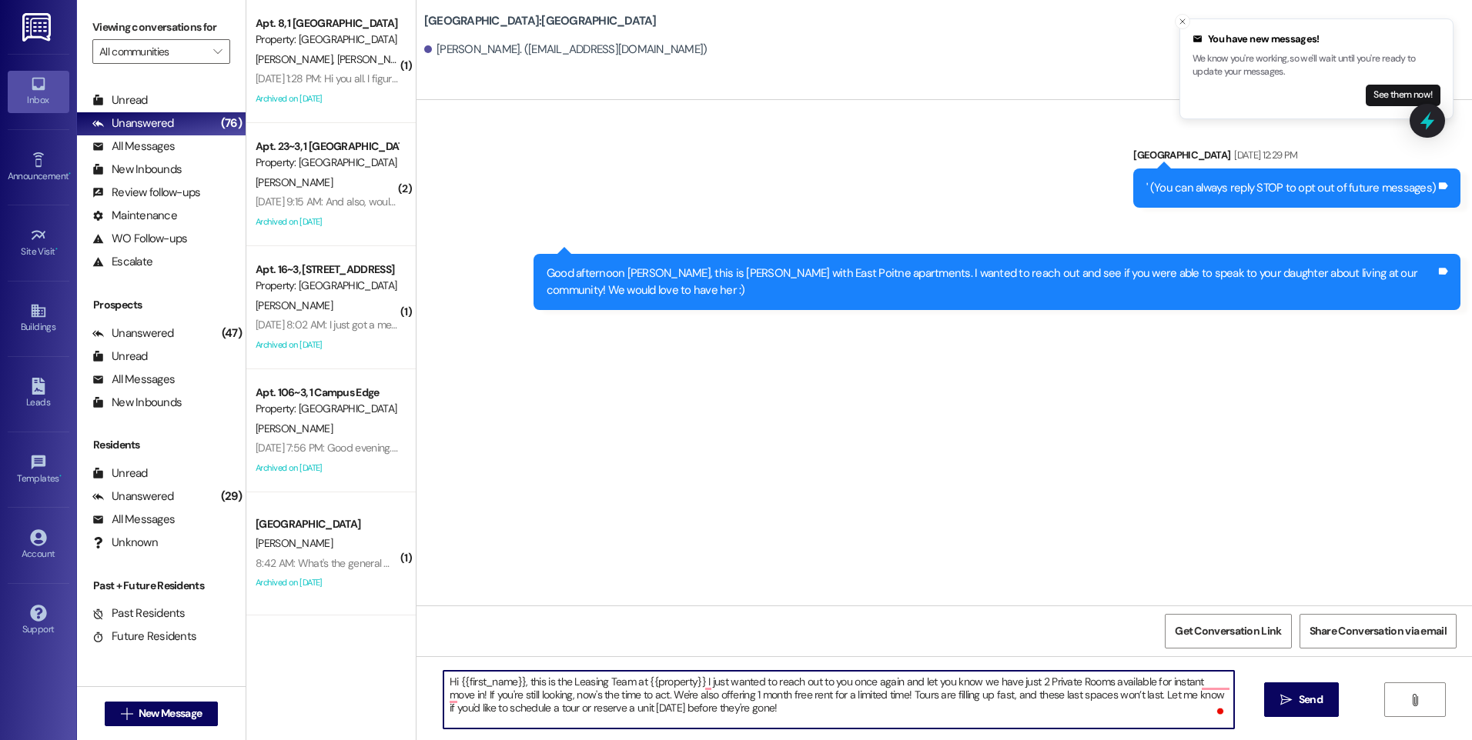
scroll to position [4, 0]
click at [753, 709] on textarea "Hi {{first_name}}, this is the Leasing Team at {{property}} I just wanted to re…" at bounding box center [838, 700] width 790 height 58
type textarea "Hi {{first_name}}, this is the Leasing Team at {{property}} I just wanted to re…"
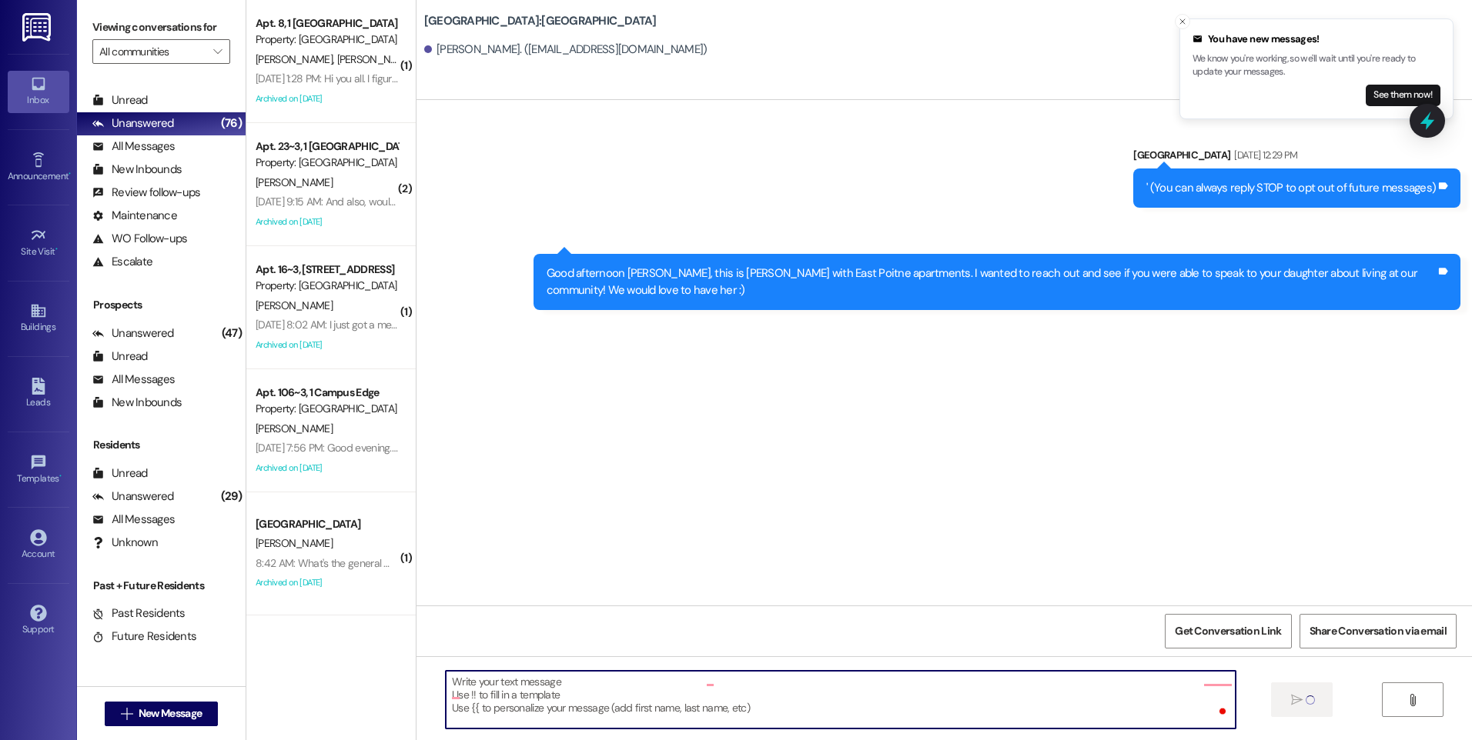
scroll to position [0, 0]
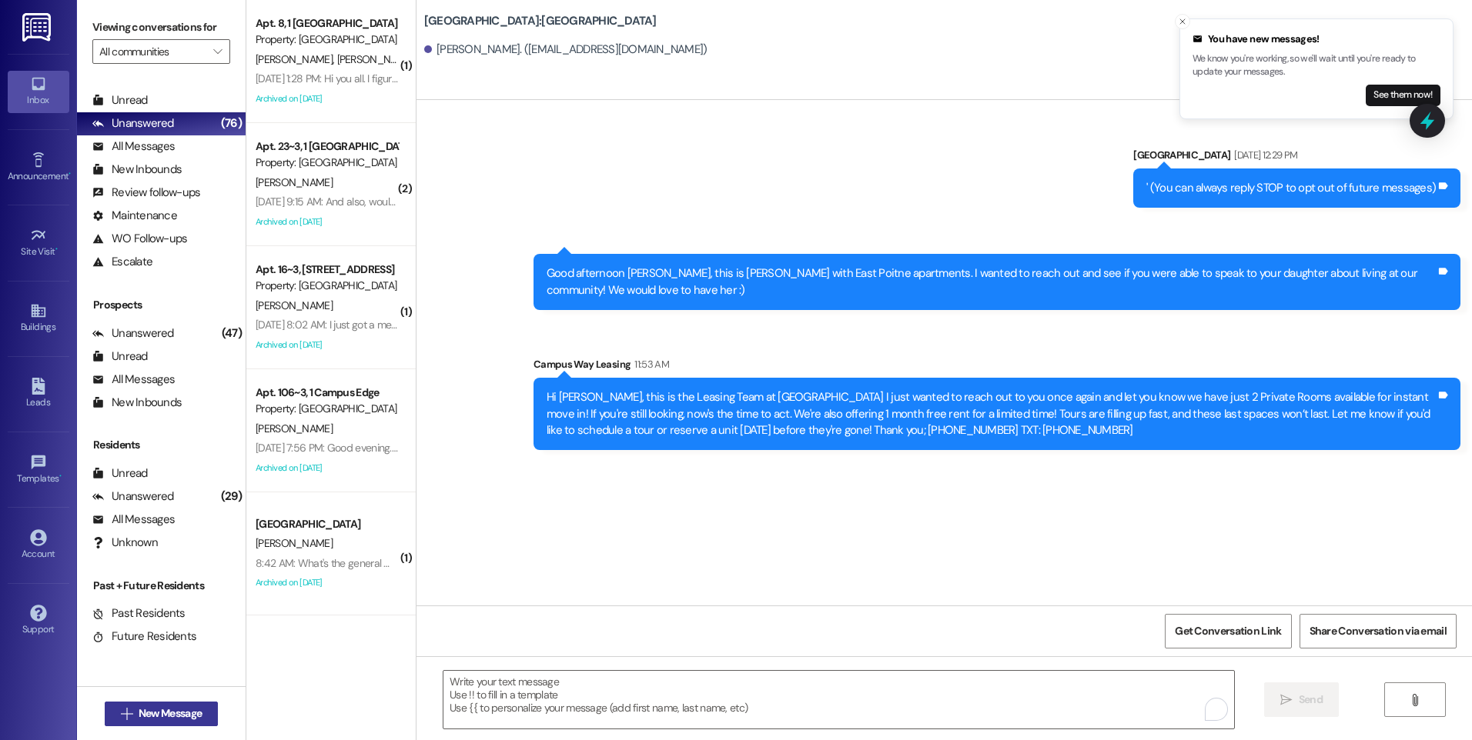
click at [168, 710] on span "New Message" at bounding box center [170, 714] width 63 height 16
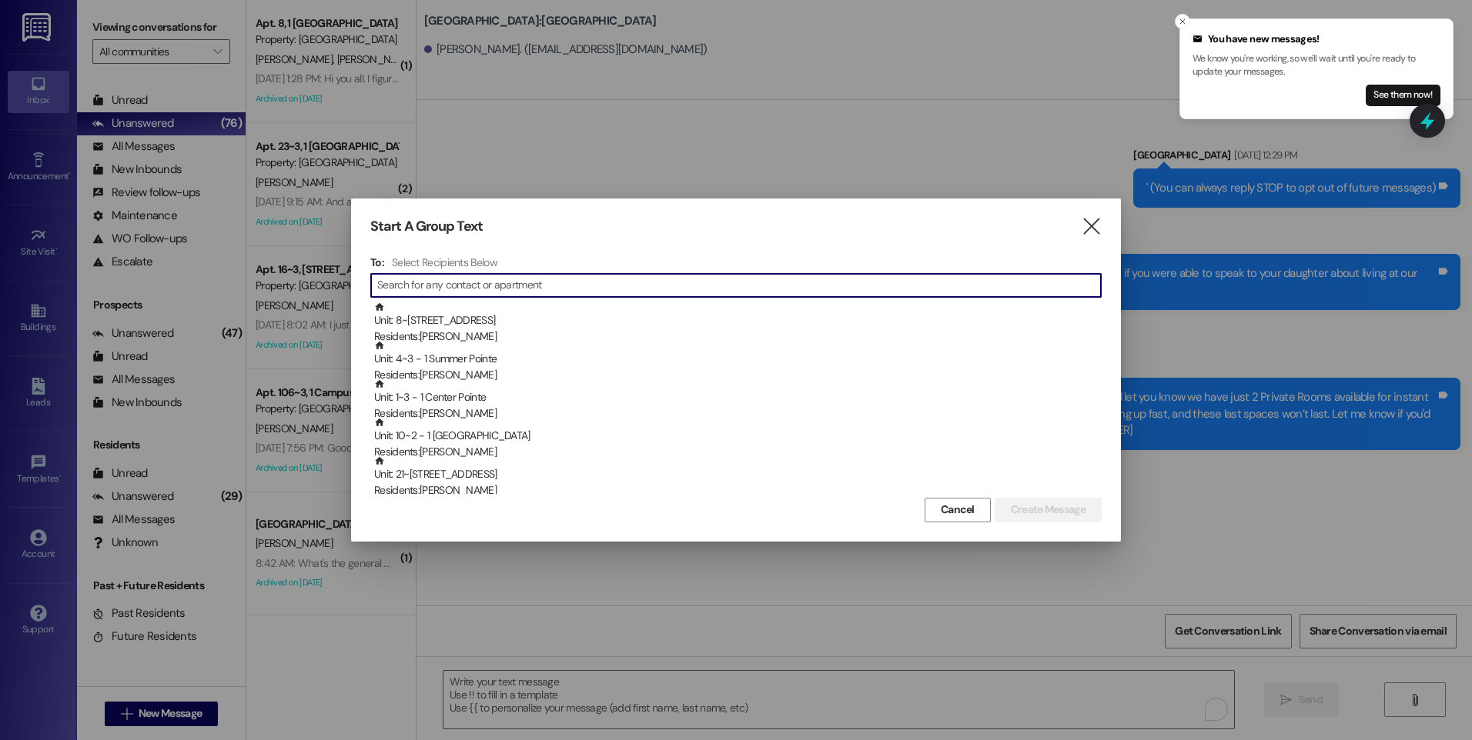
type input "m"
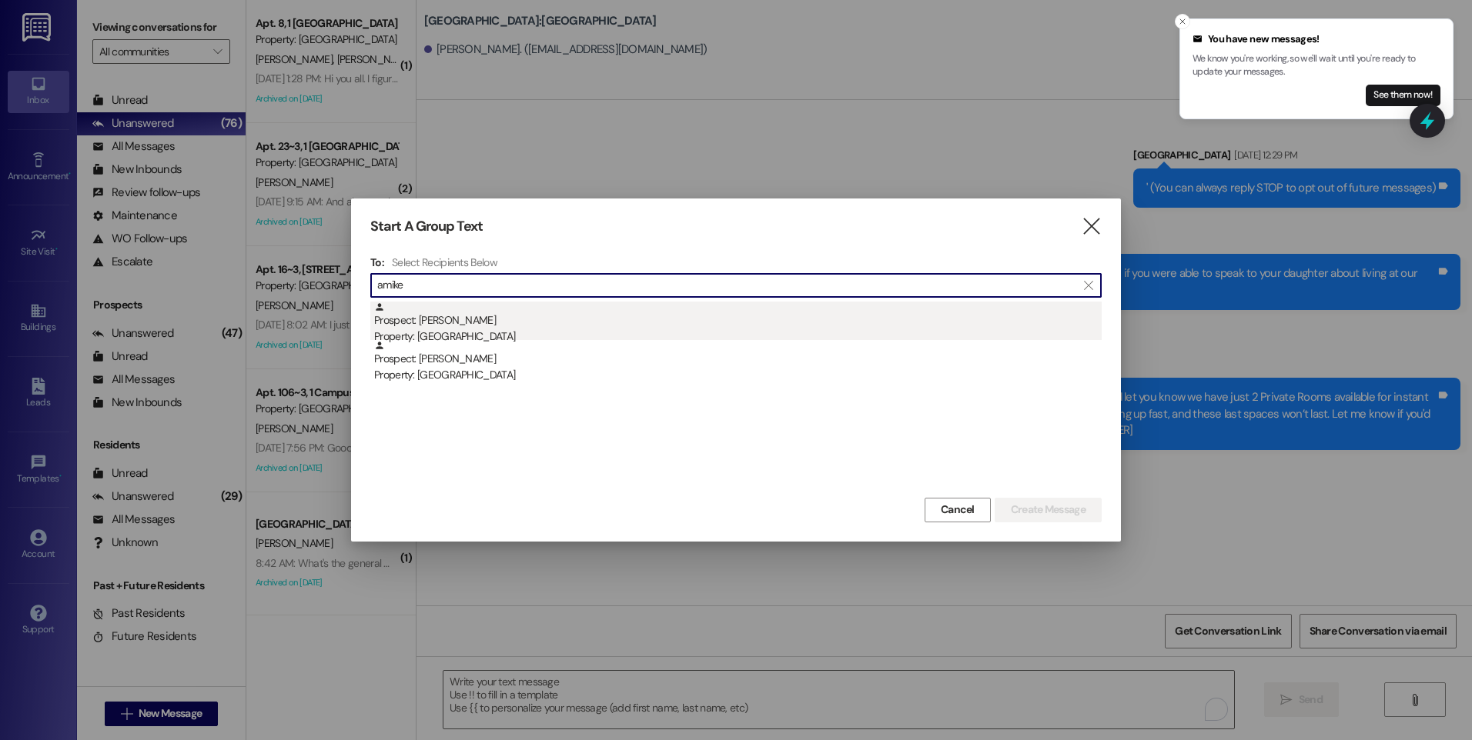
type input "amike"
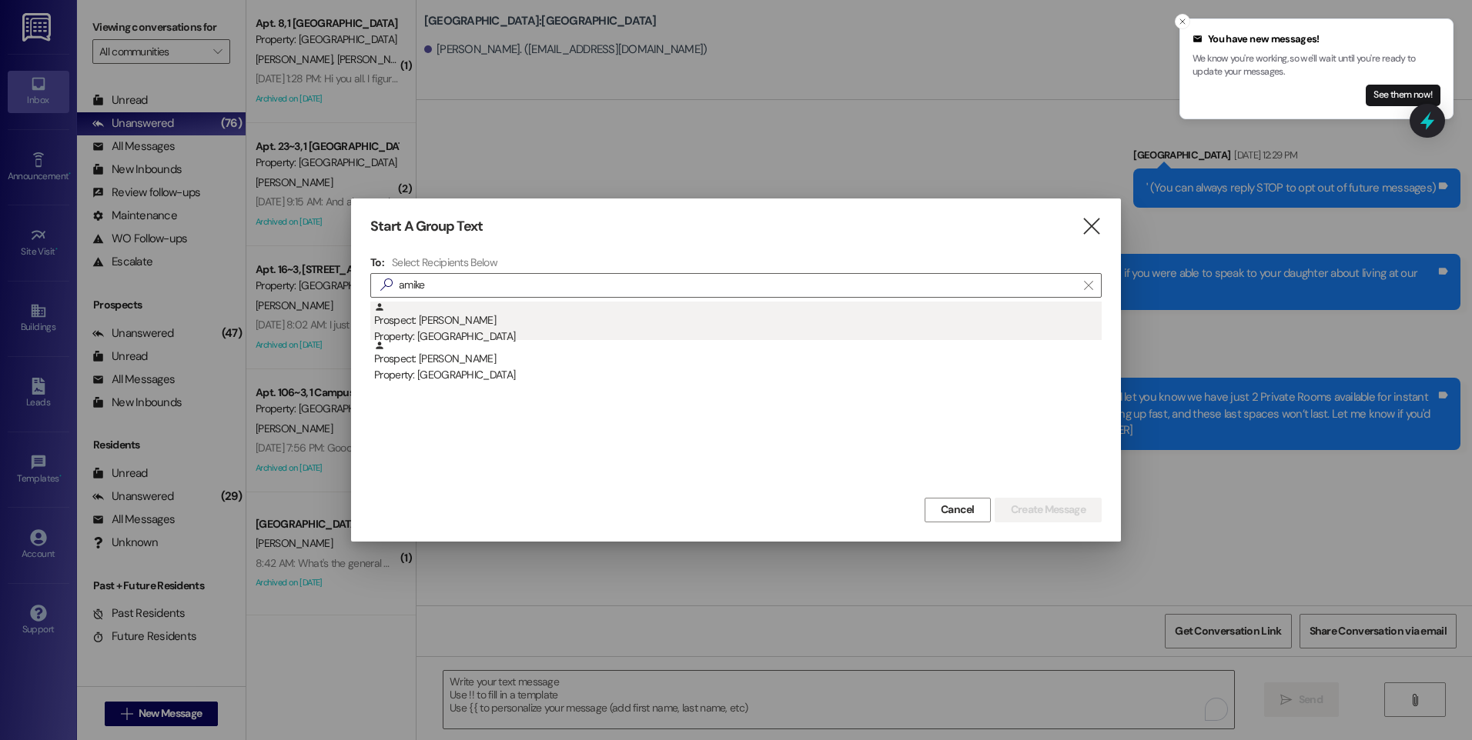
click at [480, 324] on div "Prospect: [PERSON_NAME] Property: [GEOGRAPHIC_DATA]" at bounding box center [737, 324] width 727 height 44
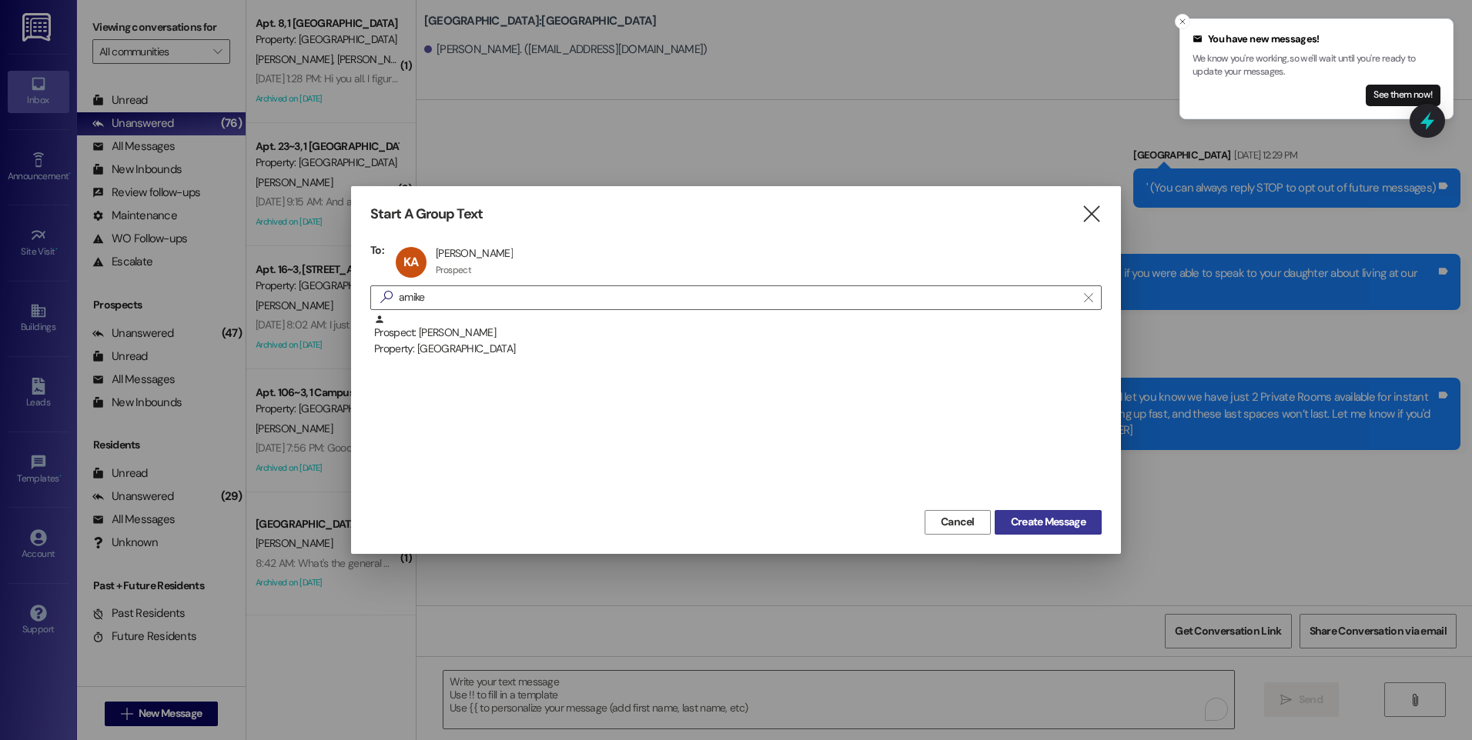
click at [1017, 524] on span "Create Message" at bounding box center [1048, 522] width 75 height 16
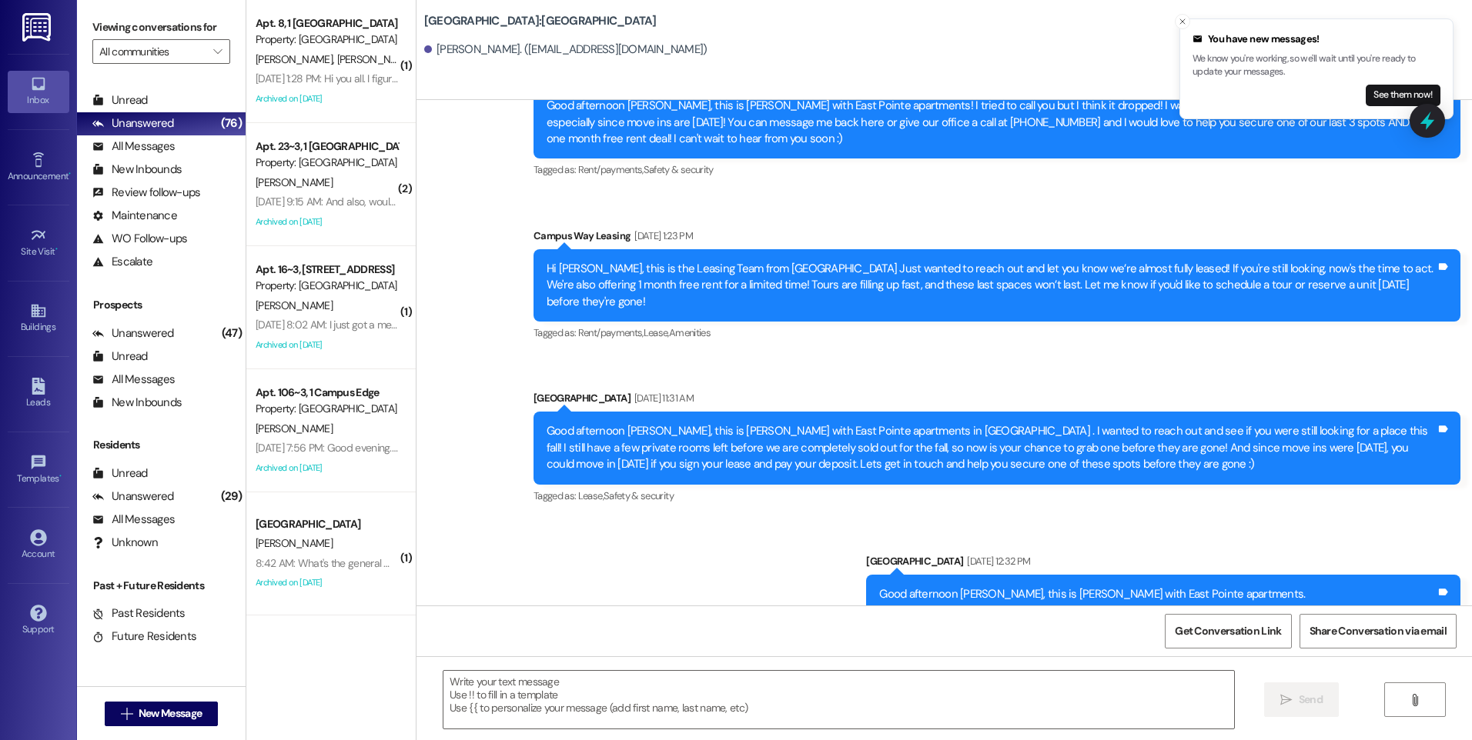
scroll to position [309, 0]
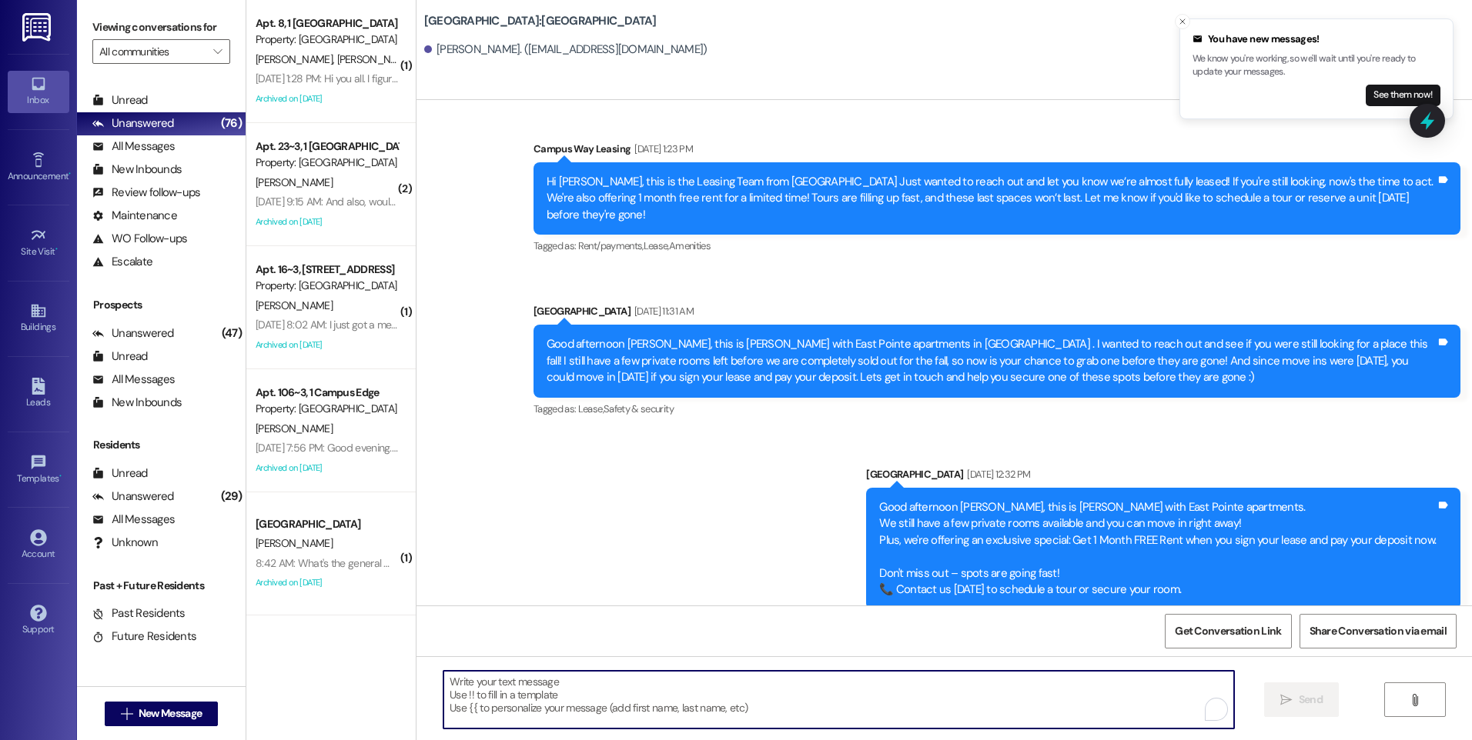
click at [597, 685] on textarea "To enrich screen reader interactions, please activate Accessibility in Grammarl…" at bounding box center [838, 700] width 790 height 58
paste textarea "Hi {{first_name}}, this is the Leasing Team at {{property}} I just wanted to re…"
type textarea "Hi {{first_name}}, this is the Leasing Team at {{property}} I just wanted to re…"
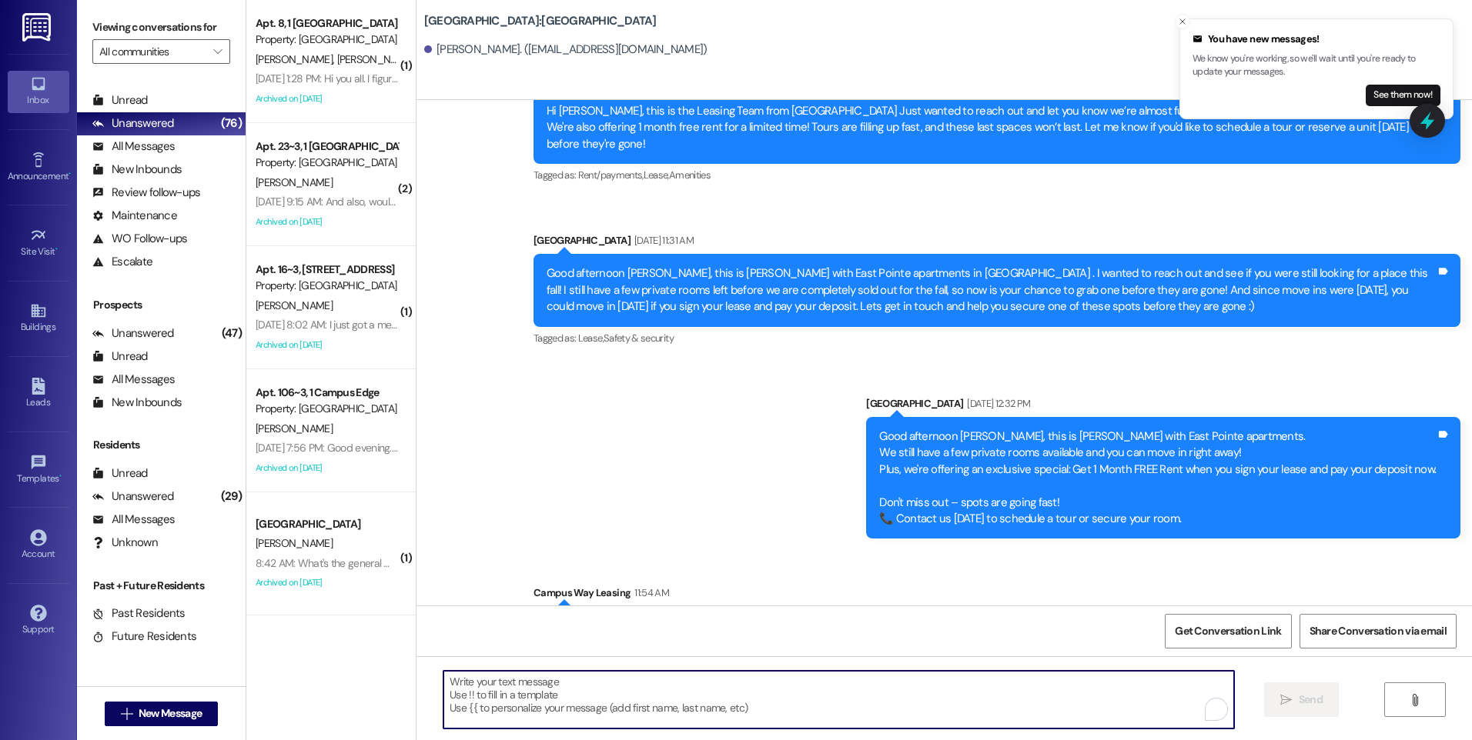
scroll to position [450, 0]
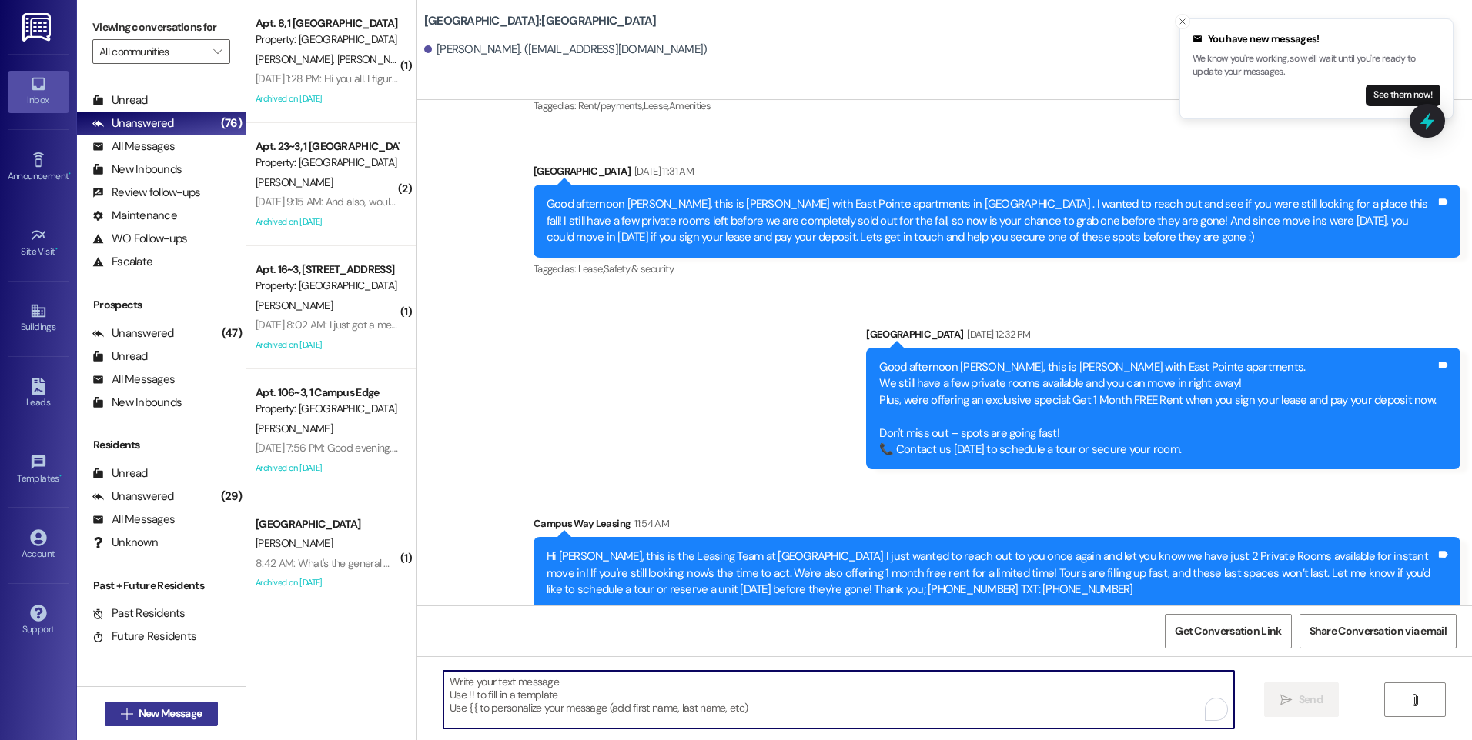
click at [151, 712] on span "New Message" at bounding box center [170, 714] width 63 height 16
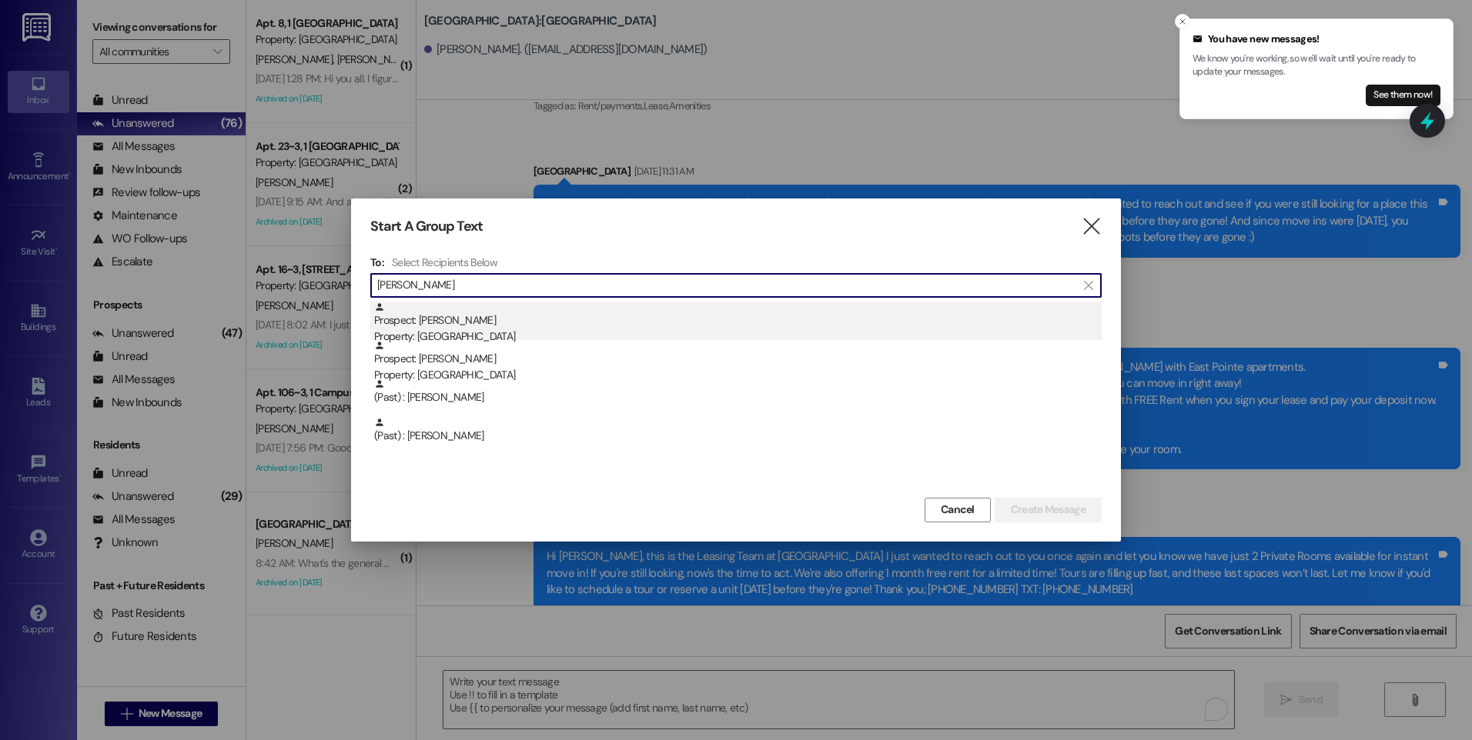
type input "[PERSON_NAME]"
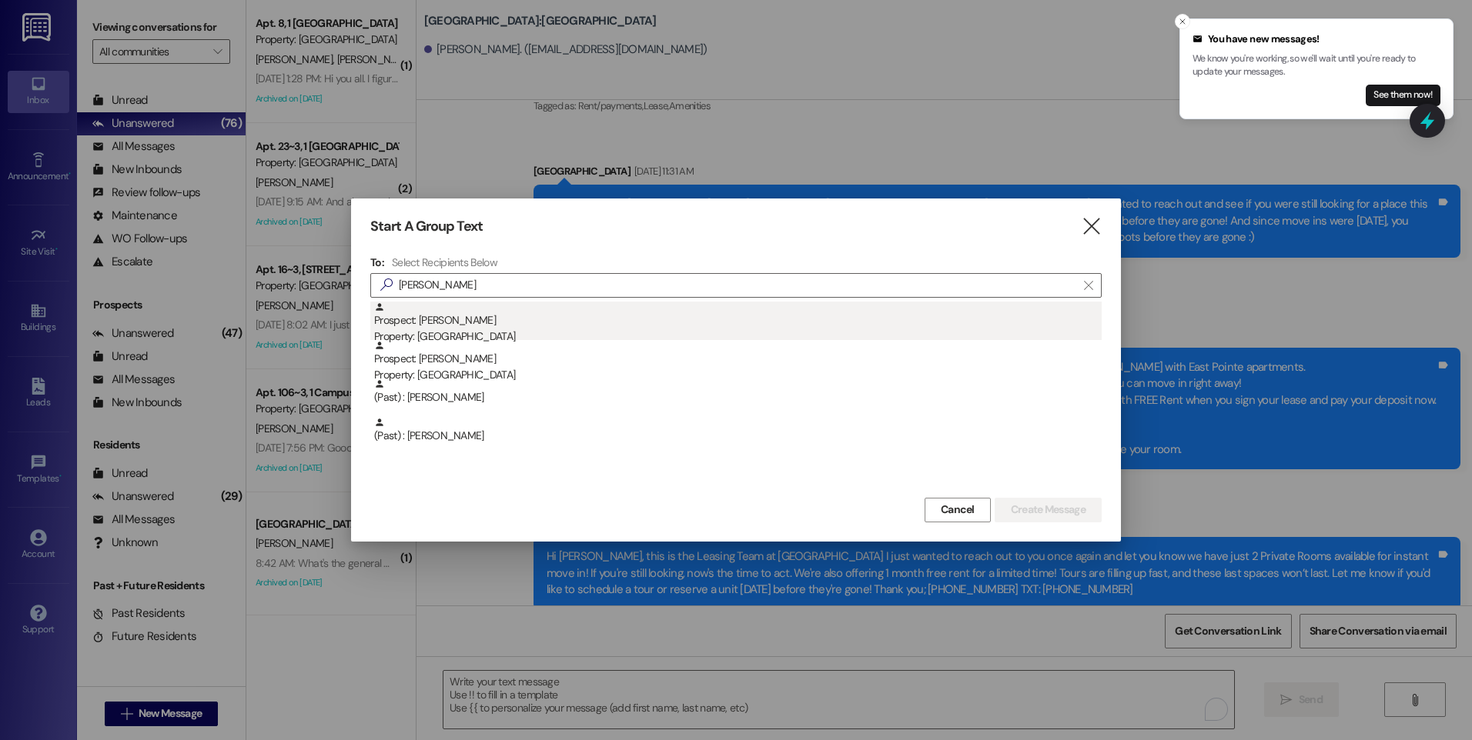
click at [450, 327] on div "Prospect: [PERSON_NAME] Property: [GEOGRAPHIC_DATA]" at bounding box center [737, 324] width 727 height 44
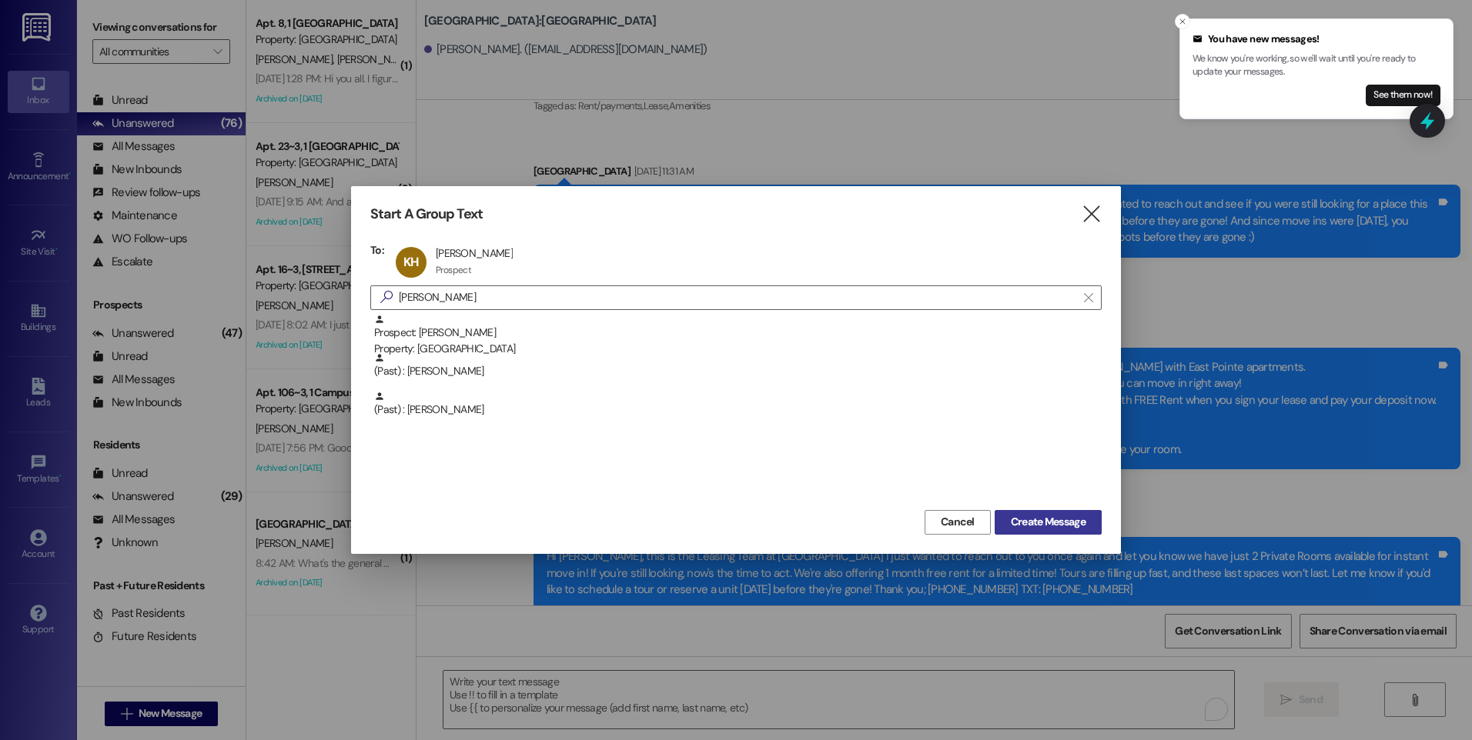
click at [1036, 518] on span "Create Message" at bounding box center [1048, 522] width 75 height 16
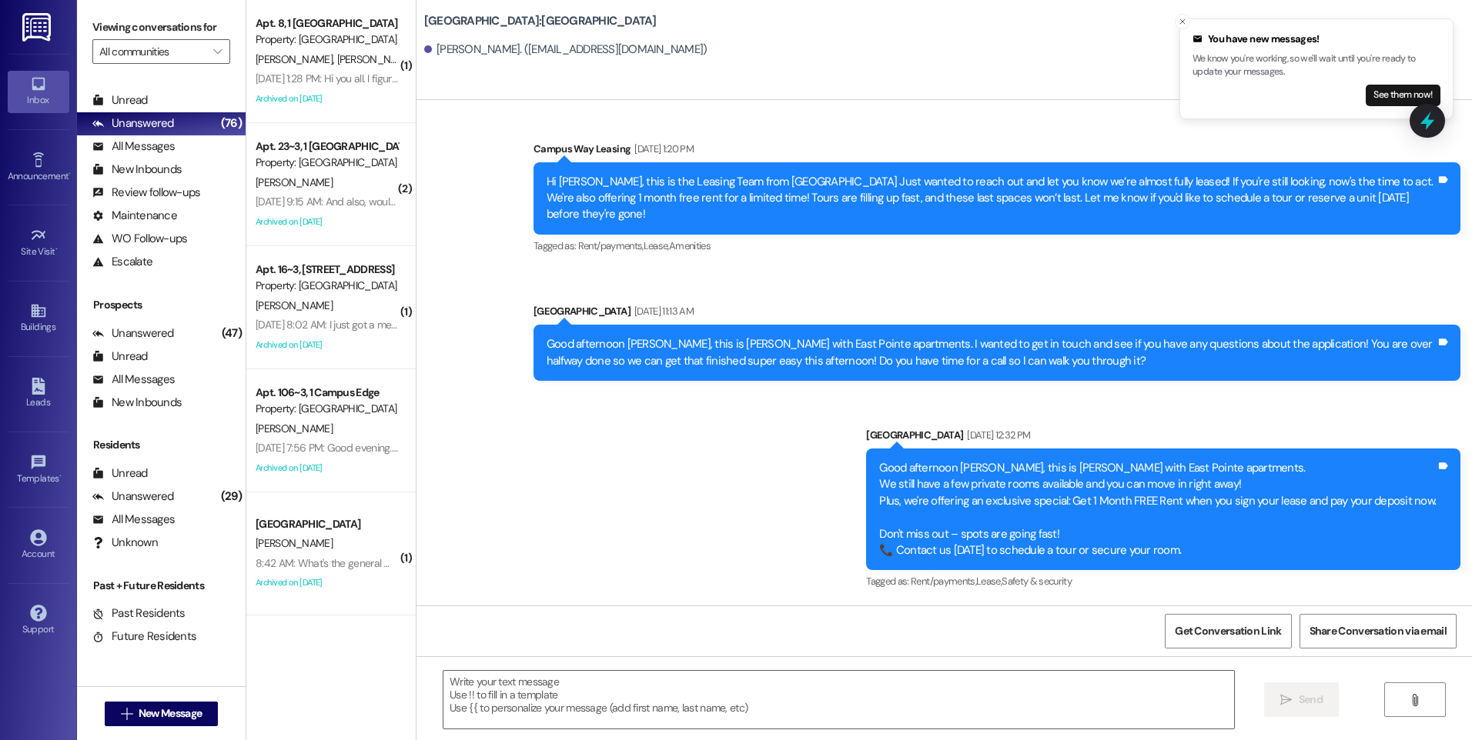
scroll to position [332, 0]
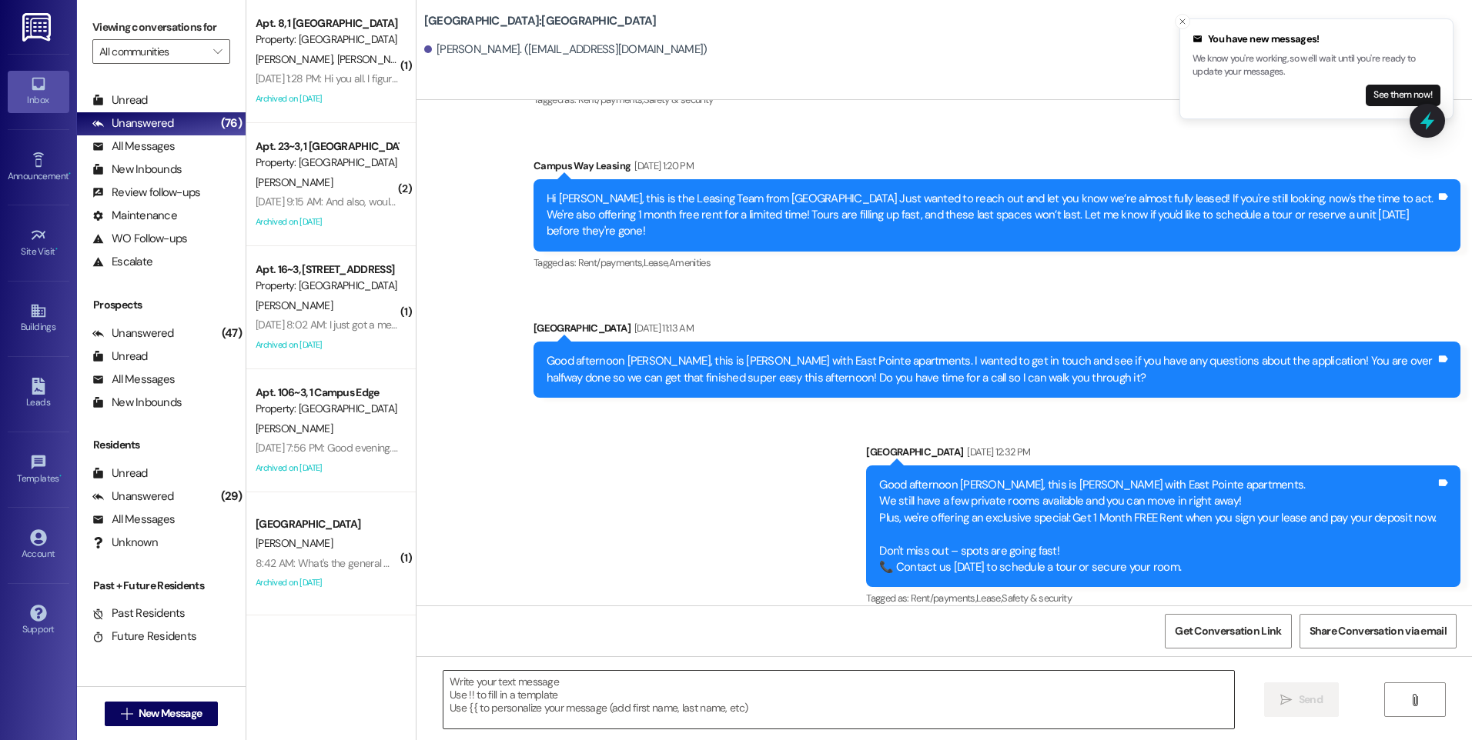
click at [625, 691] on textarea at bounding box center [838, 700] width 790 height 58
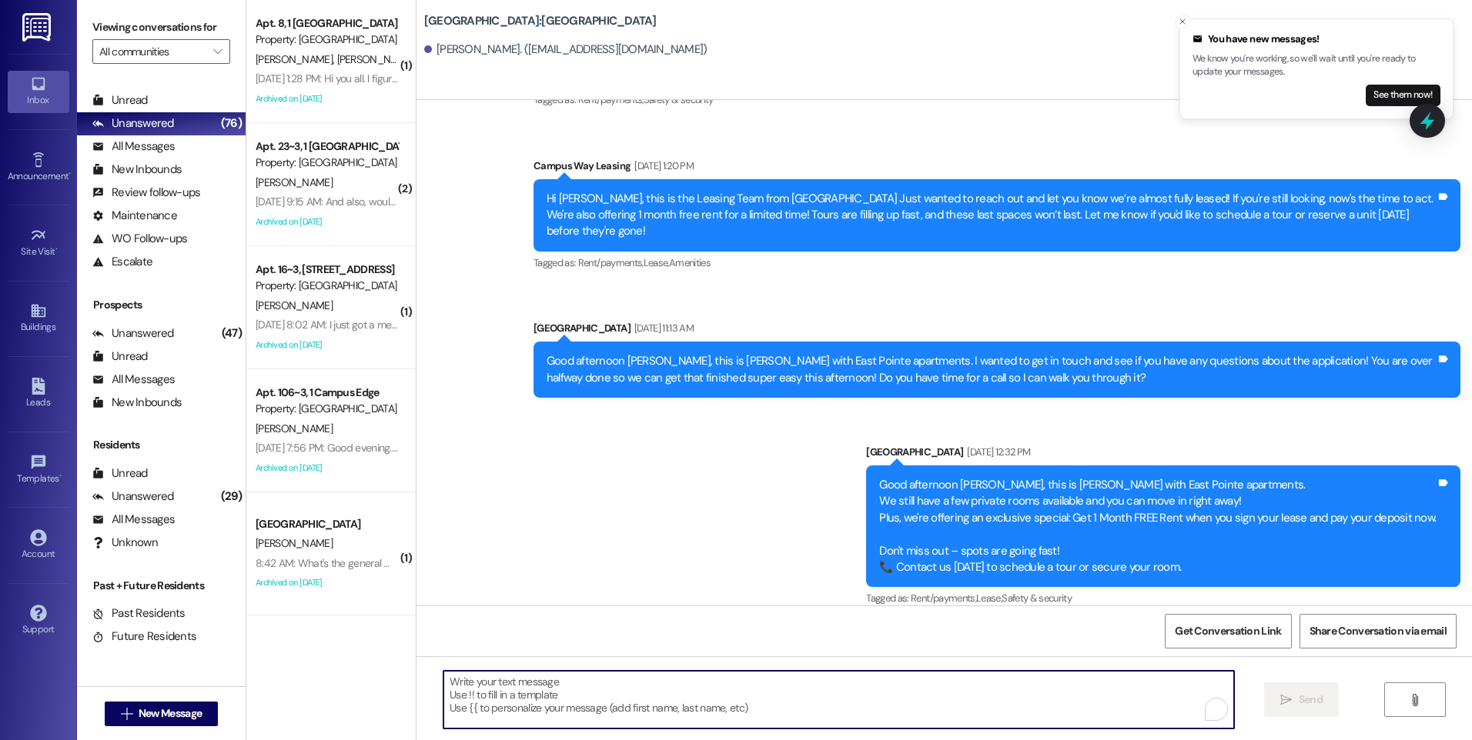
paste textarea "Hi {{first_name}}, this is the Leasing Team at {{property}} I just wanted to re…"
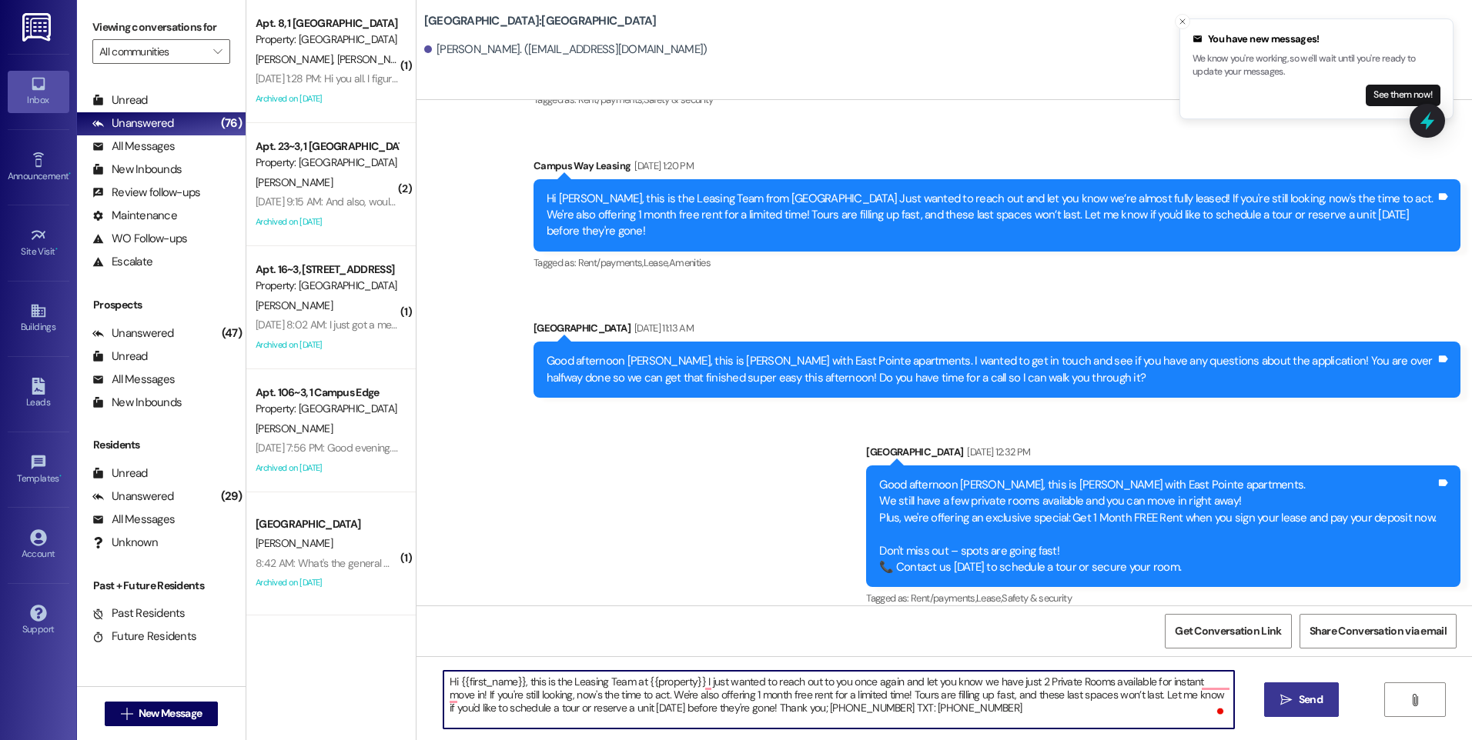
type textarea "Hi {{first_name}}, this is the Leasing Team at {{property}} I just wanted to re…"
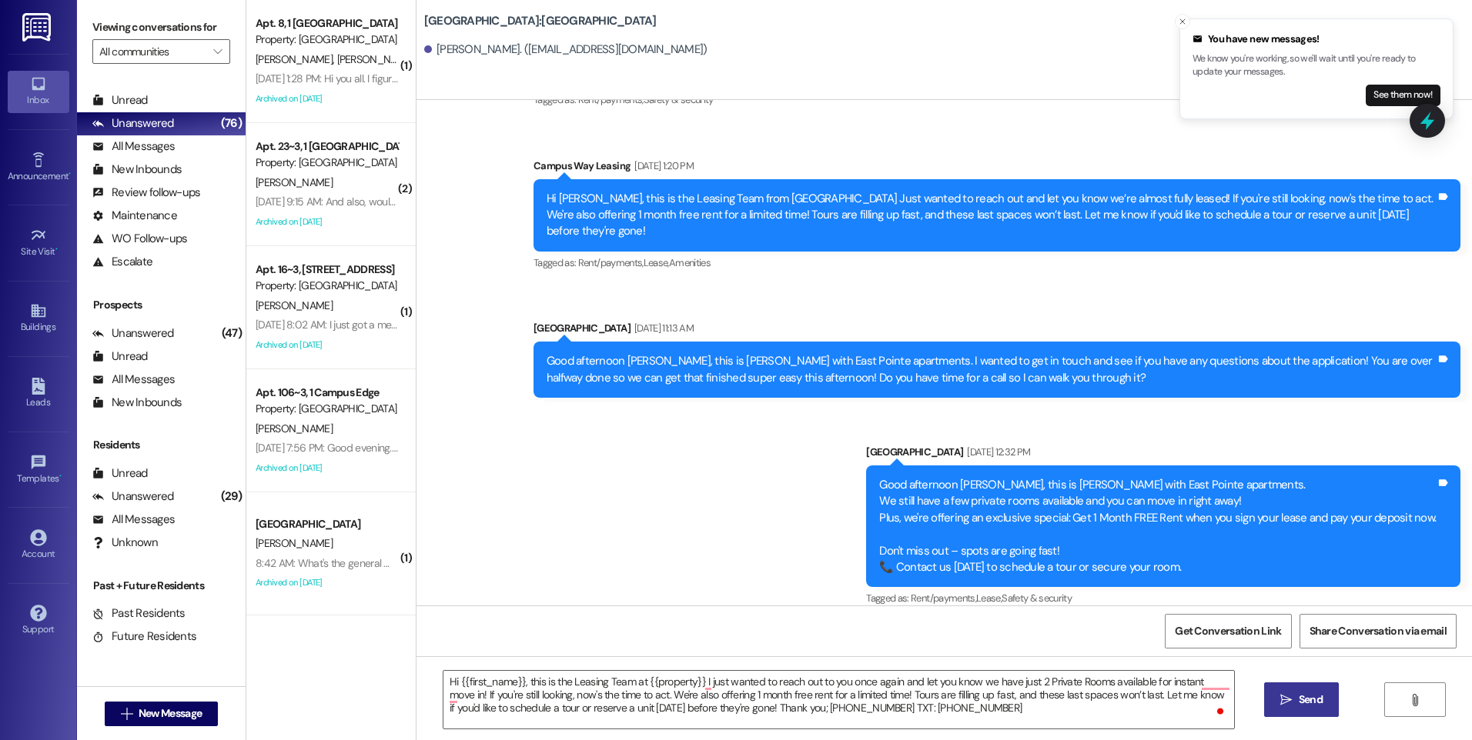
click at [1302, 703] on span "Send" at bounding box center [1311, 700] width 24 height 16
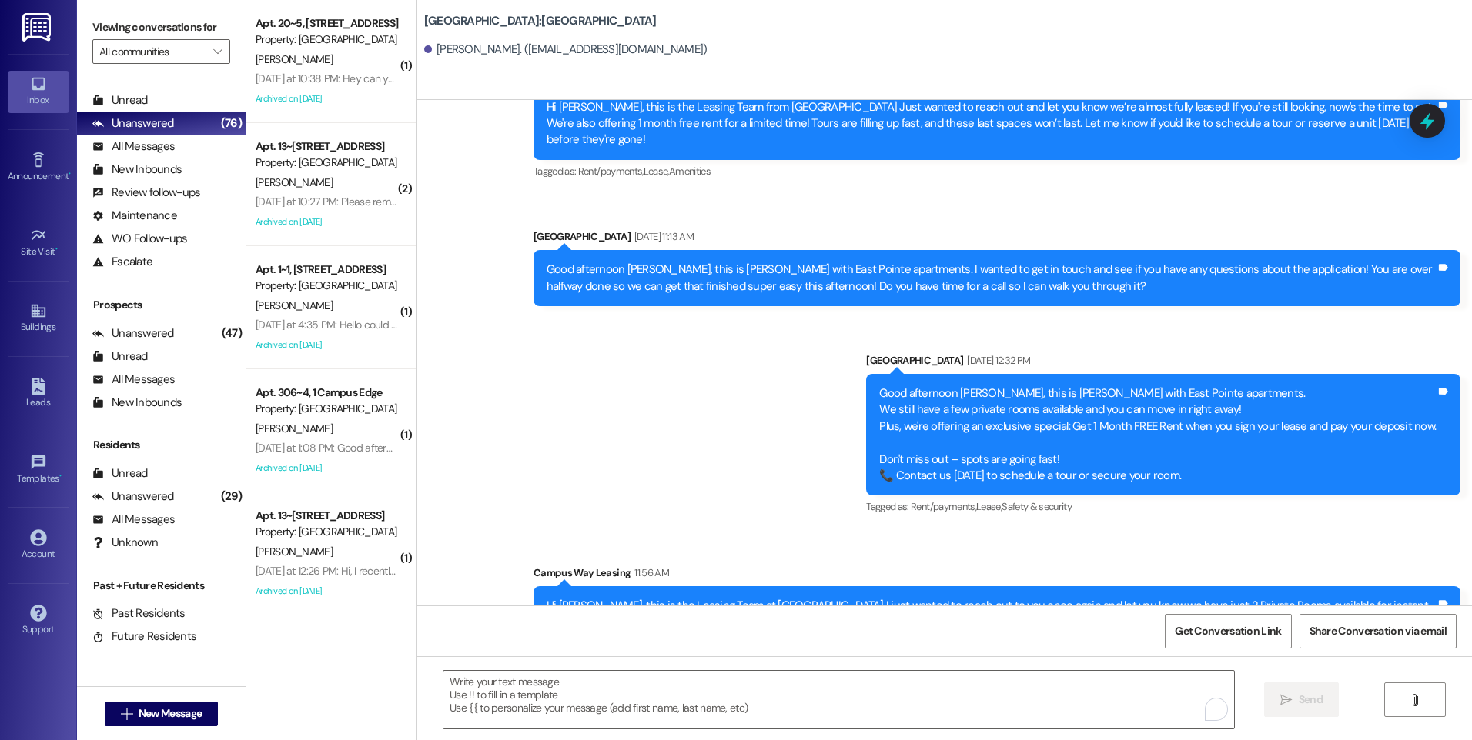
scroll to position [473, 0]
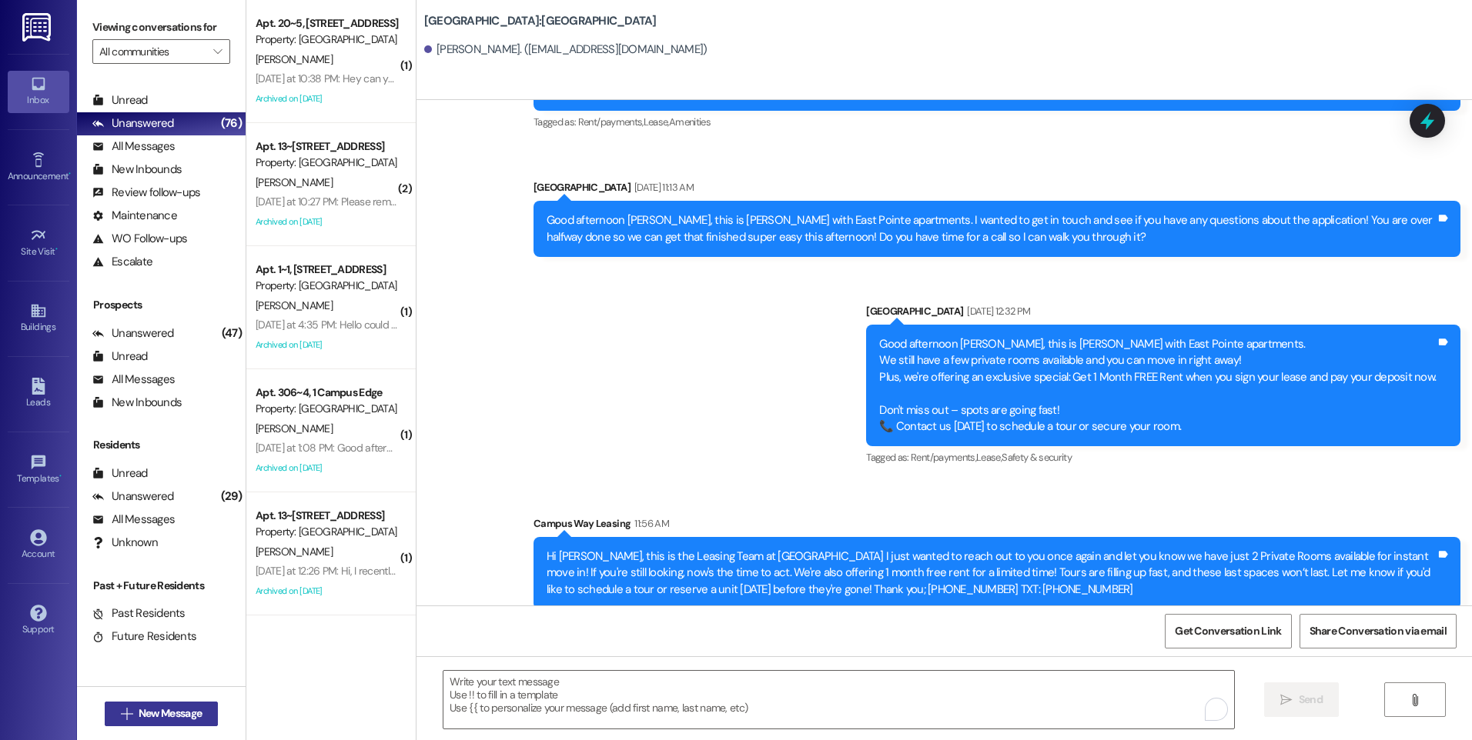
click at [157, 709] on span "New Message" at bounding box center [170, 714] width 63 height 16
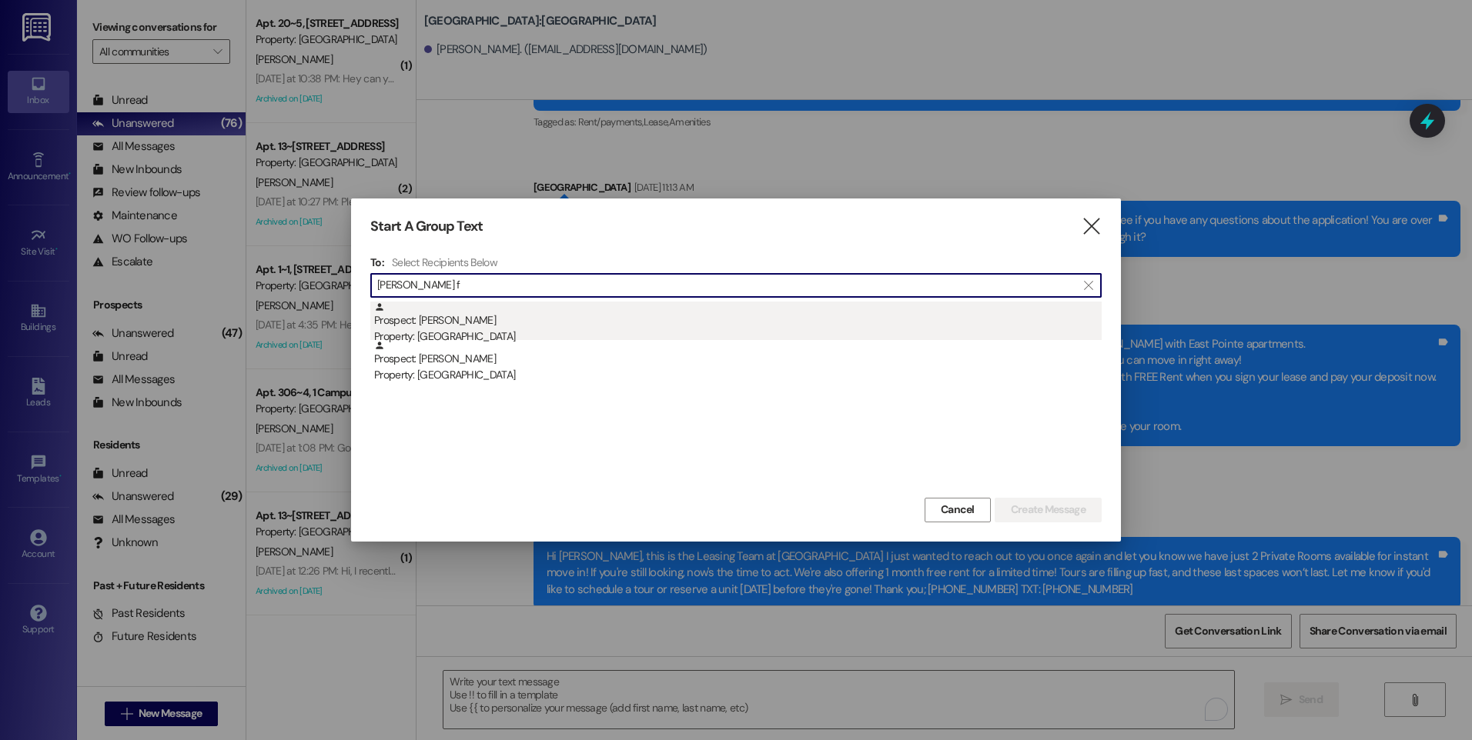
type input "[PERSON_NAME] f"
click at [491, 323] on div "Prospect: [PERSON_NAME] Property: [GEOGRAPHIC_DATA]" at bounding box center [737, 324] width 727 height 44
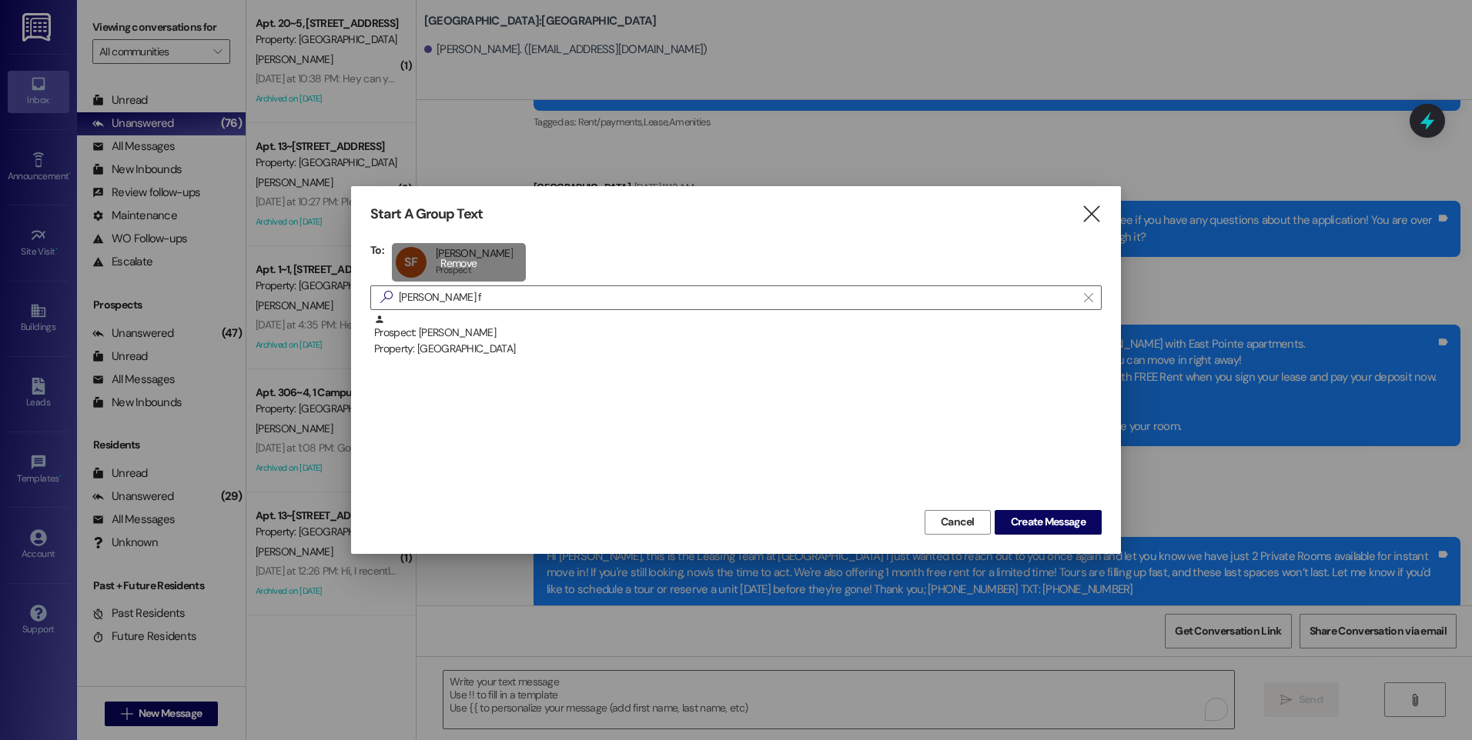
click at [456, 271] on div "SF [PERSON_NAME] [PERSON_NAME] Prospect Prospect click to remove" at bounding box center [459, 262] width 134 height 38
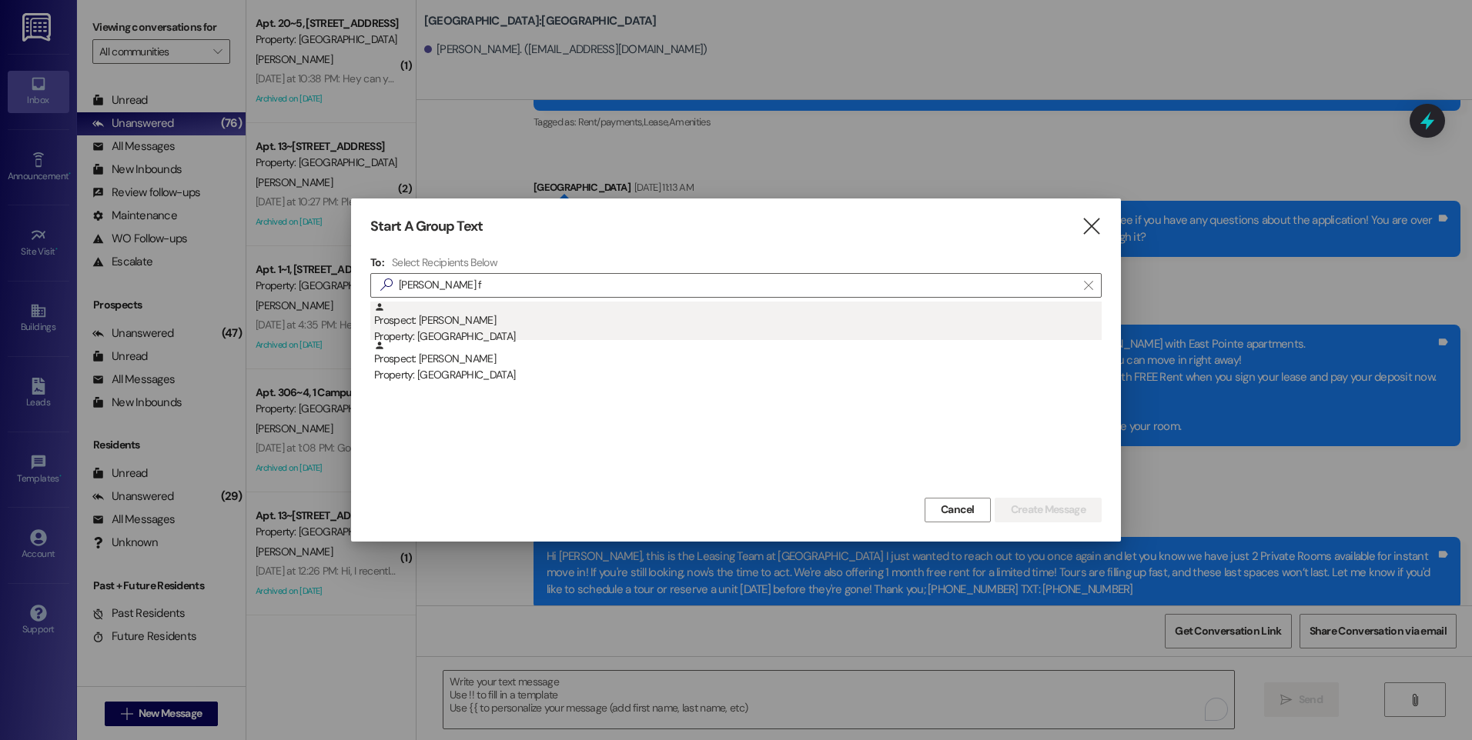
click at [455, 326] on div "Prospect: [PERSON_NAME] Property: [GEOGRAPHIC_DATA]" at bounding box center [737, 324] width 727 height 44
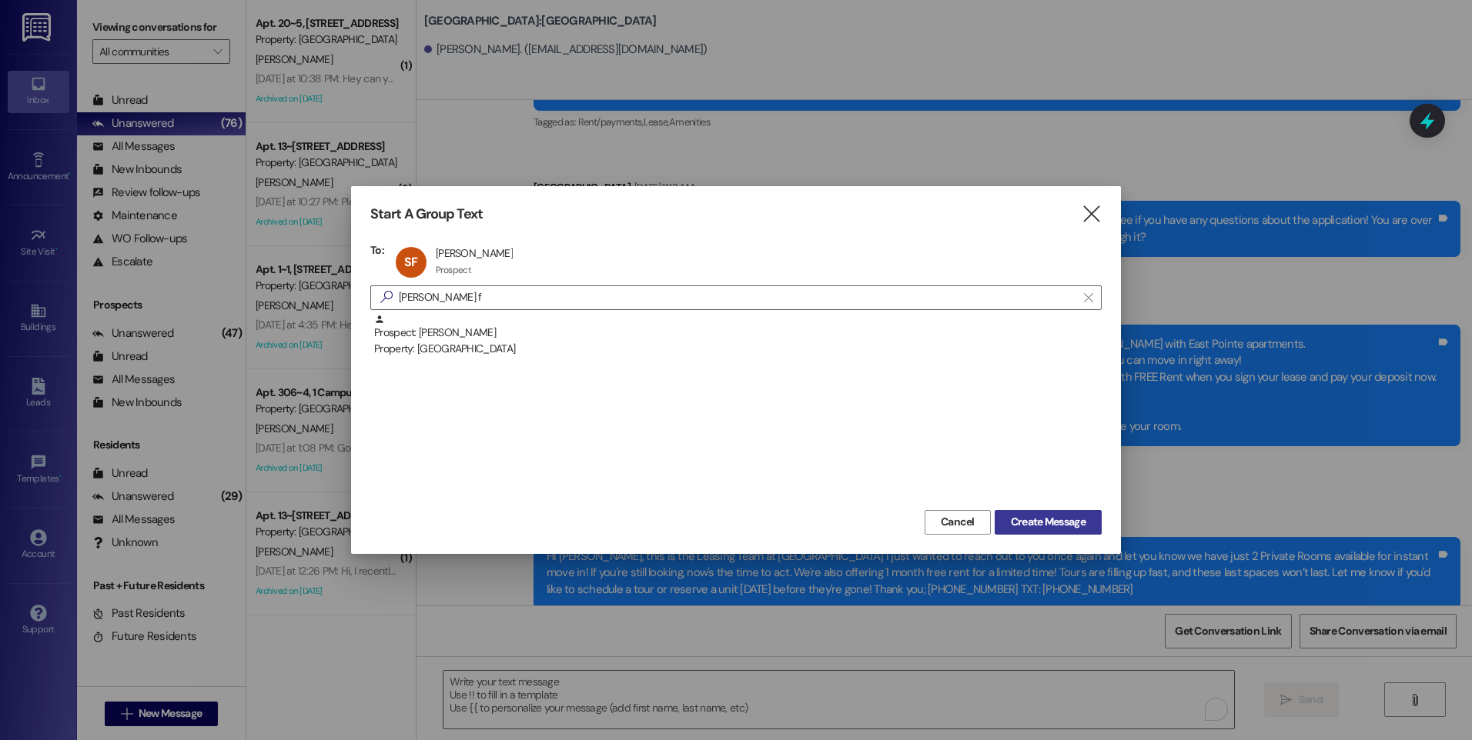
click at [1051, 530] on span "Create Message" at bounding box center [1048, 522] width 75 height 16
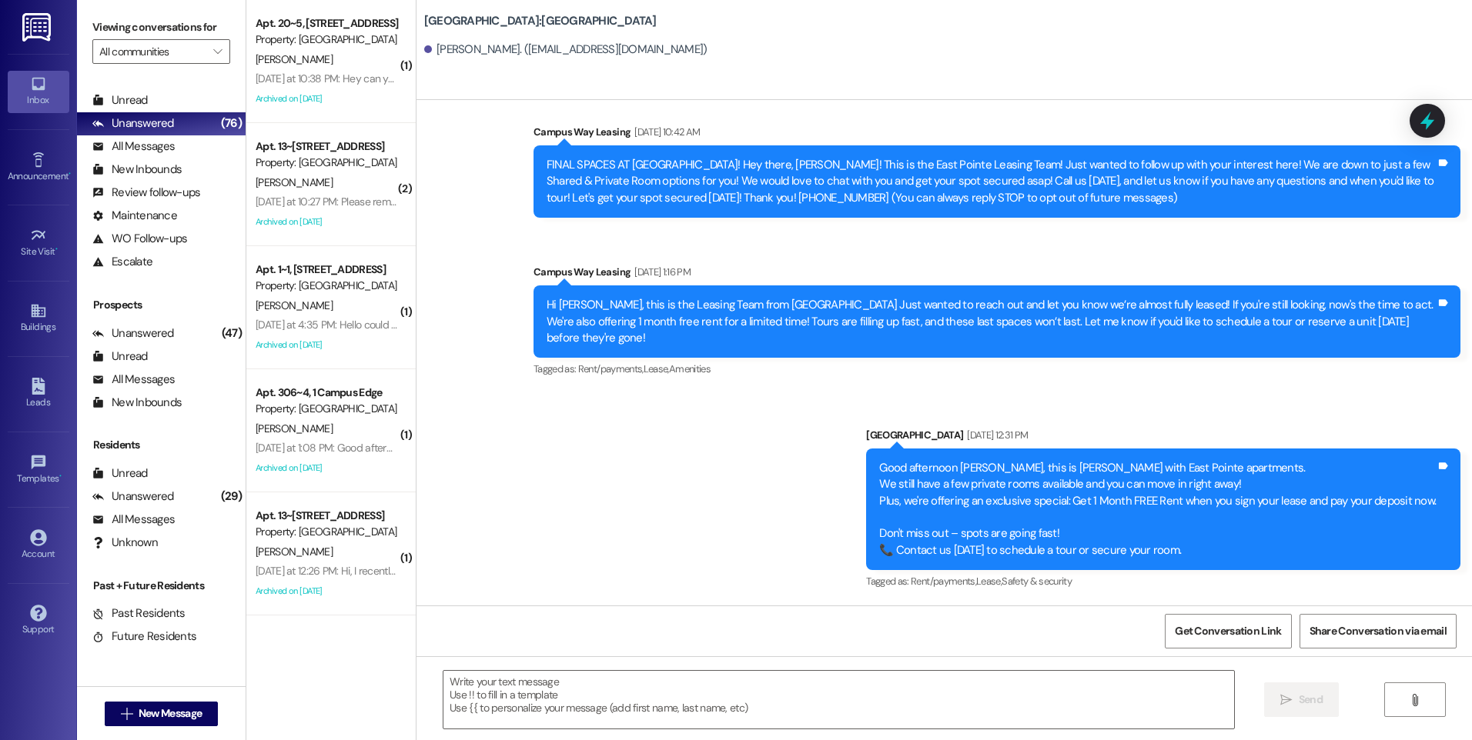
scroll to position [6, 0]
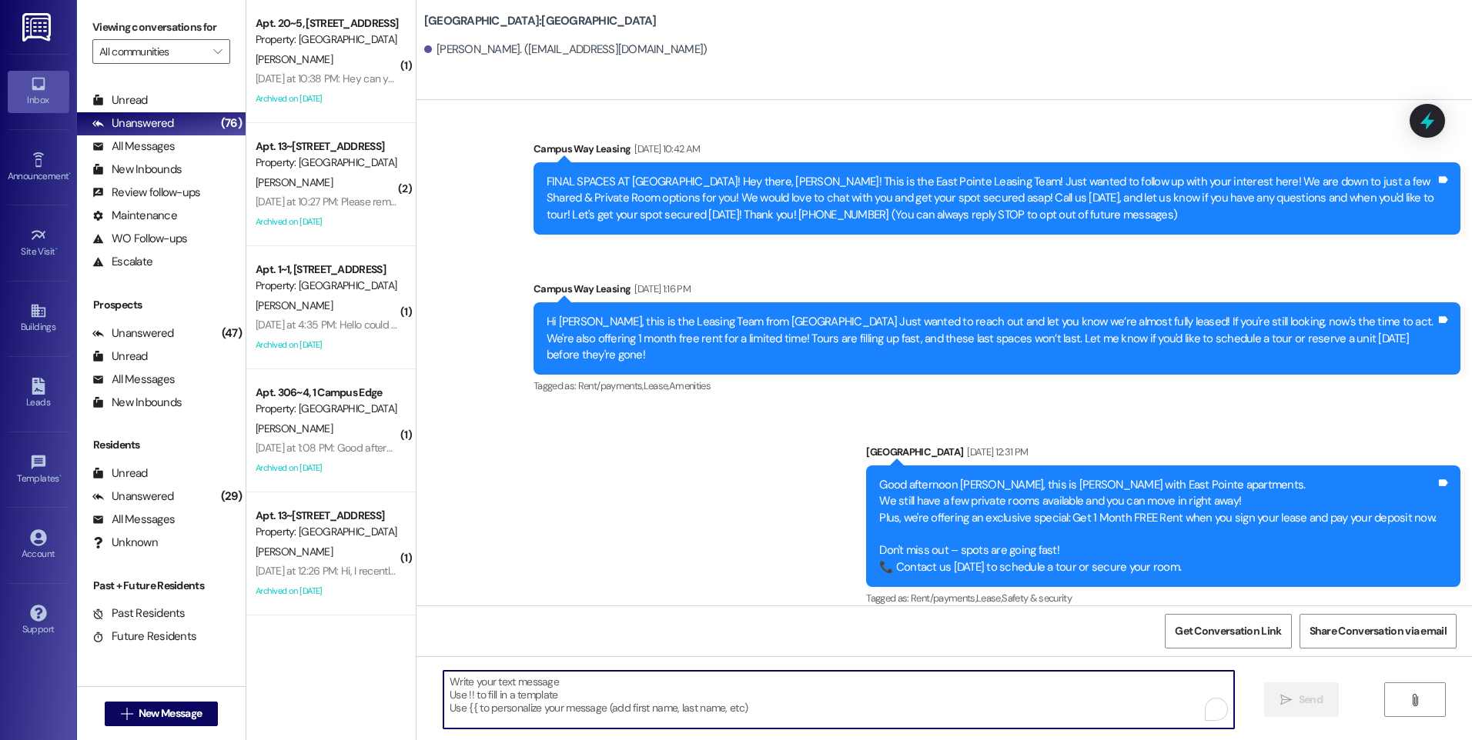
click at [660, 694] on textarea "To enrich screen reader interactions, please activate Accessibility in Grammarl…" at bounding box center [838, 700] width 790 height 58
paste textarea "Hi {{first_name}}, this is the Leasing Team at {{property}} I just wanted to re…"
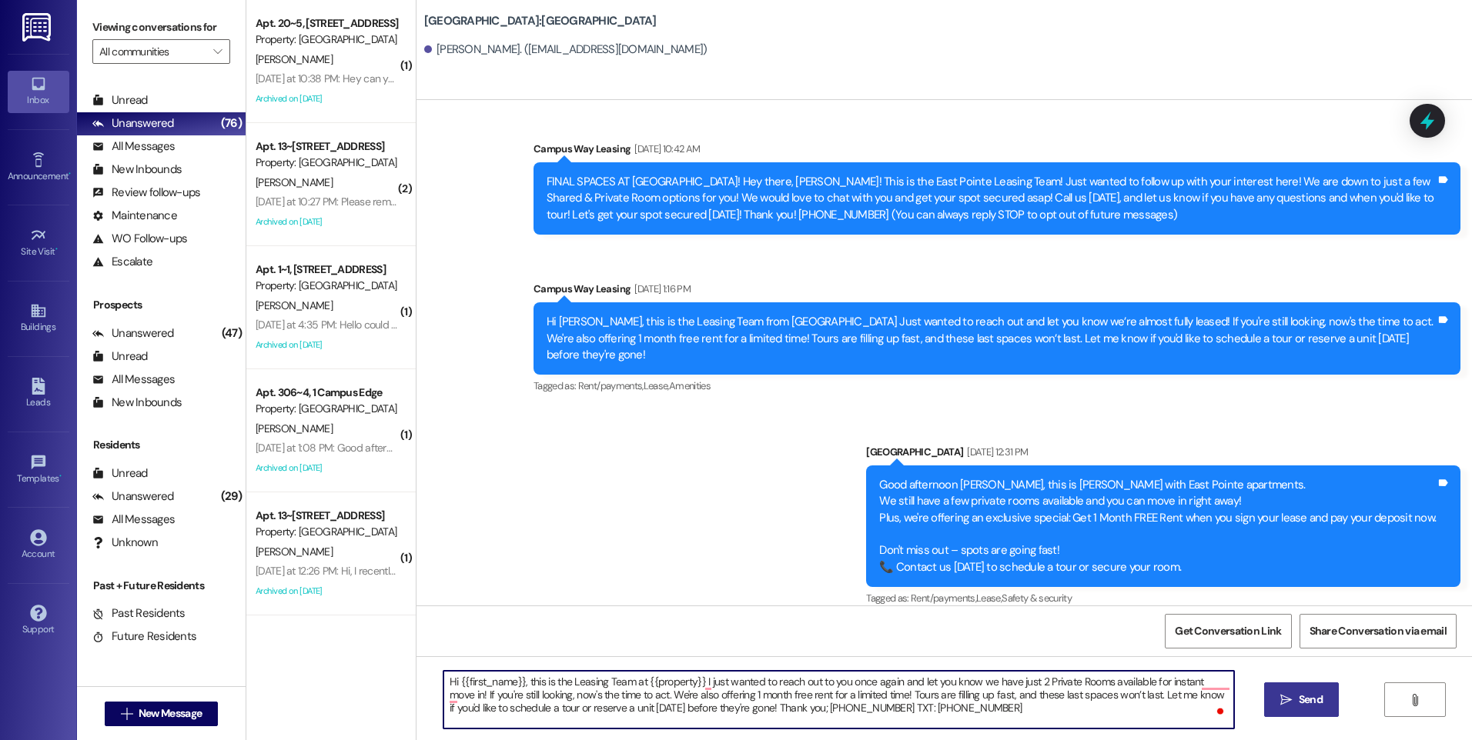
type textarea "Hi {{first_name}}, this is the Leasing Team at {{property}} I just wanted to re…"
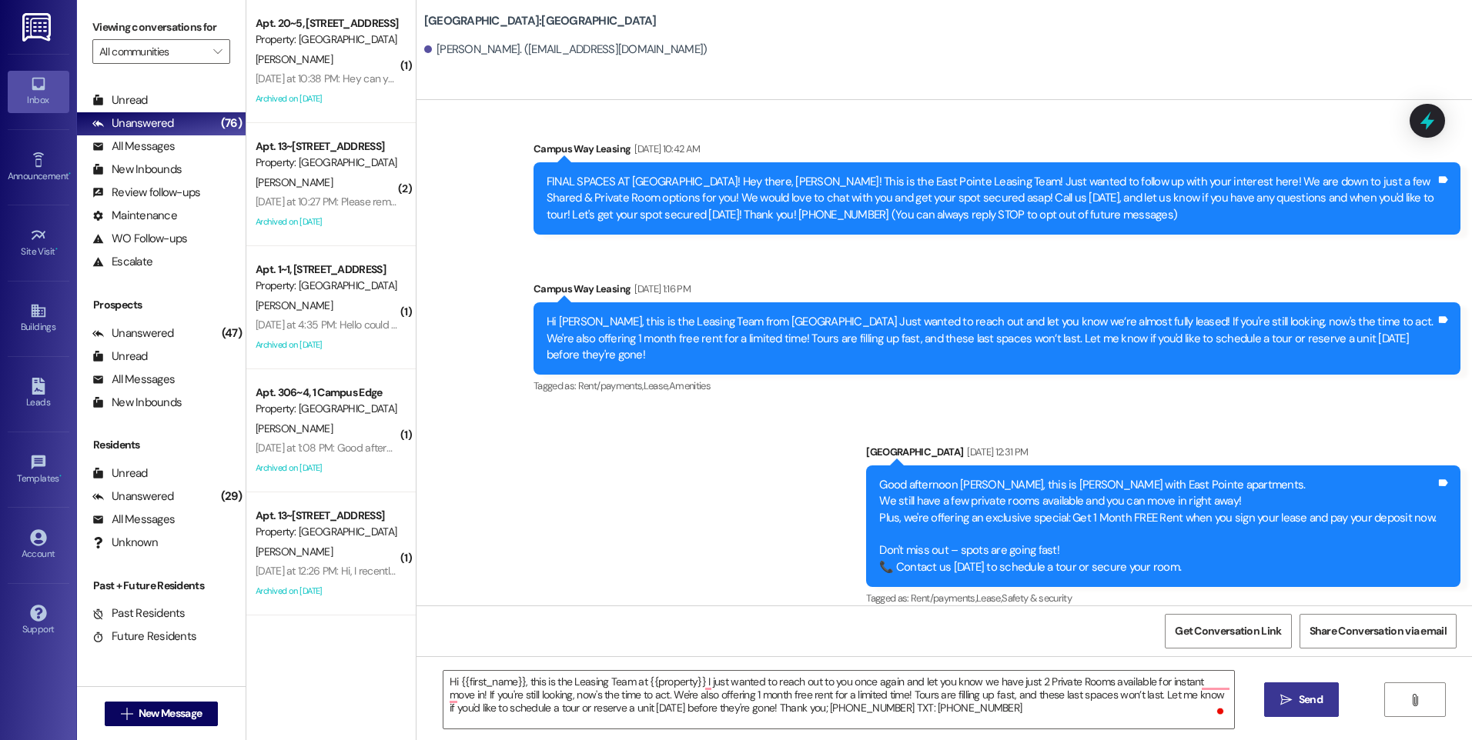
click at [1301, 690] on button " Send" at bounding box center [1301, 700] width 75 height 35
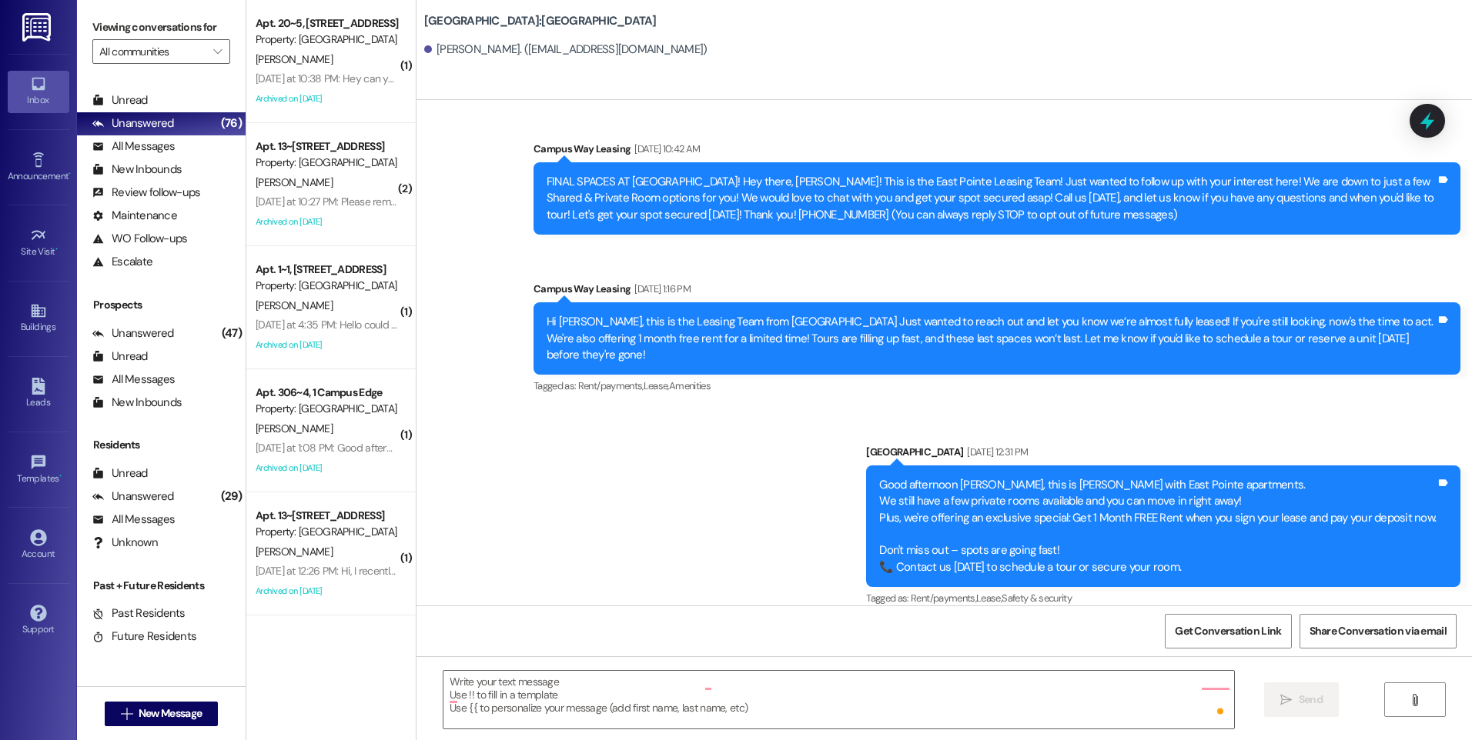
scroll to position [146, 0]
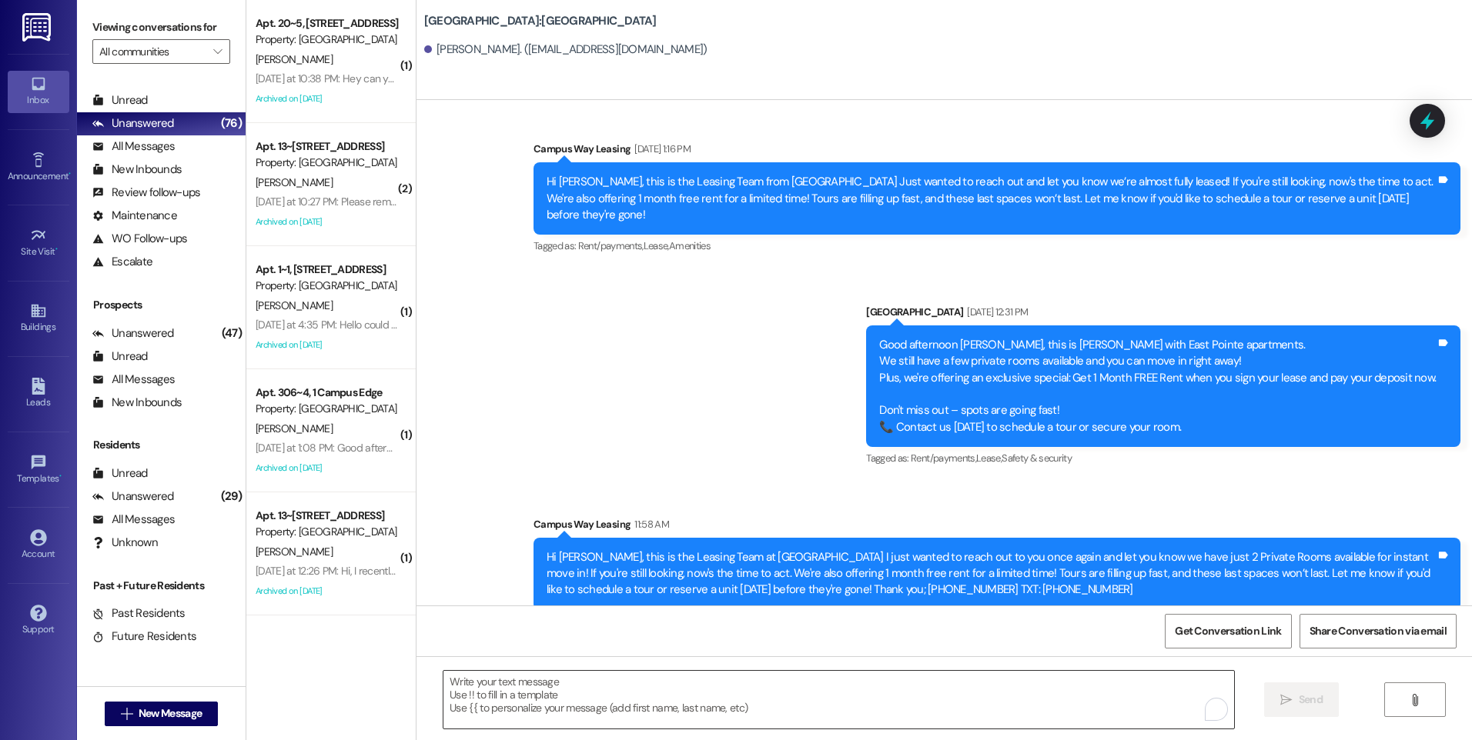
click at [569, 697] on textarea "To enrich screen reader interactions, please activate Accessibility in Grammarl…" at bounding box center [838, 700] width 790 height 58
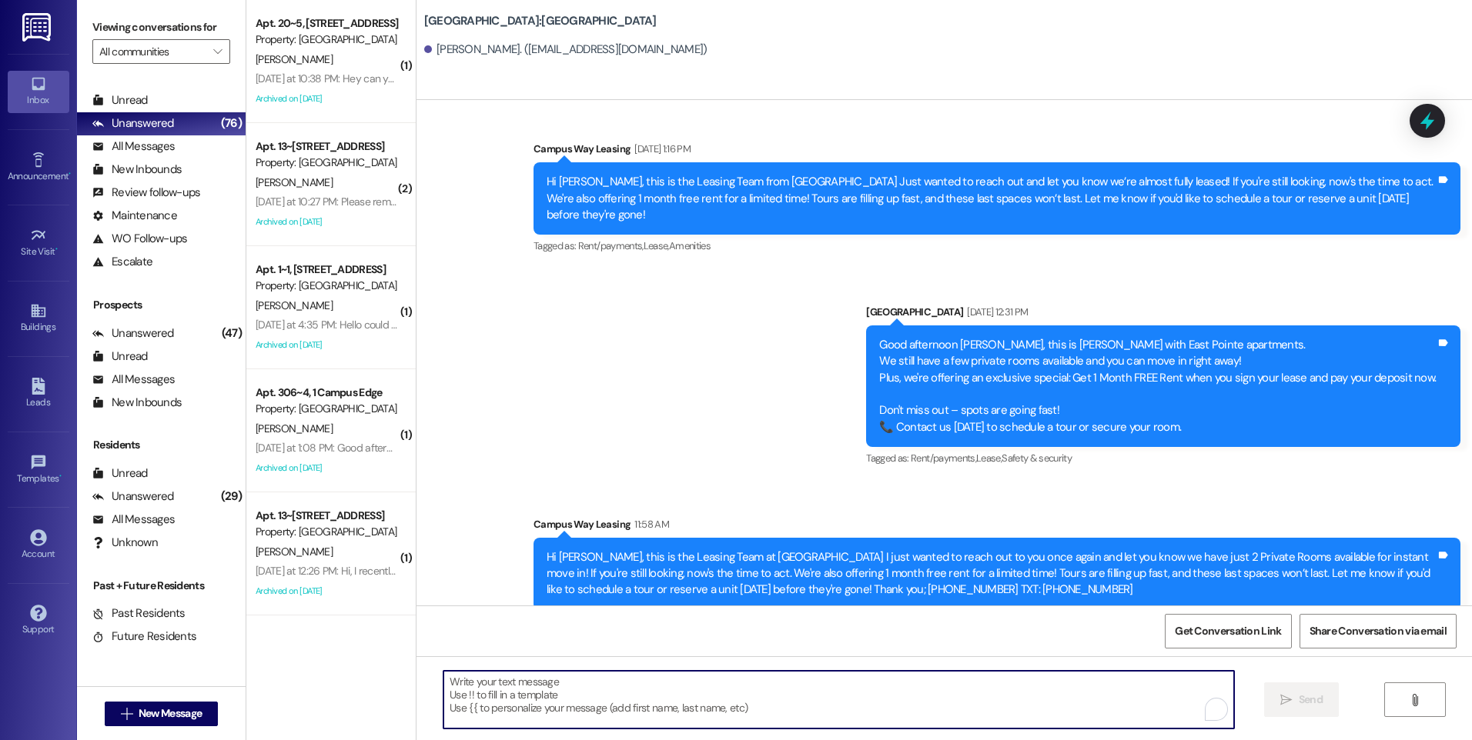
paste textarea "Hi {{first_name}}, this is the Leasing Team at {{property}} I just wanted to re…"
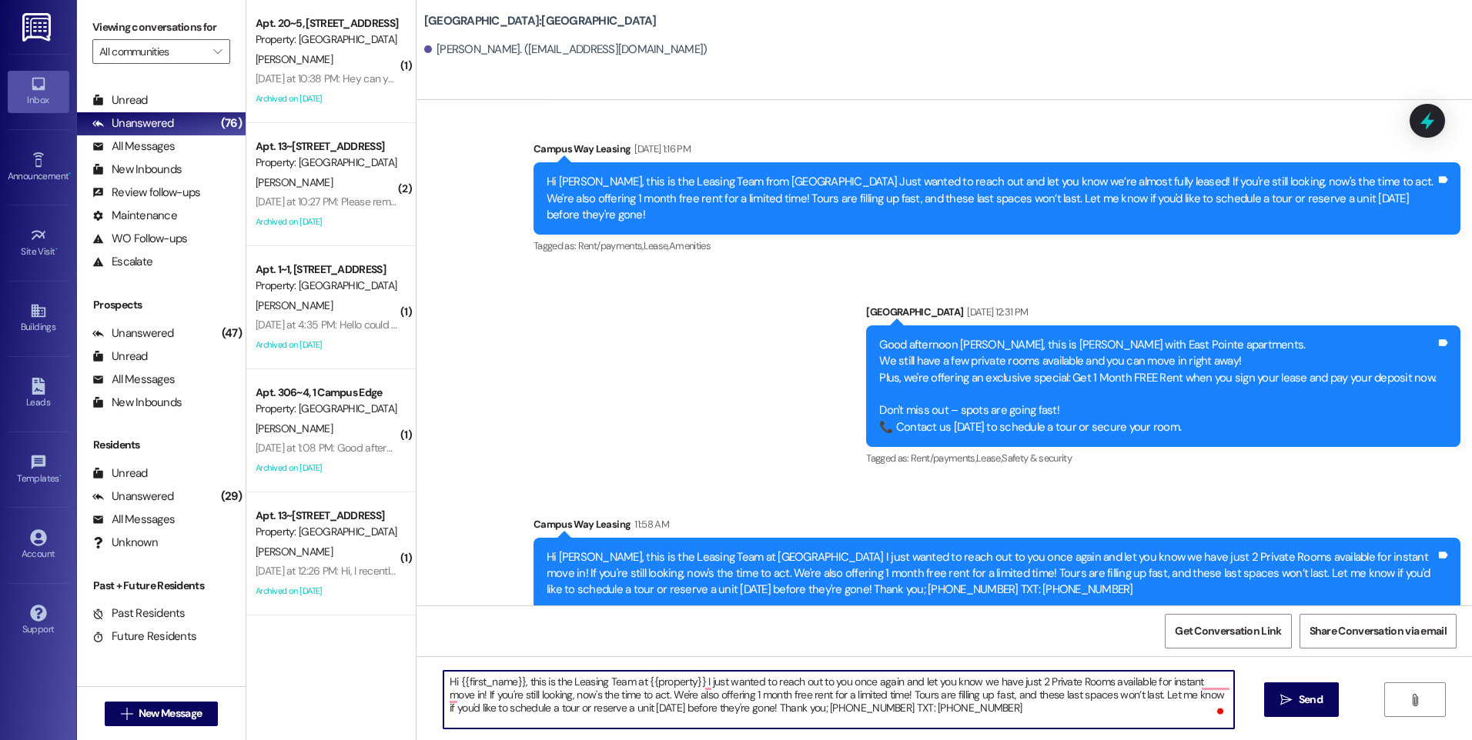
click at [1105, 684] on textarea "Hi {{first_name}}, this is the Leasing Team at {{property}} I just wanted to re…" at bounding box center [838, 700] width 790 height 58
click at [771, 714] on textarea "Hi {{first_name}}, this is the Leasing Team at {{property}} I just wanted to re…" at bounding box center [838, 700] width 790 height 58
type textarea "Hi {{first_name}}, this is the Leasing Team at {{property}} I just wanted to re…"
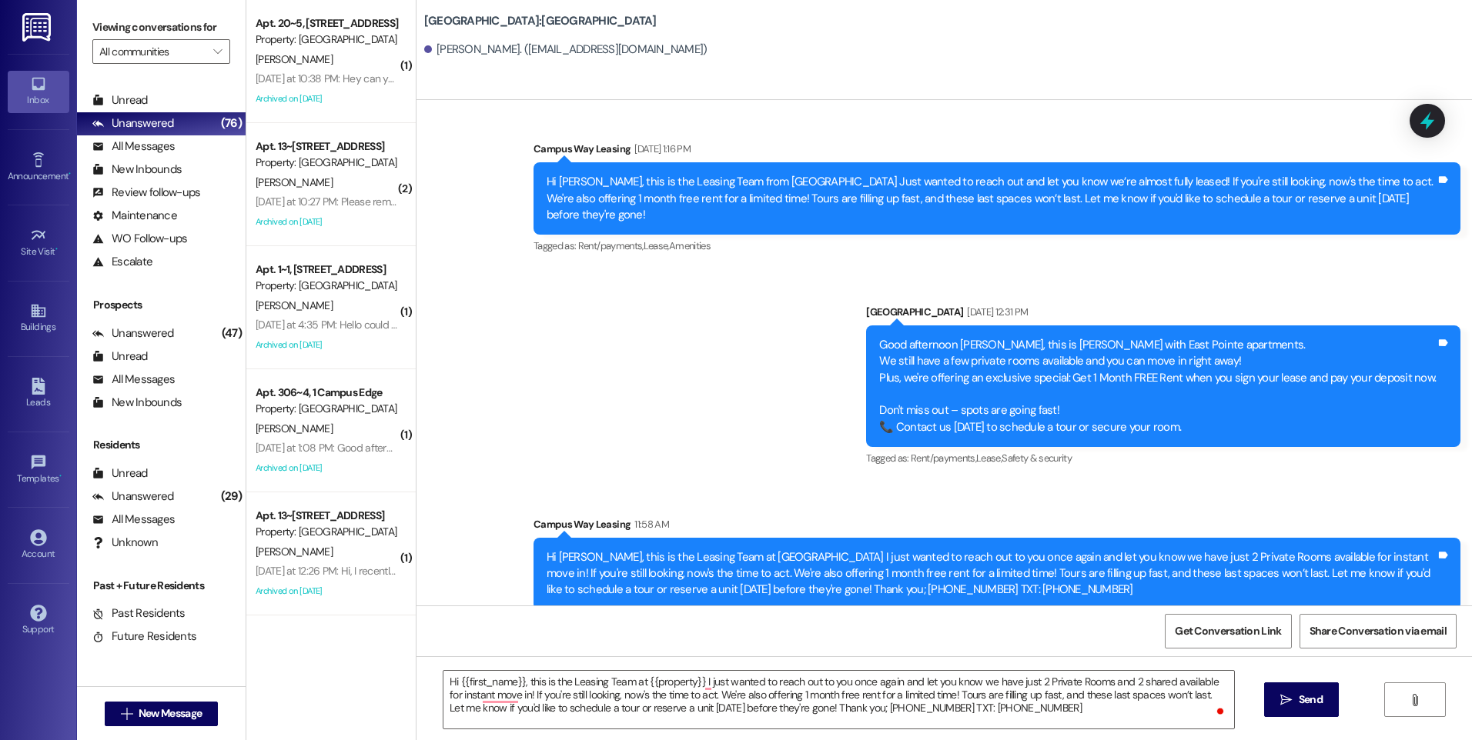
click at [1307, 695] on span "Send" at bounding box center [1311, 700] width 24 height 16
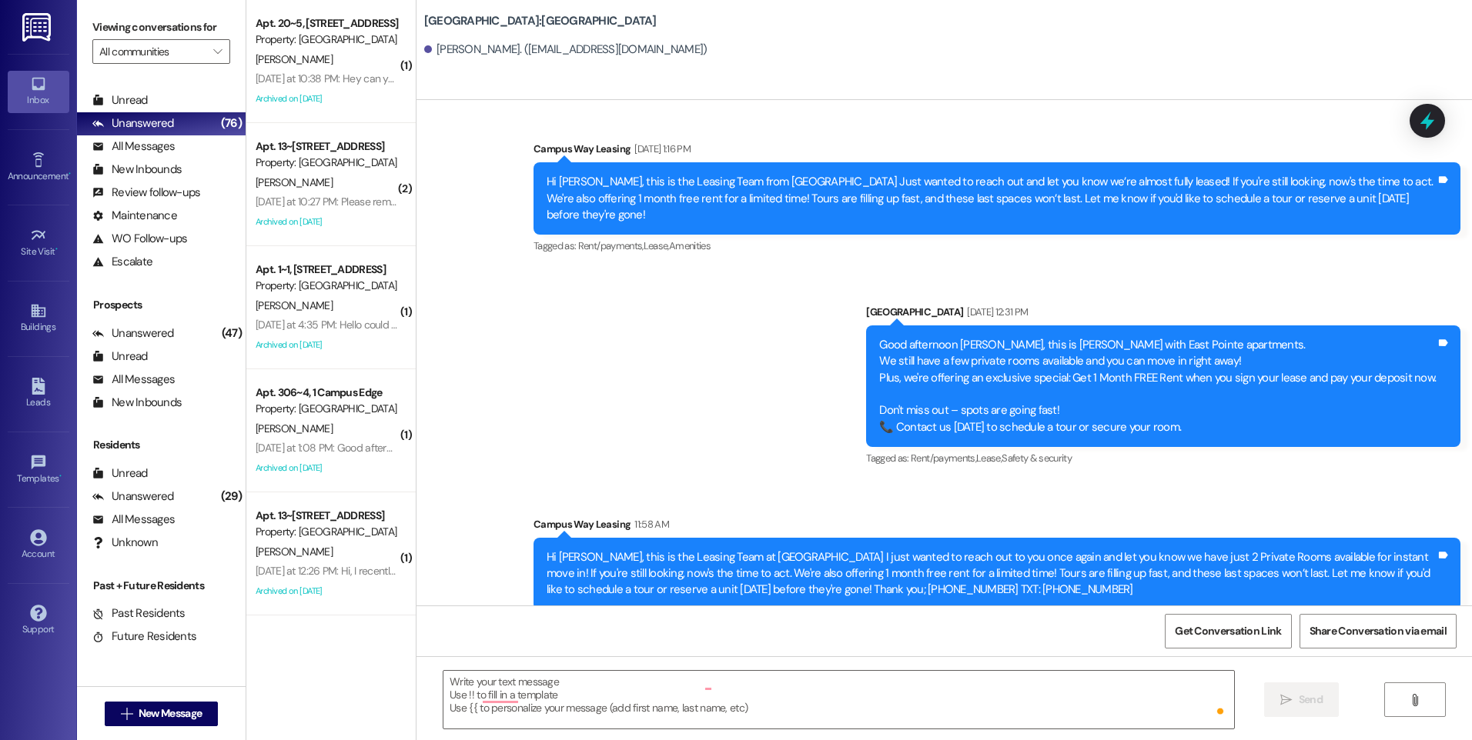
scroll to position [287, 0]
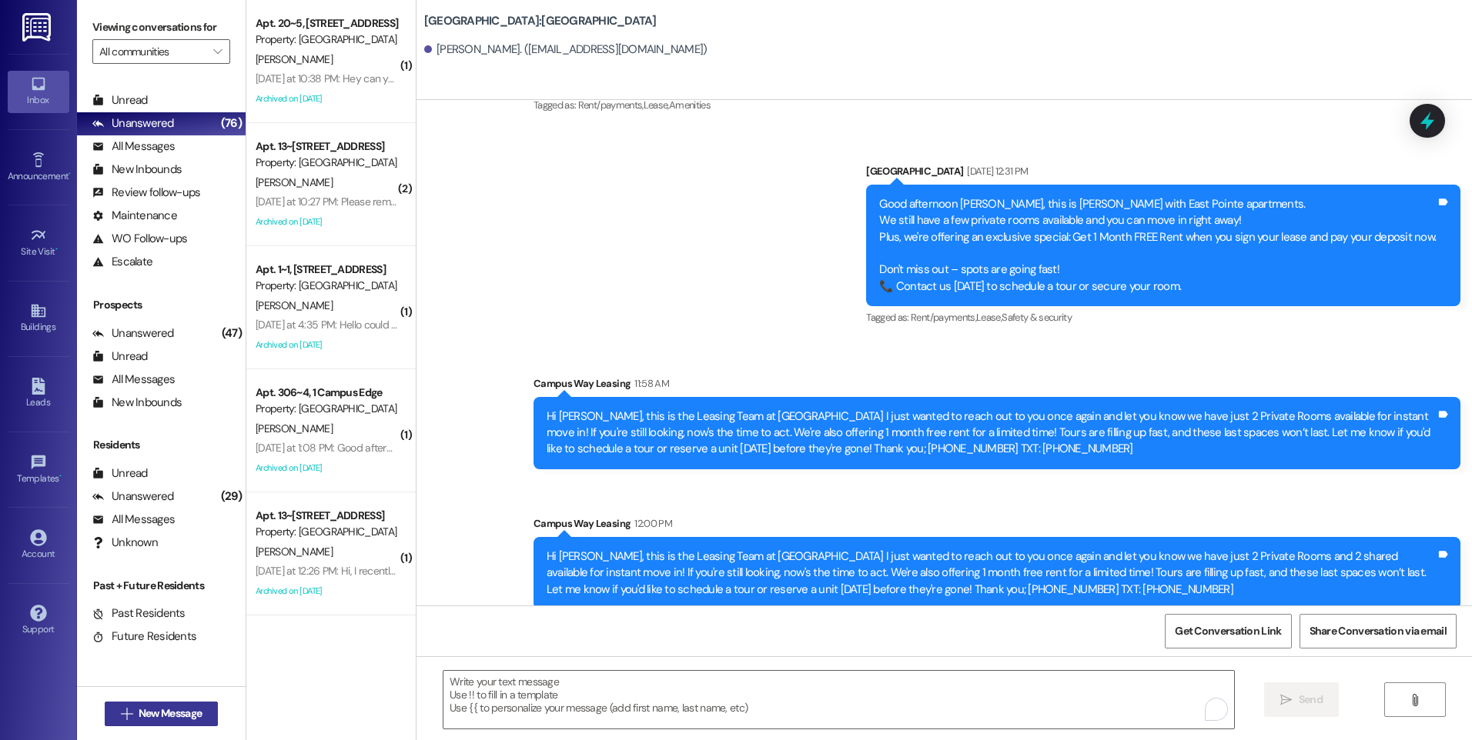
click at [177, 714] on span "New Message" at bounding box center [170, 714] width 63 height 16
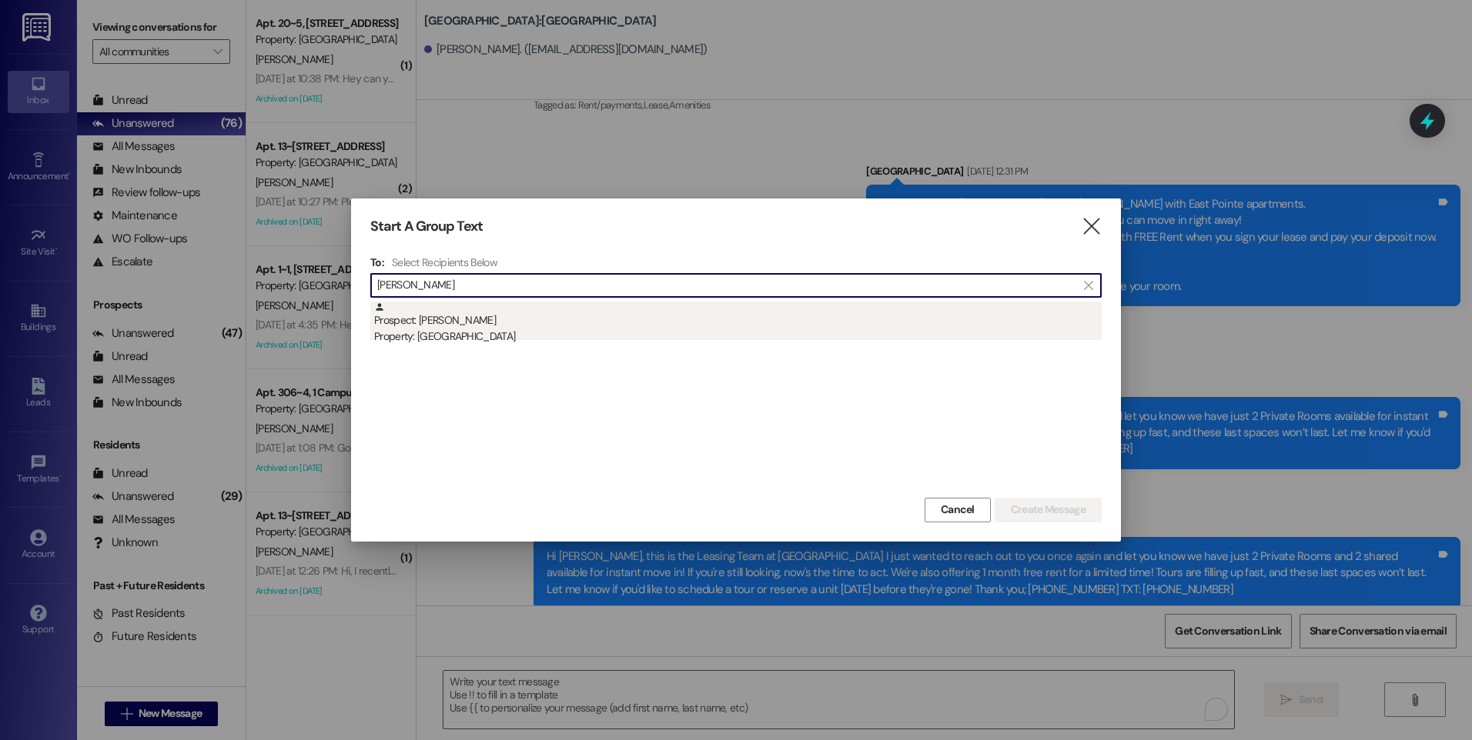
type input "[PERSON_NAME]"
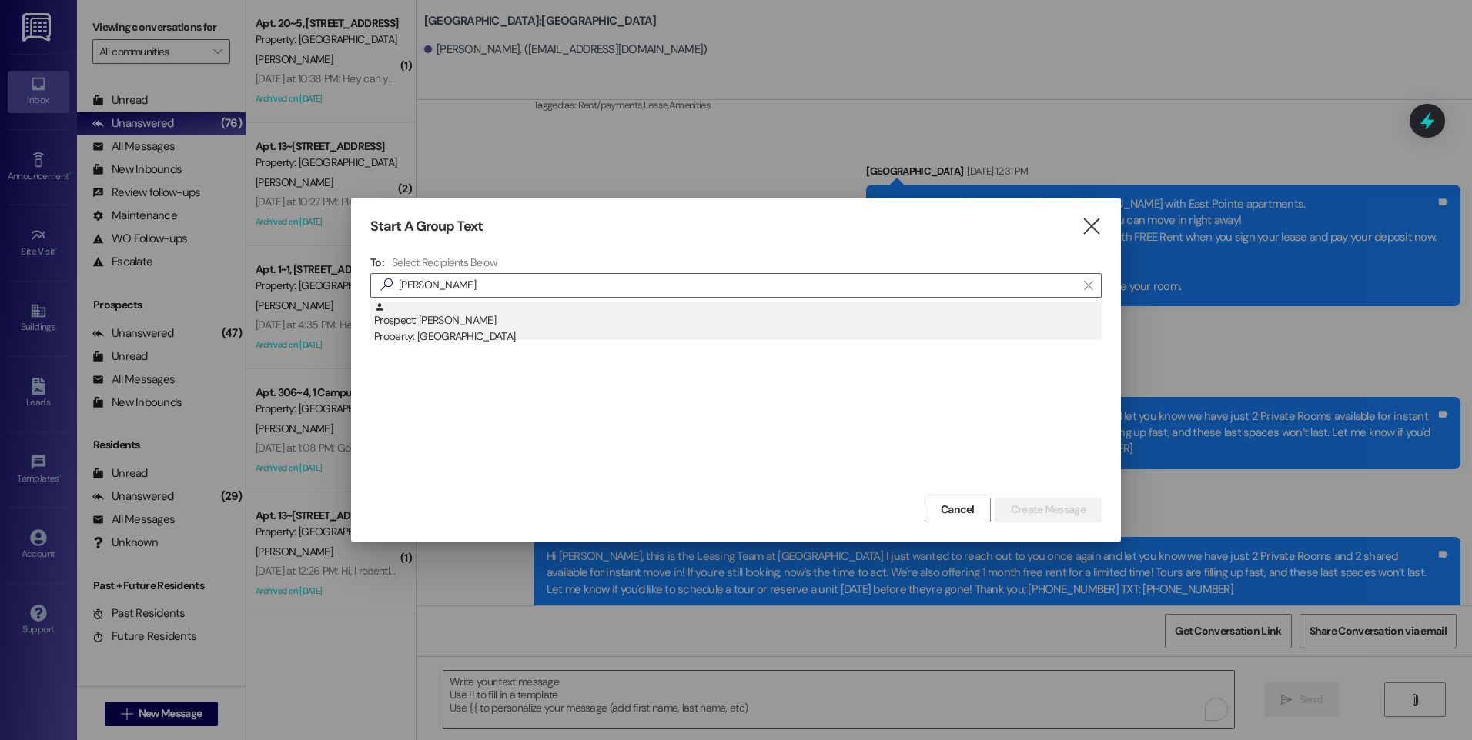
click at [506, 333] on div "Property: [GEOGRAPHIC_DATA]" at bounding box center [737, 337] width 727 height 16
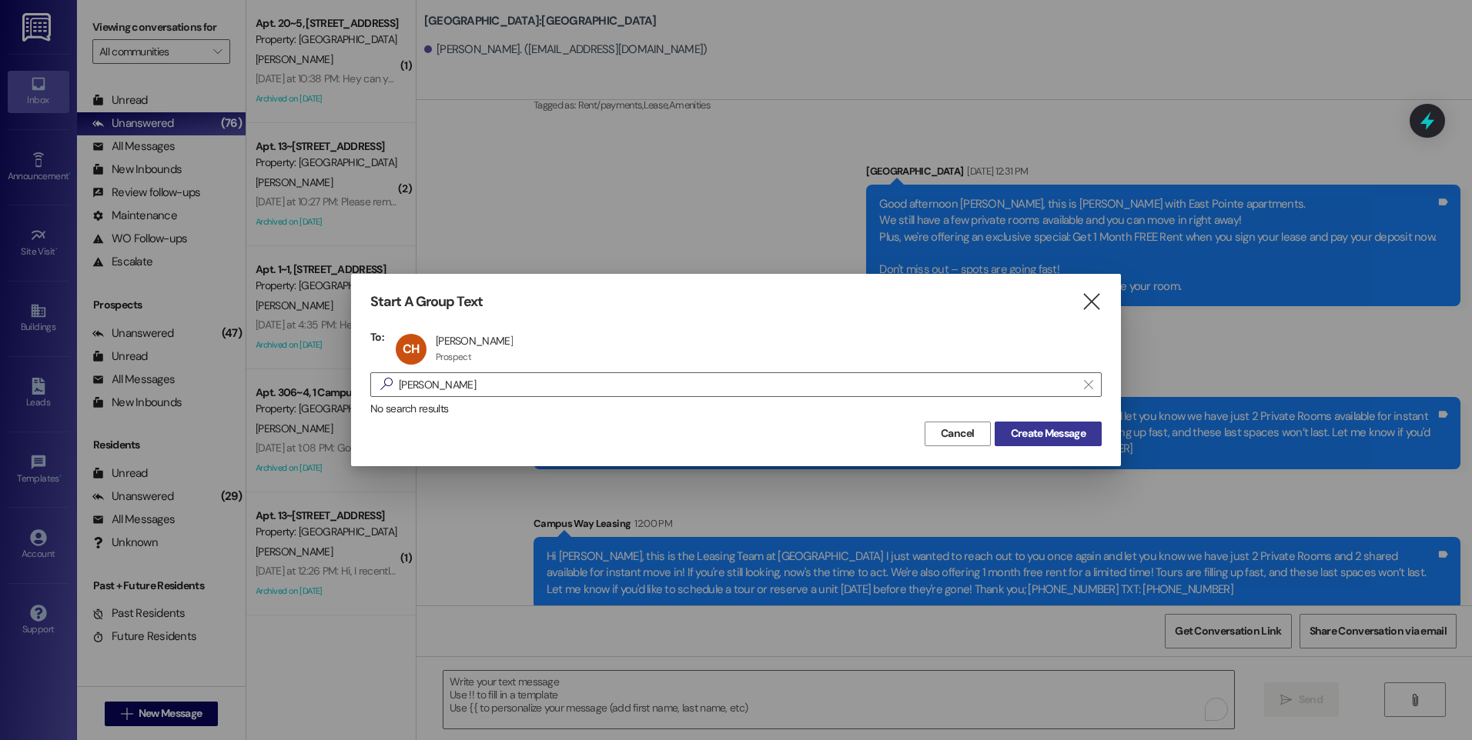
click at [1065, 430] on span "Create Message" at bounding box center [1048, 434] width 75 height 16
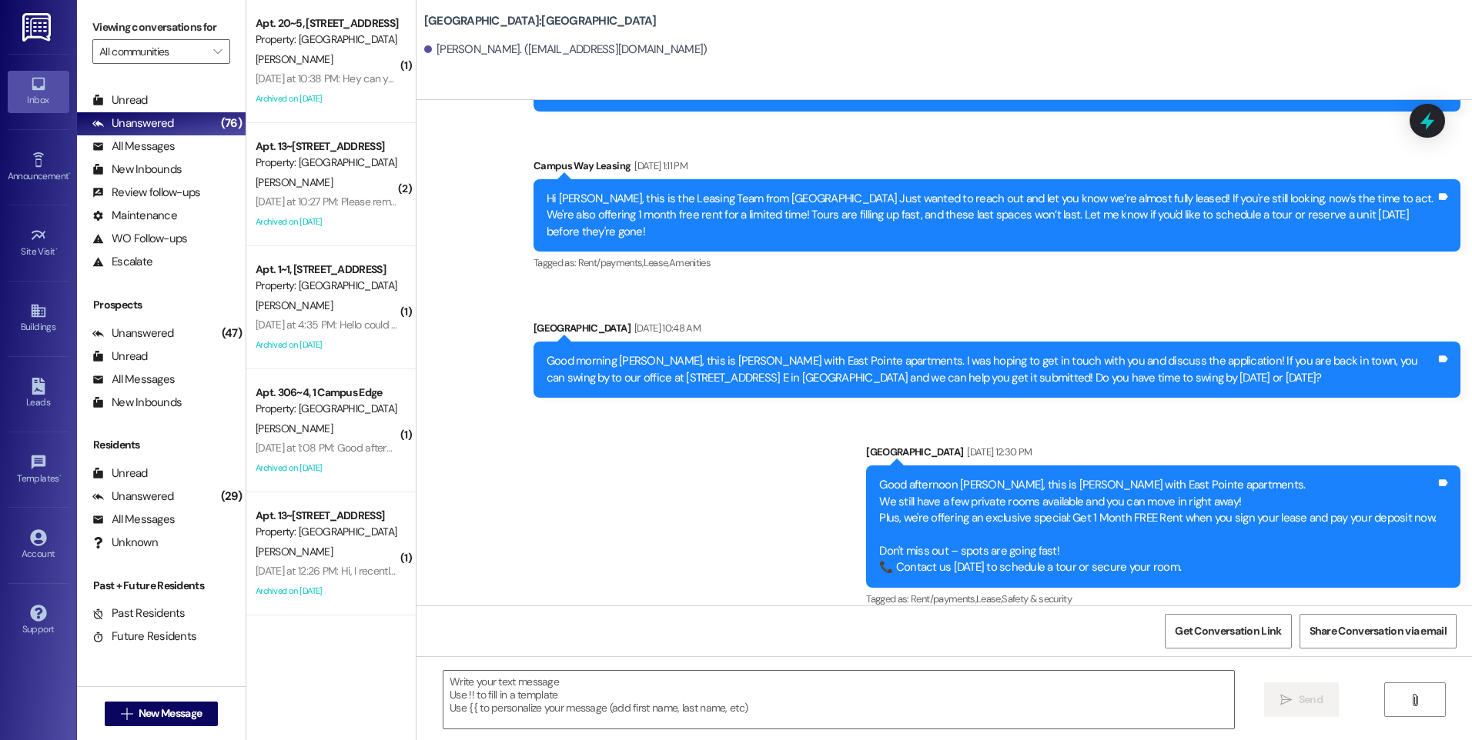
scroll to position [293, 0]
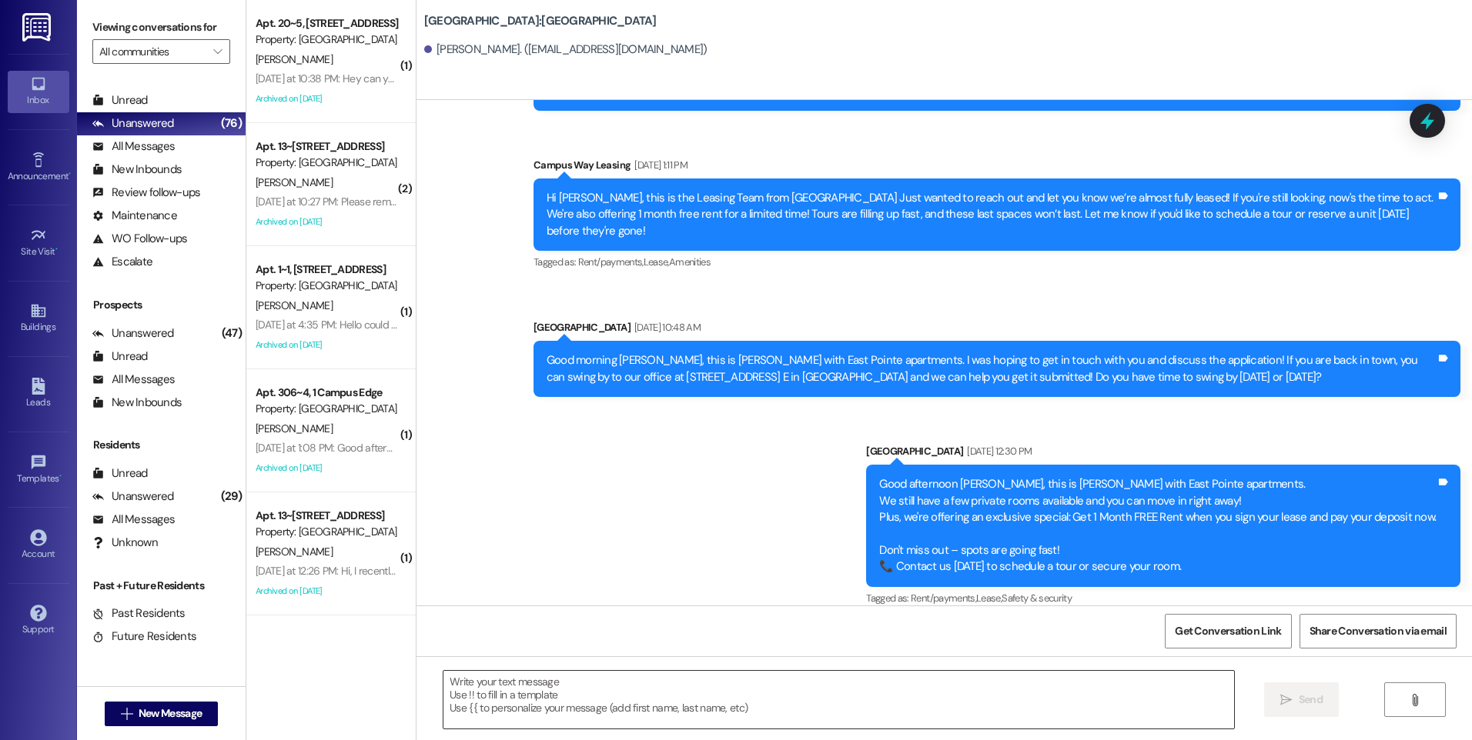
click at [704, 709] on textarea at bounding box center [838, 700] width 790 height 58
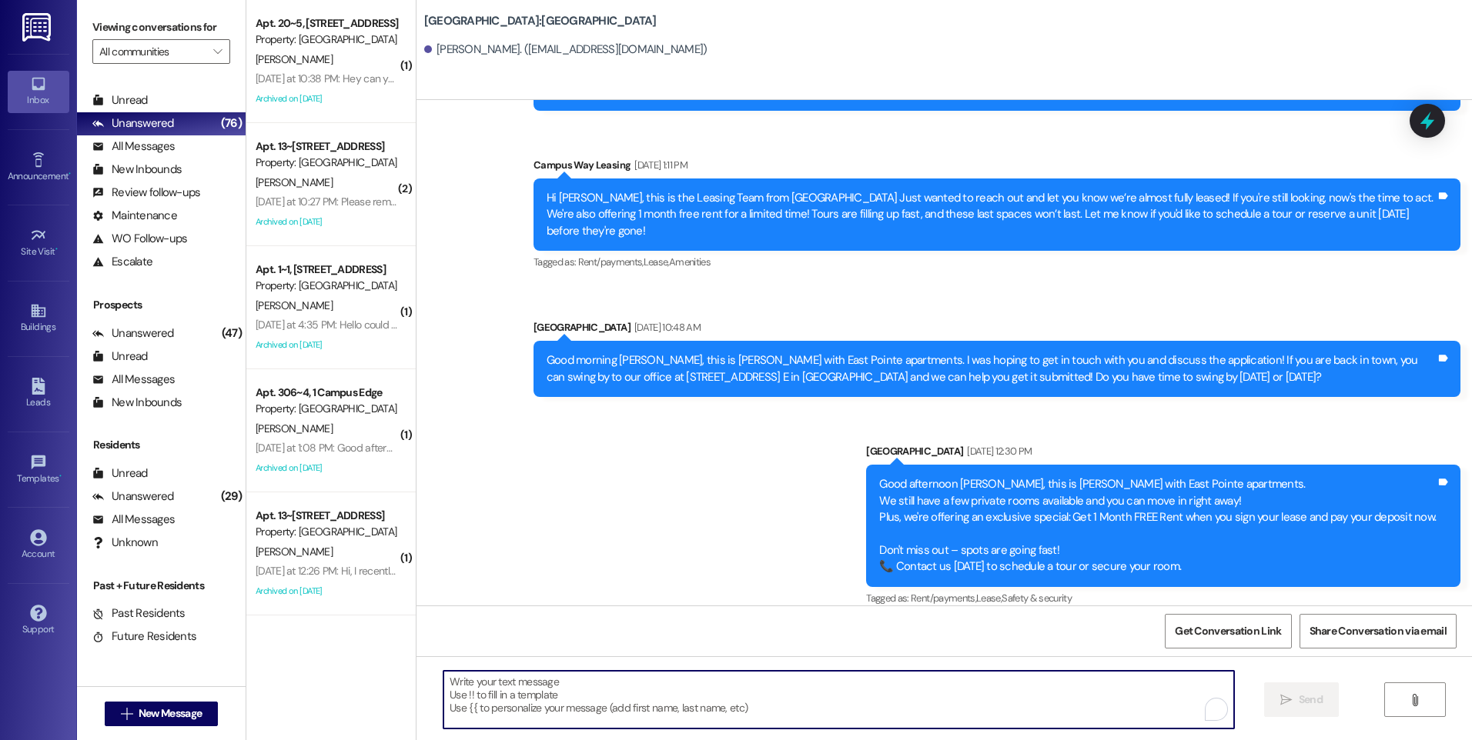
paste textarea "Hi {{first_name}}, this is the Leasing Team at {{property}} I just wanted to re…"
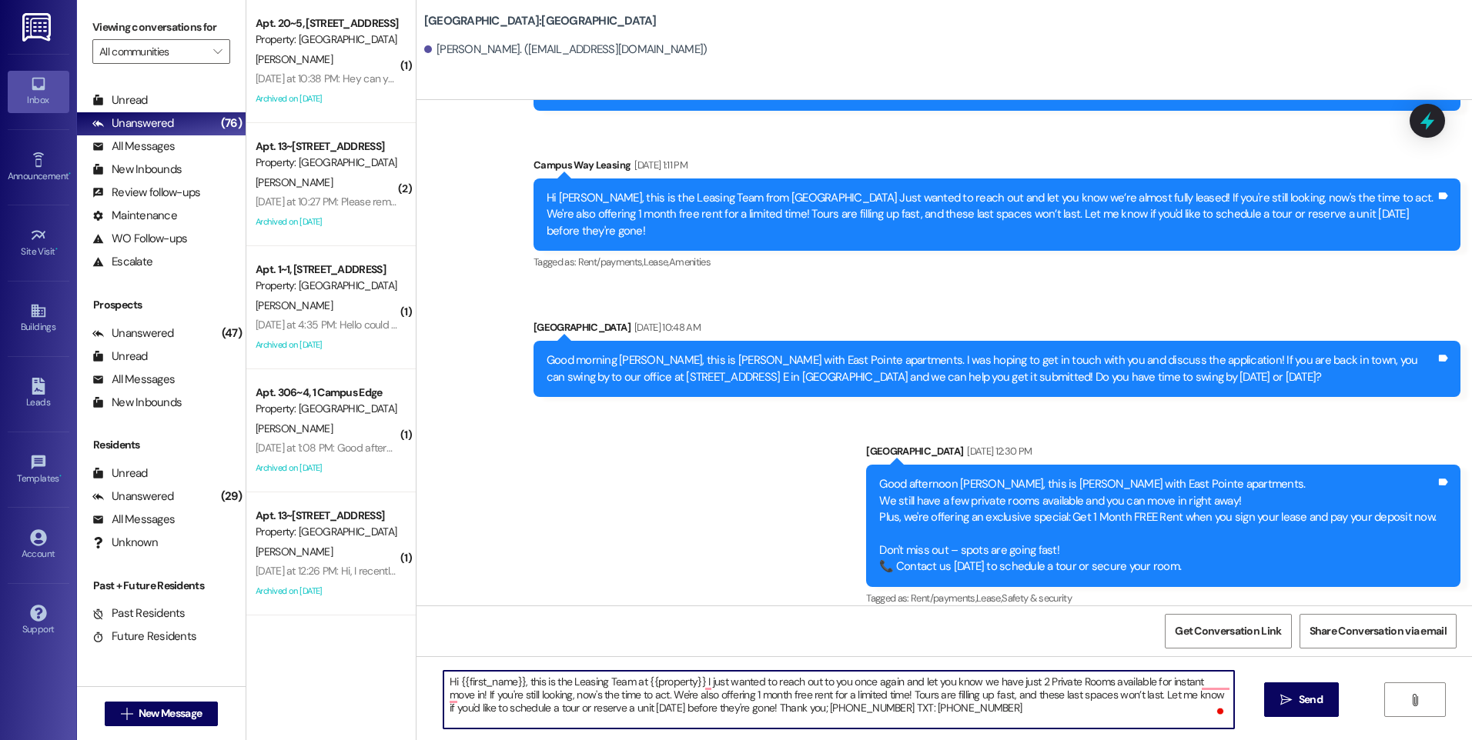
click at [1101, 680] on textarea "Hi {{first_name}}, this is the Leasing Team at {{property}} I just wanted to re…" at bounding box center [838, 700] width 790 height 58
type textarea "Hi {{first_name}}, this is the Leasing Team at {{property}} I just wanted to re…"
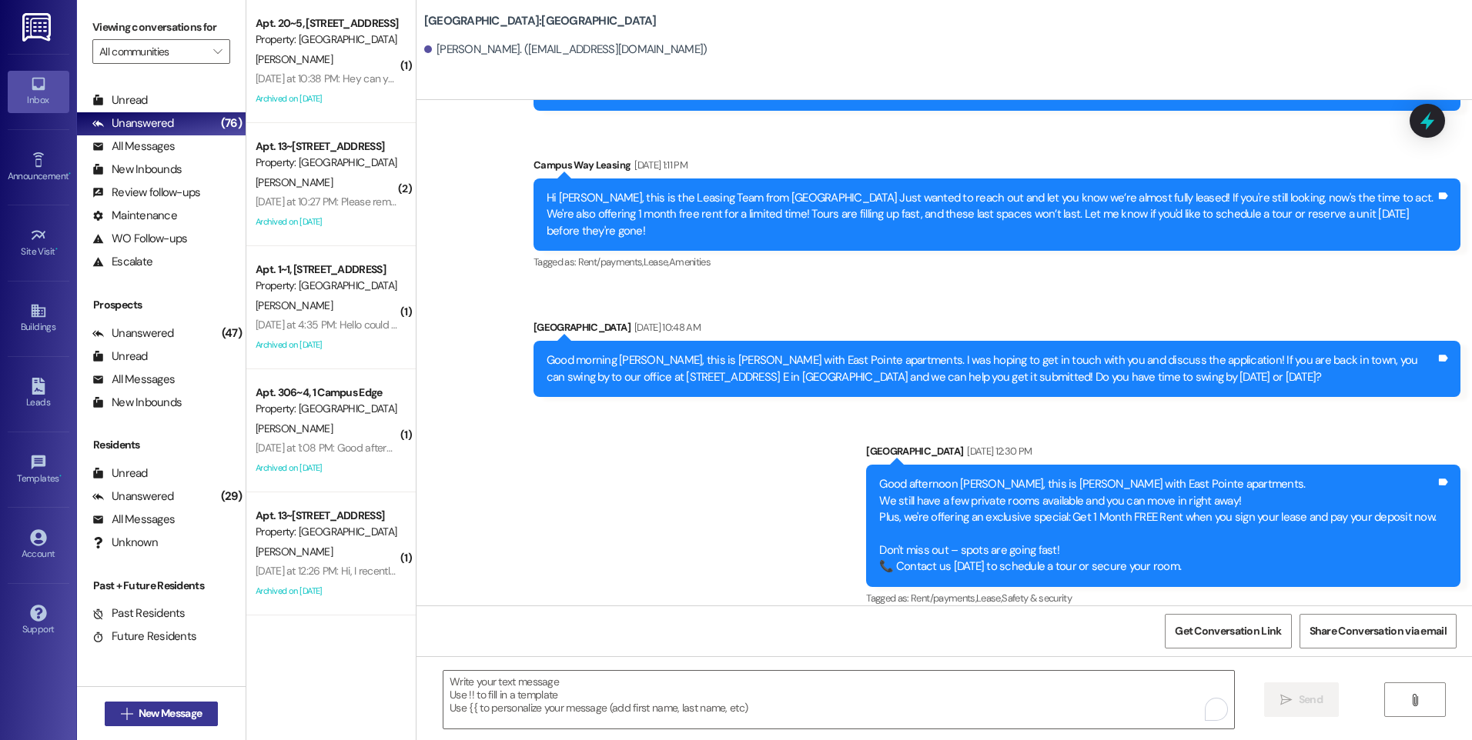
click at [186, 714] on span "New Message" at bounding box center [170, 714] width 63 height 16
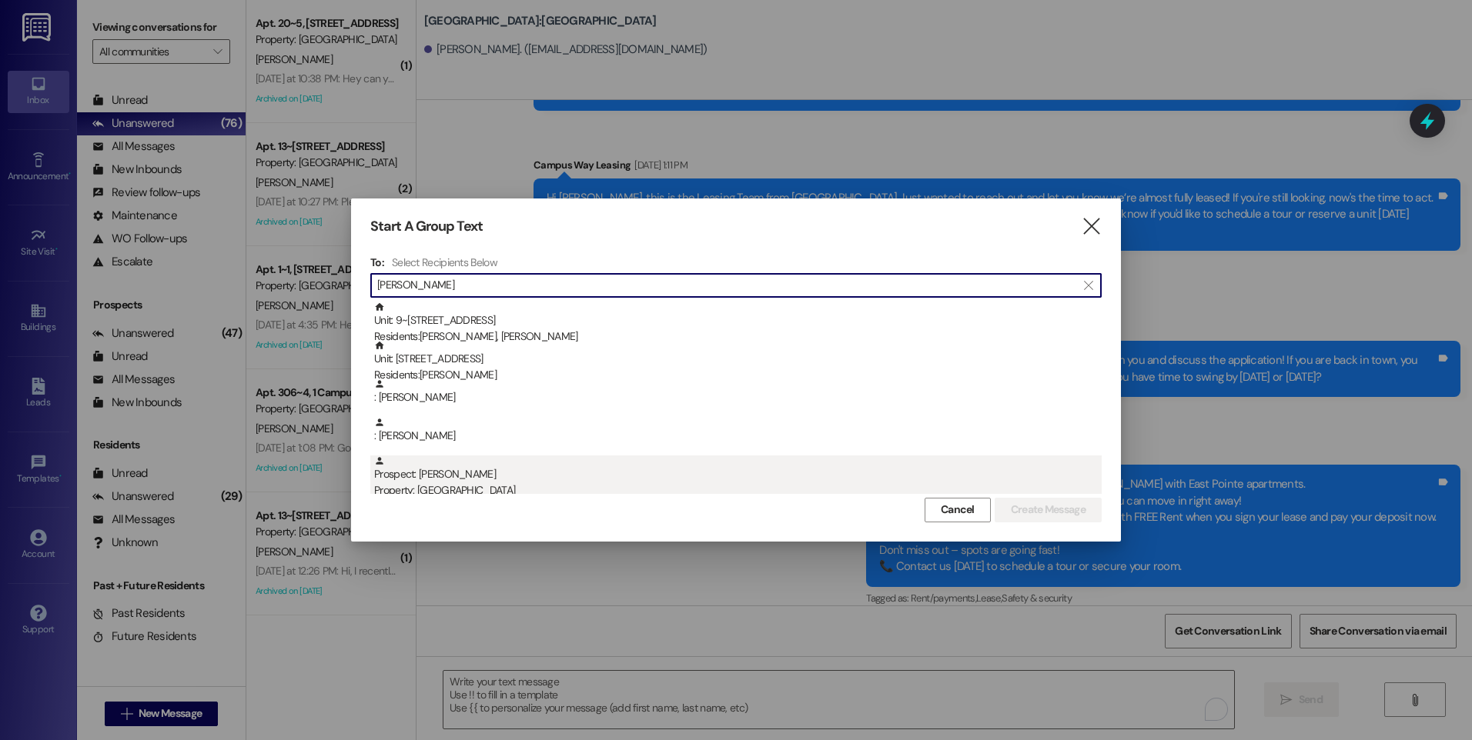
type input "[PERSON_NAME]"
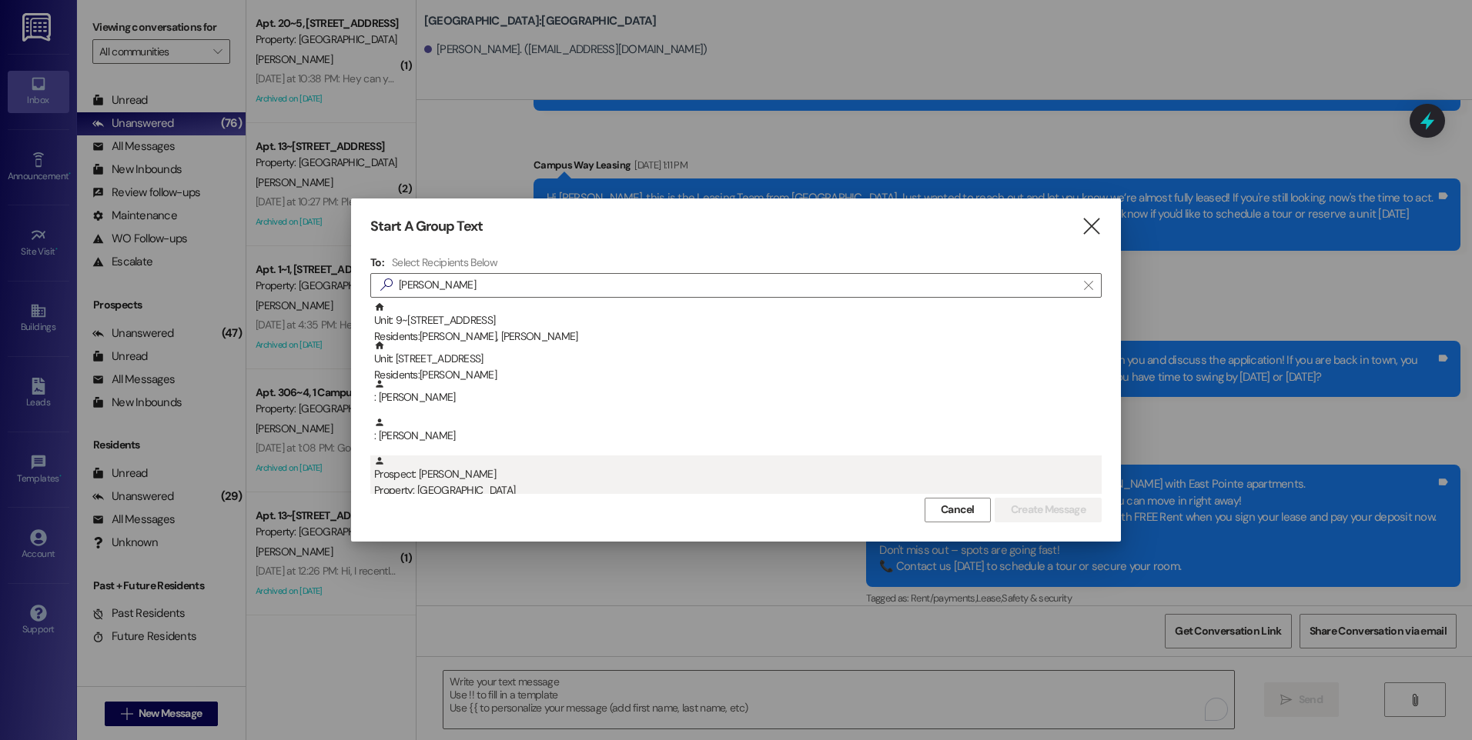
click at [432, 481] on div "Prospect: [PERSON_NAME] Property: [GEOGRAPHIC_DATA]" at bounding box center [737, 478] width 727 height 44
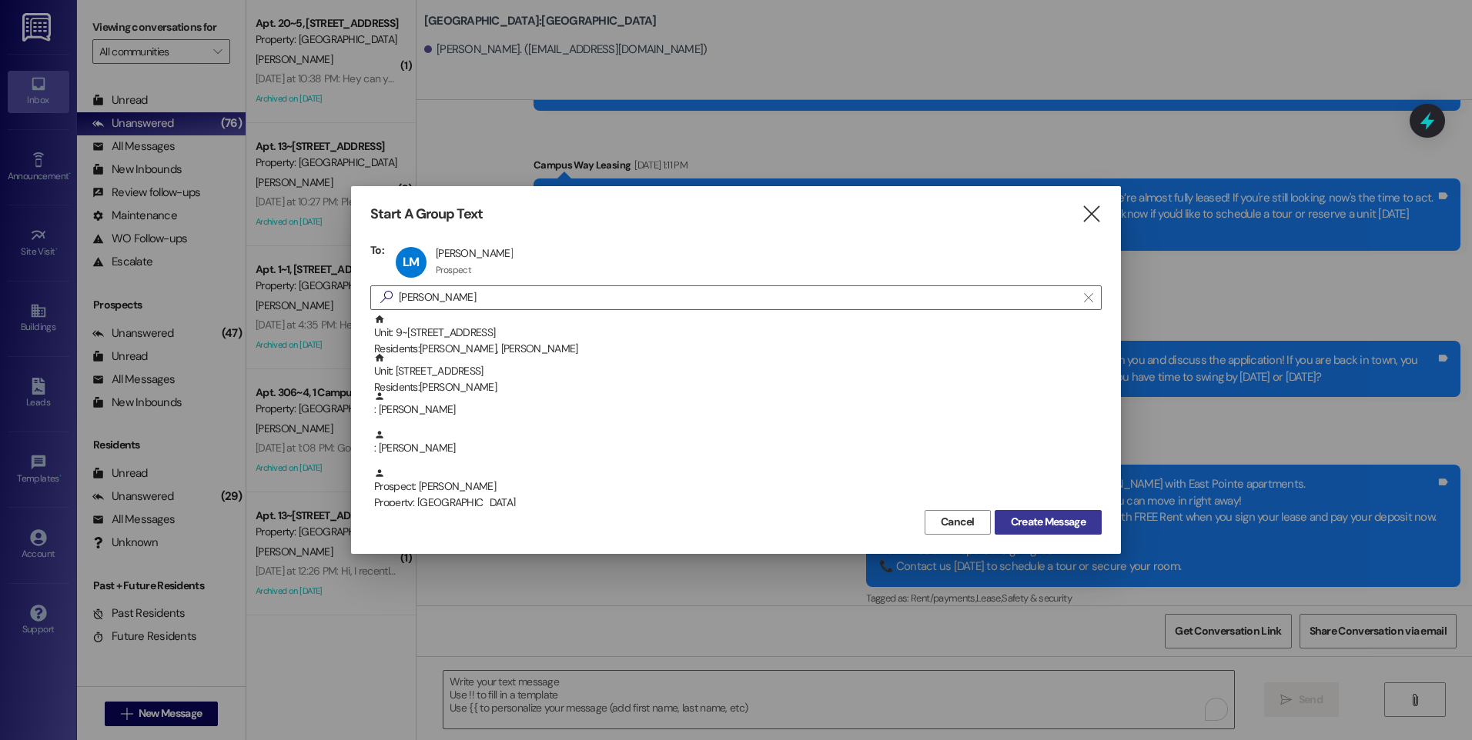
click at [1021, 526] on span "Create Message" at bounding box center [1048, 522] width 75 height 16
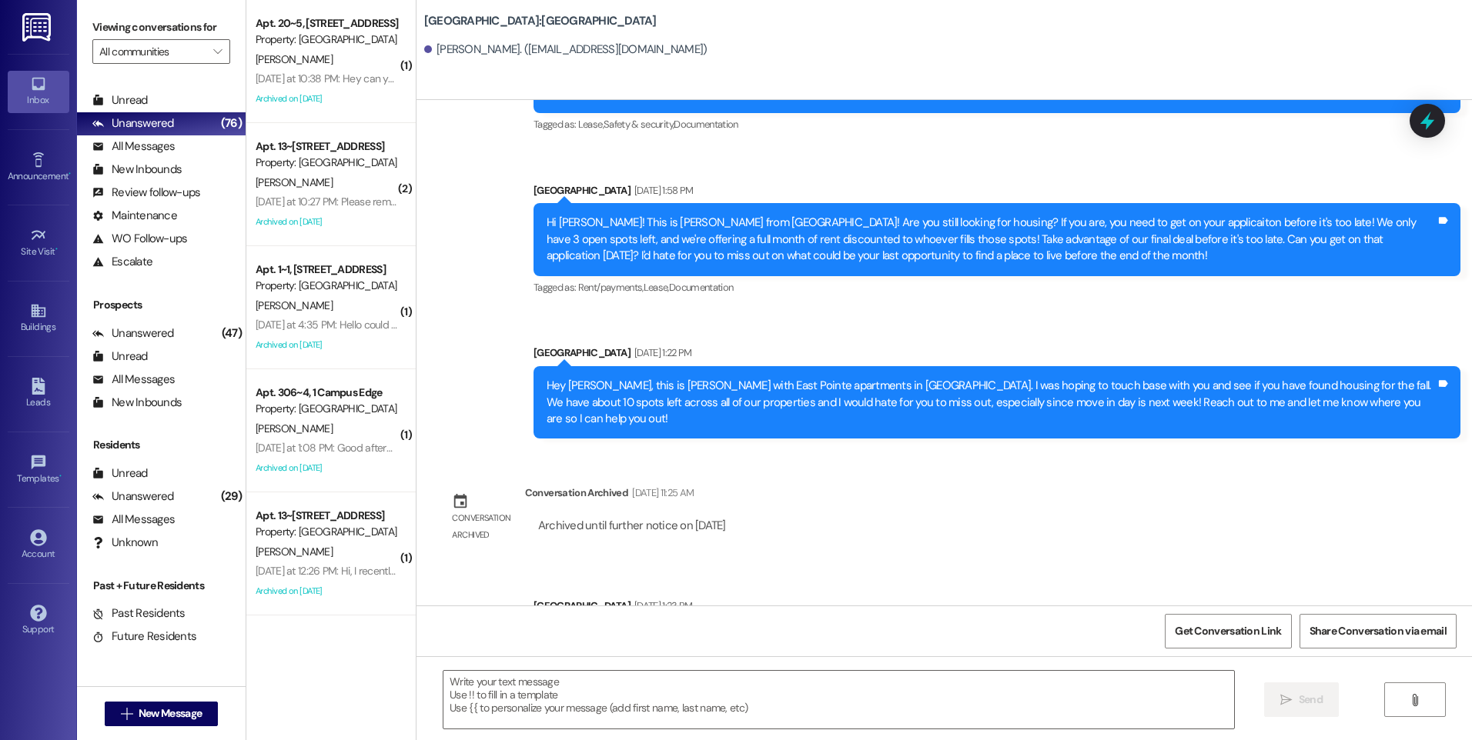
scroll to position [905, 0]
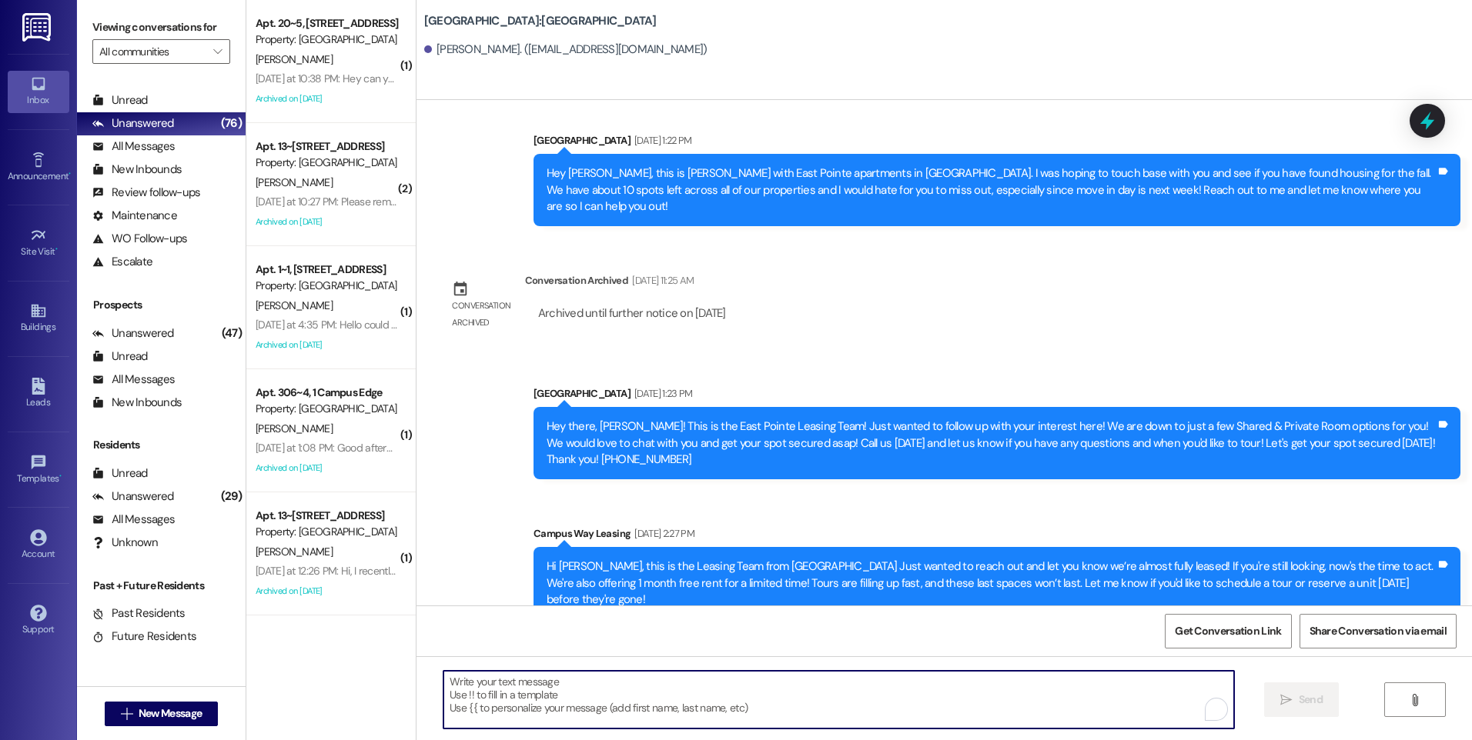
click at [678, 688] on textarea "To enrich screen reader interactions, please activate Accessibility in Grammarl…" at bounding box center [838, 700] width 790 height 58
paste textarea "Hi {{first_name}}, this is the Leasing Team at {{property}} I just wanted to re…"
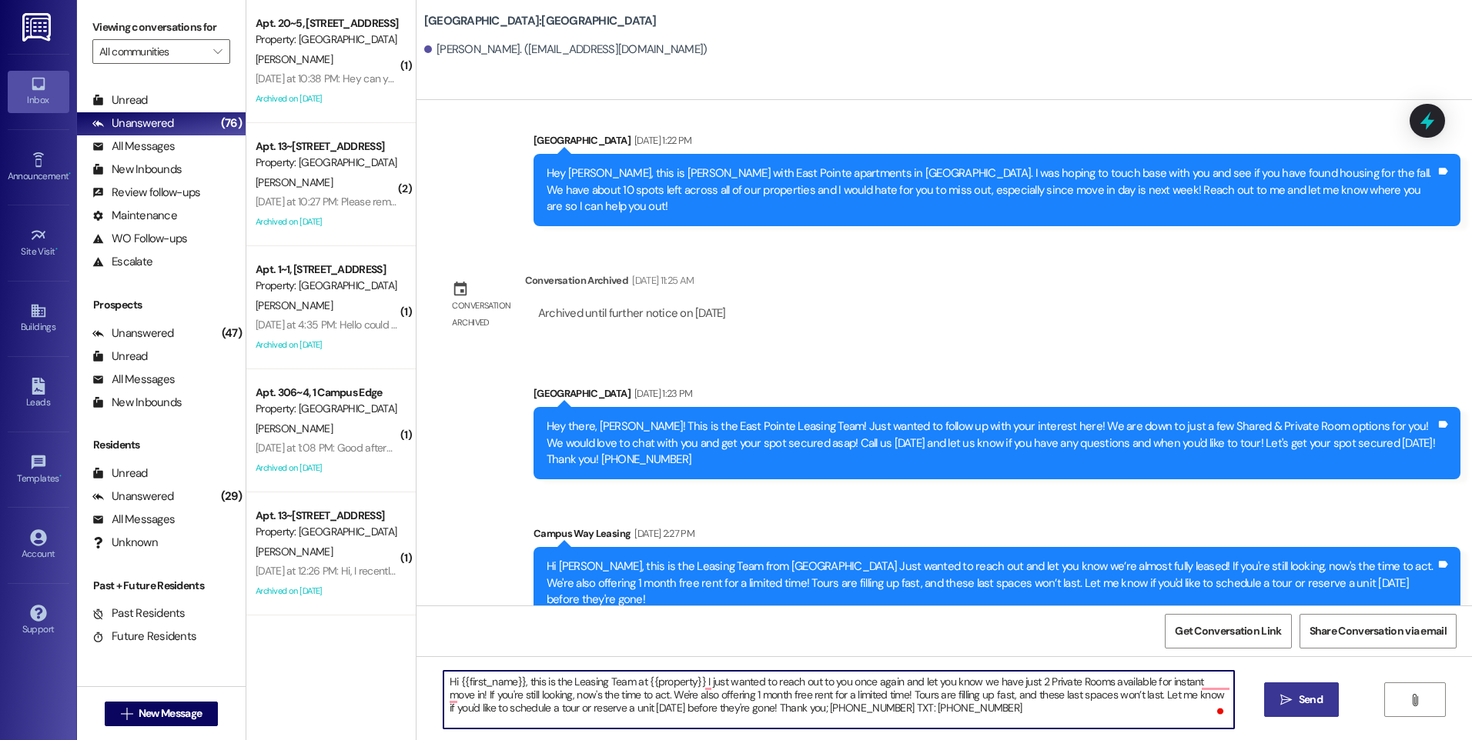
type textarea "Hi {{first_name}}, this is the Leasing Team at {{property}} I just wanted to re…"
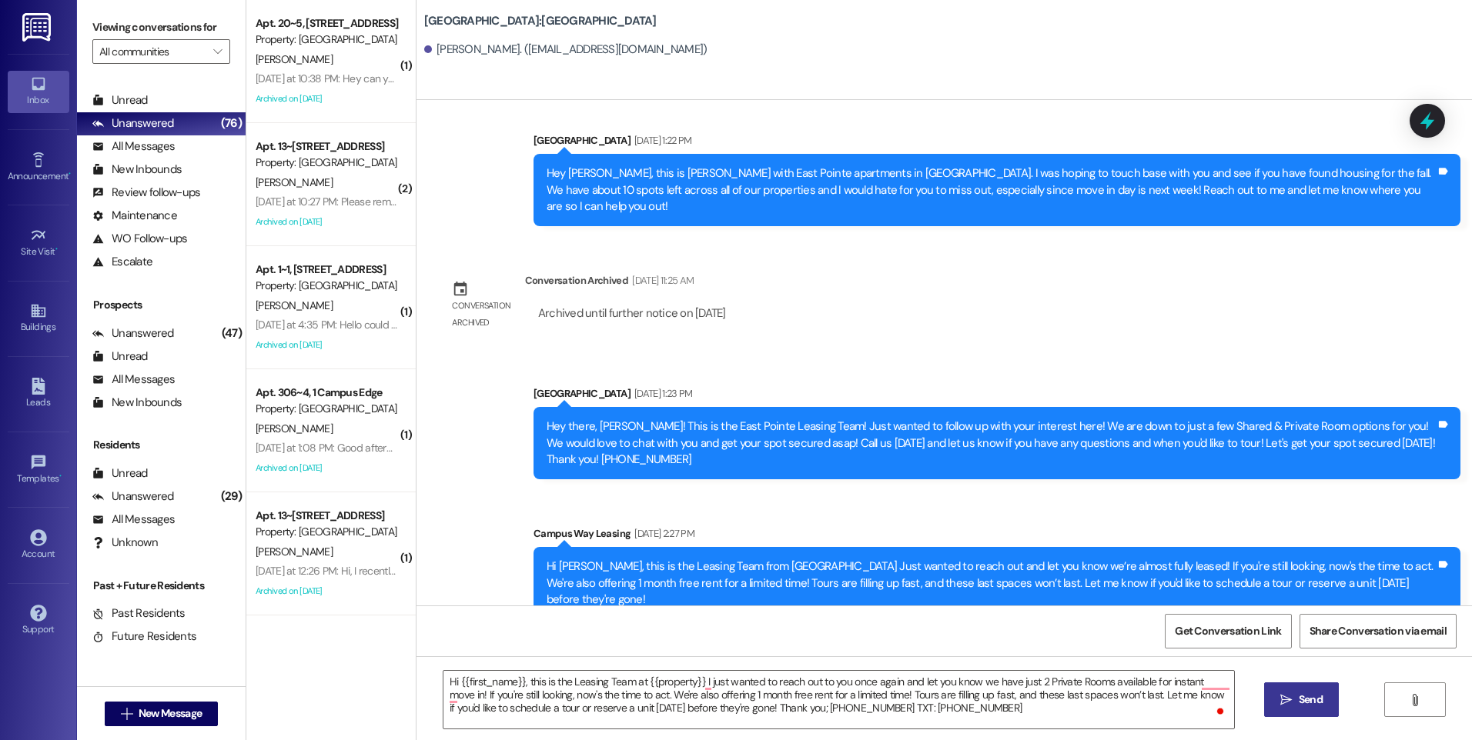
click at [1292, 687] on button " Send" at bounding box center [1301, 700] width 75 height 35
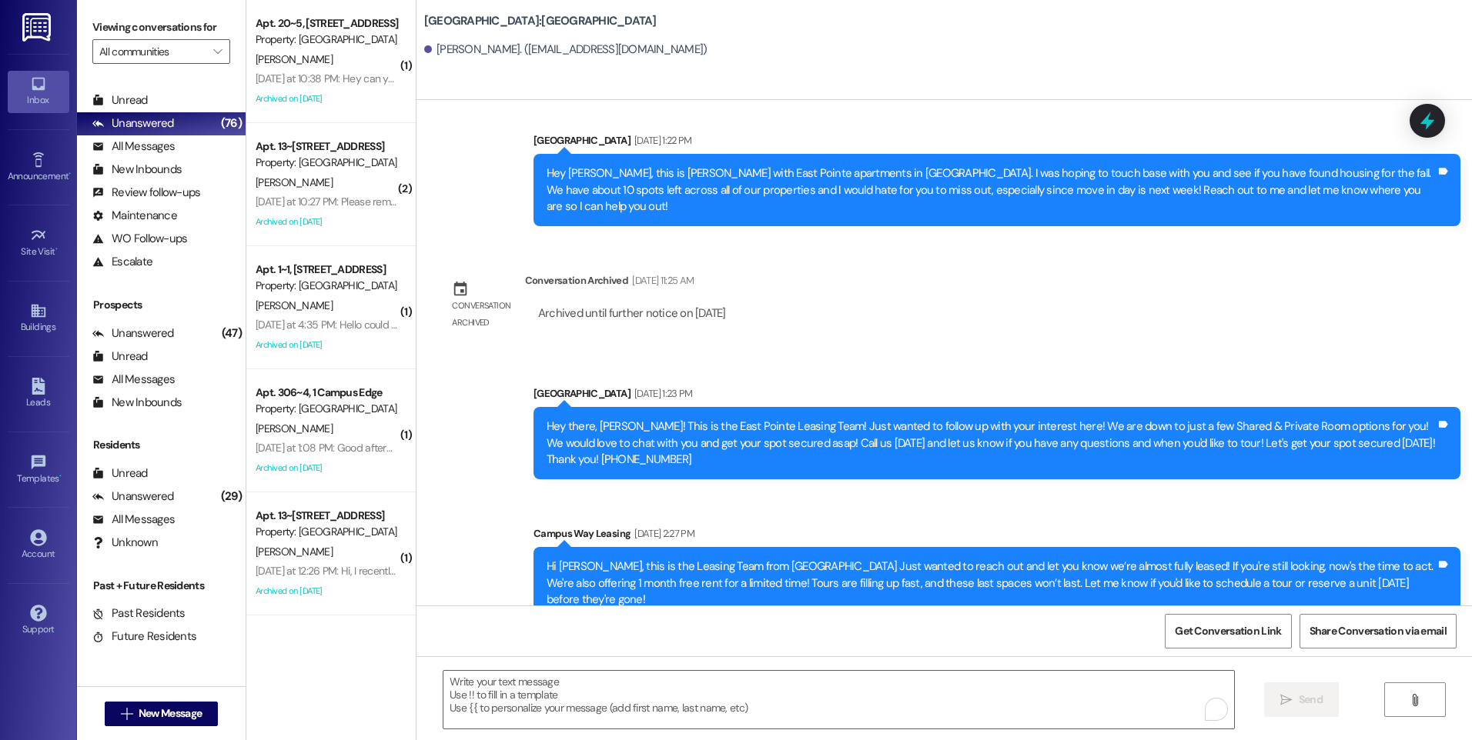
scroll to position [1045, 0]
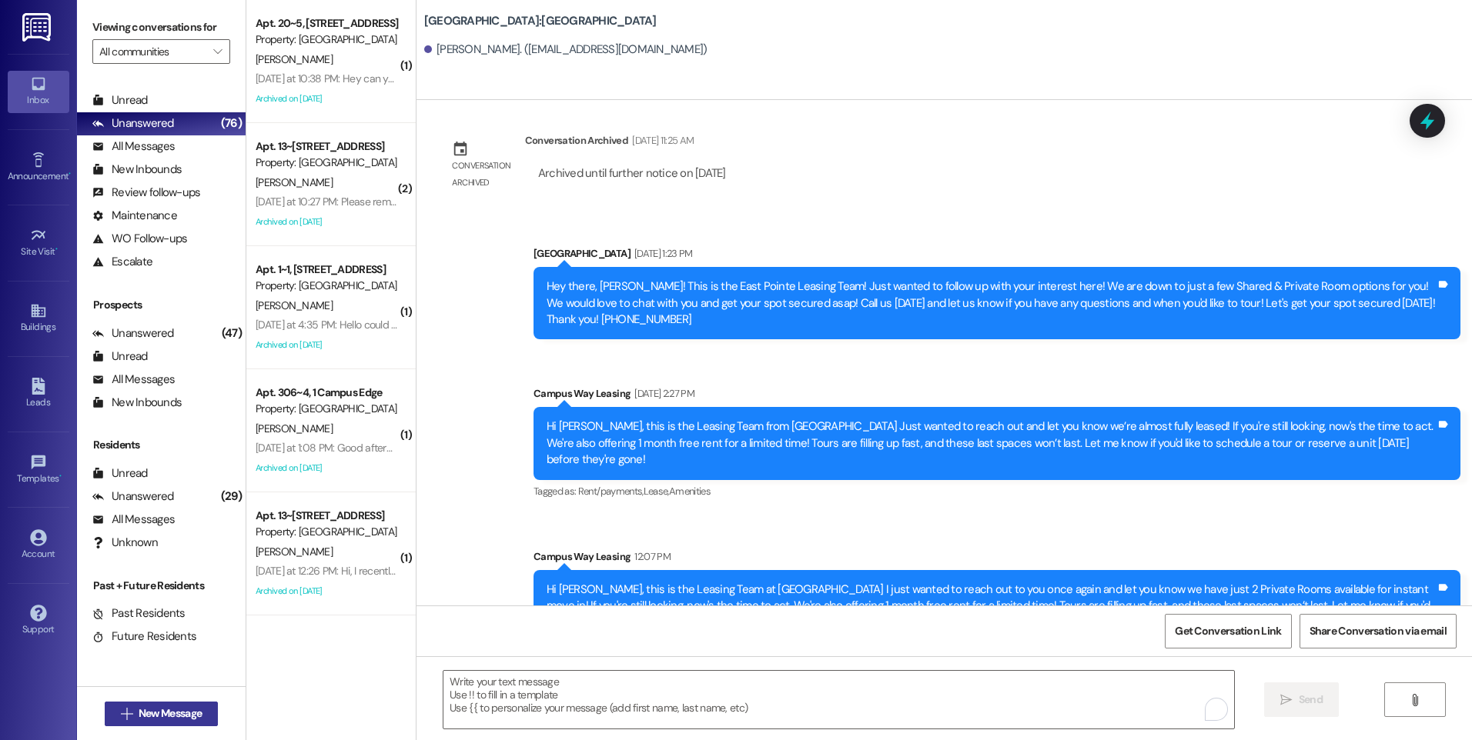
click at [181, 710] on span "New Message" at bounding box center [170, 714] width 63 height 16
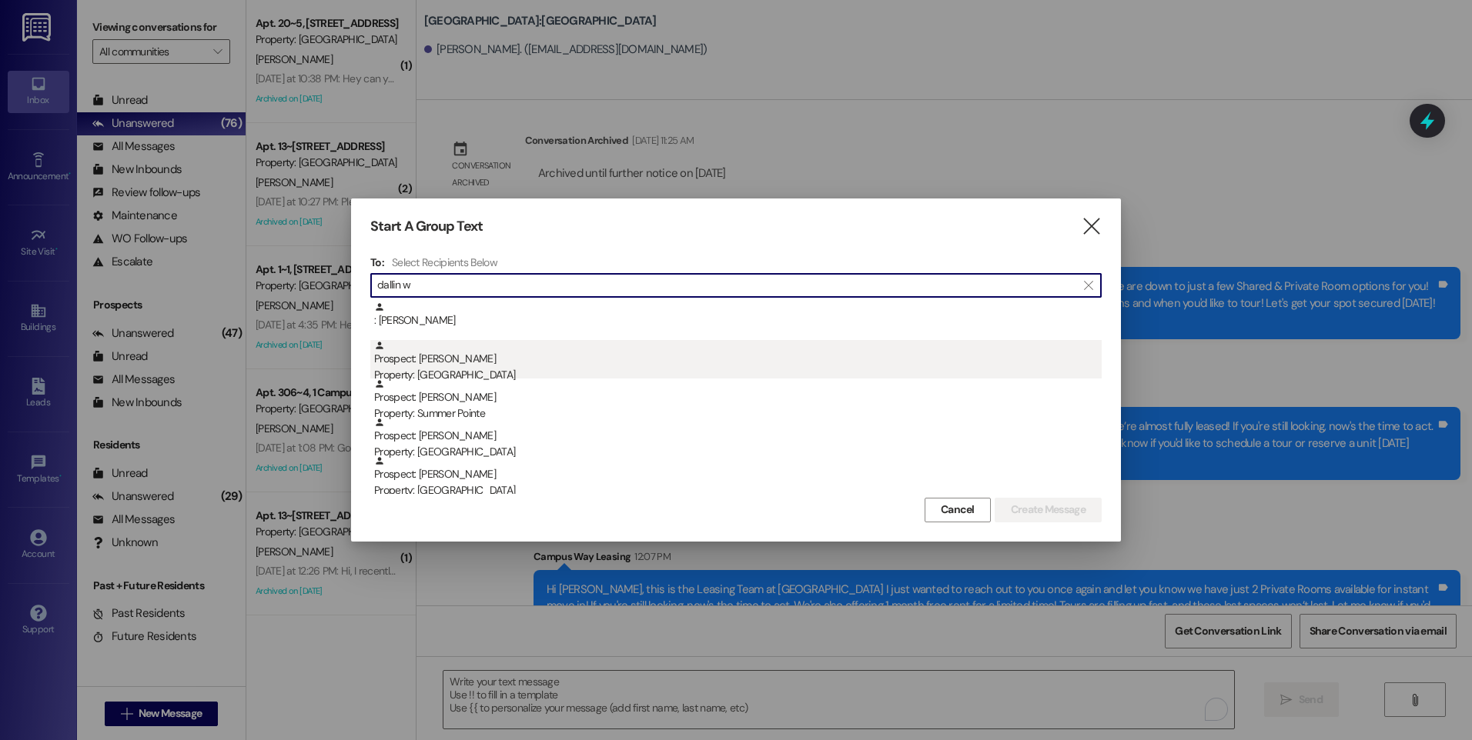
type input "dallin w"
click at [487, 366] on div "Prospect: [PERSON_NAME] Property: [GEOGRAPHIC_DATA]" at bounding box center [737, 362] width 727 height 44
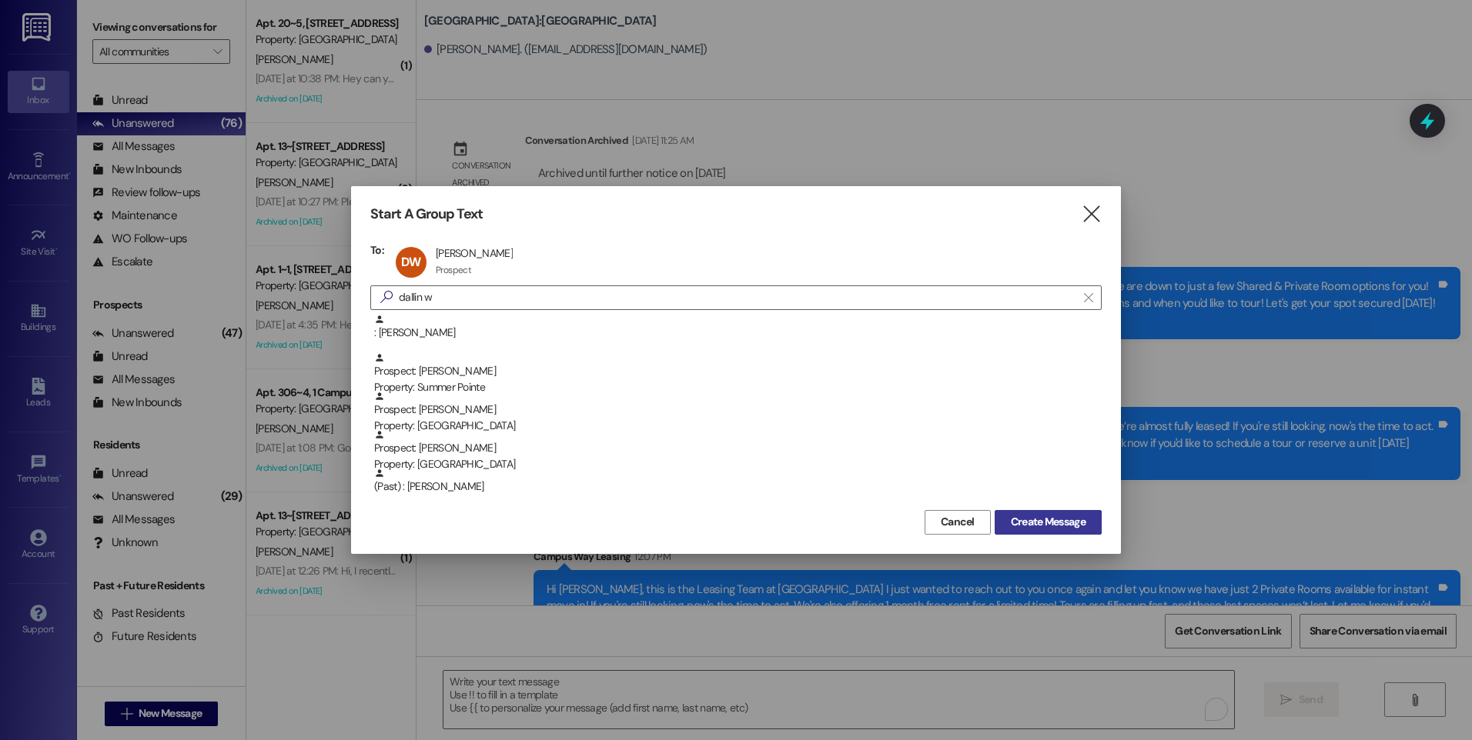
click at [1028, 526] on span "Create Message" at bounding box center [1048, 522] width 75 height 16
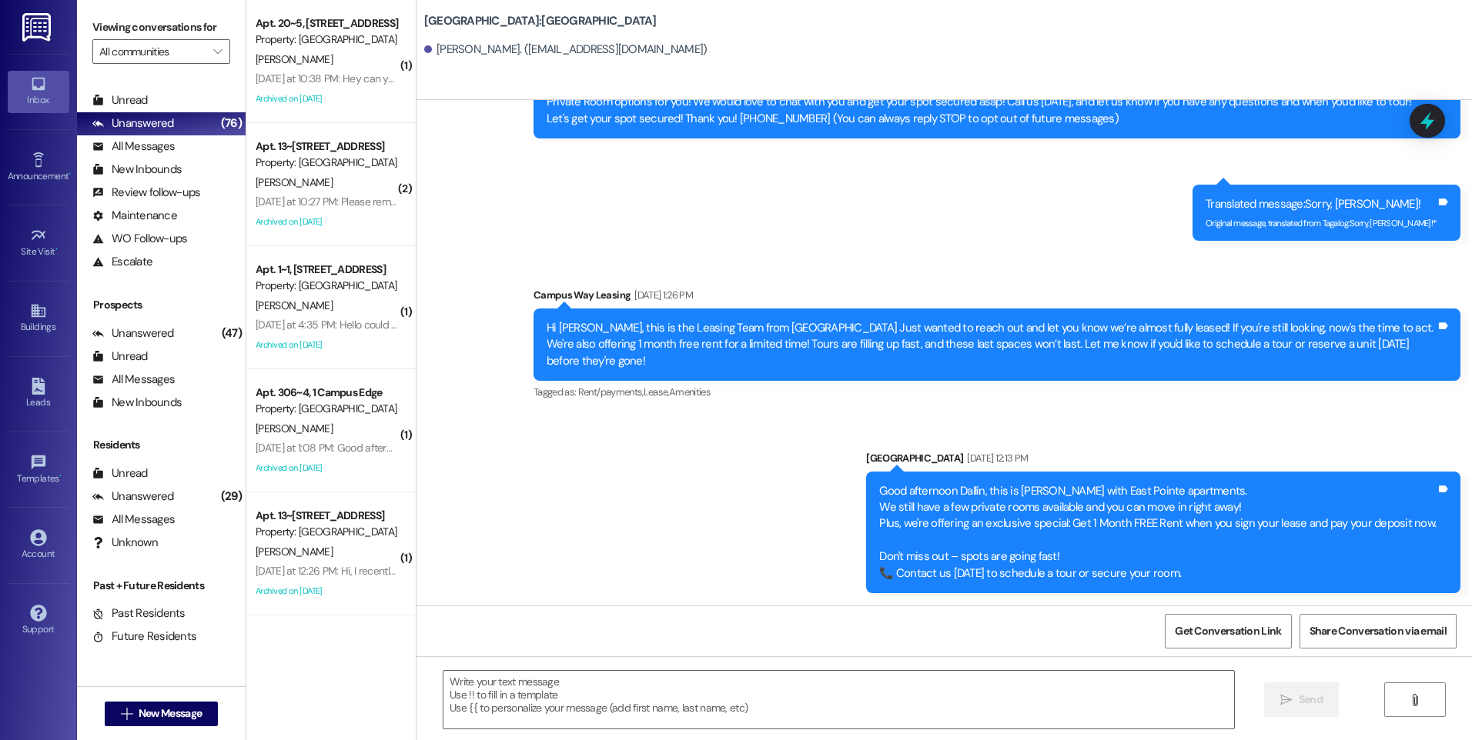
scroll to position [86, 0]
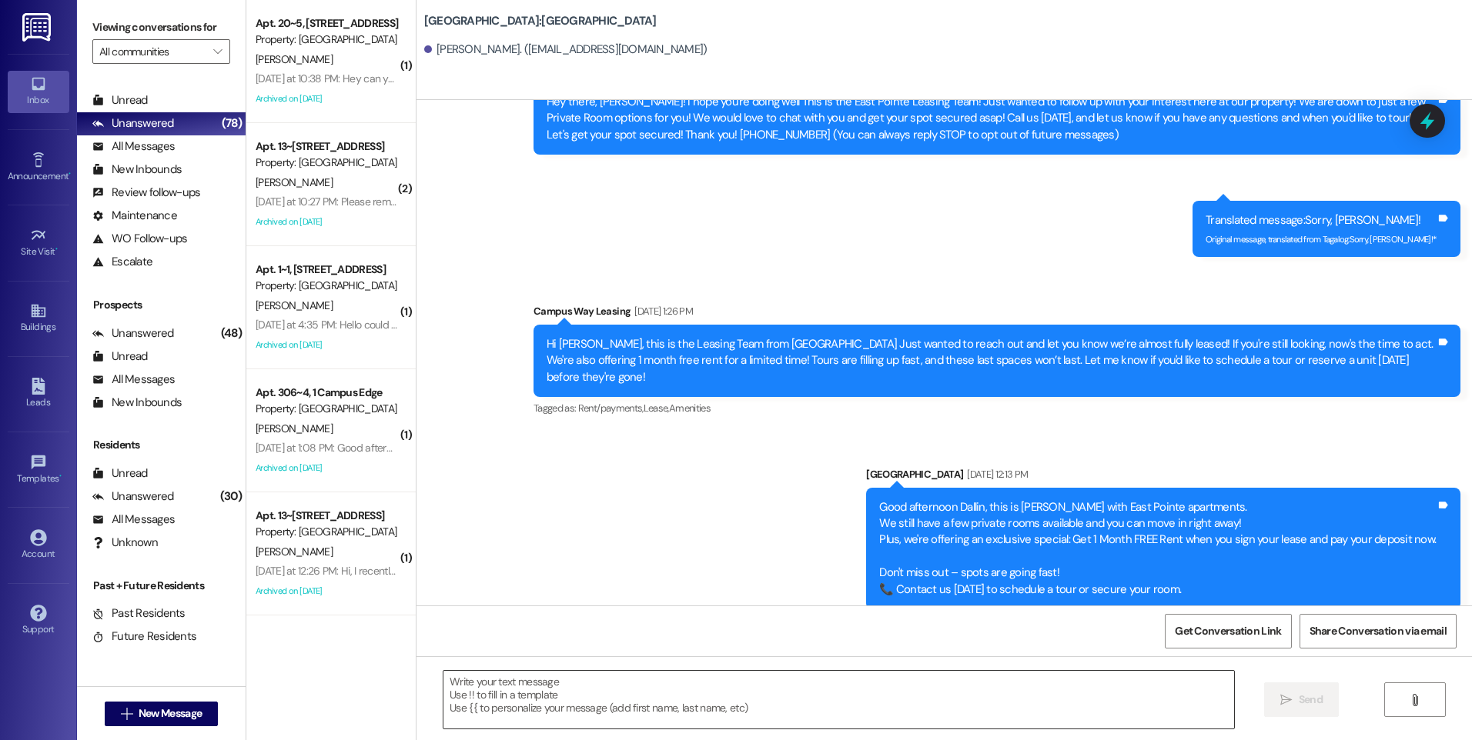
click at [706, 702] on textarea at bounding box center [838, 700] width 790 height 58
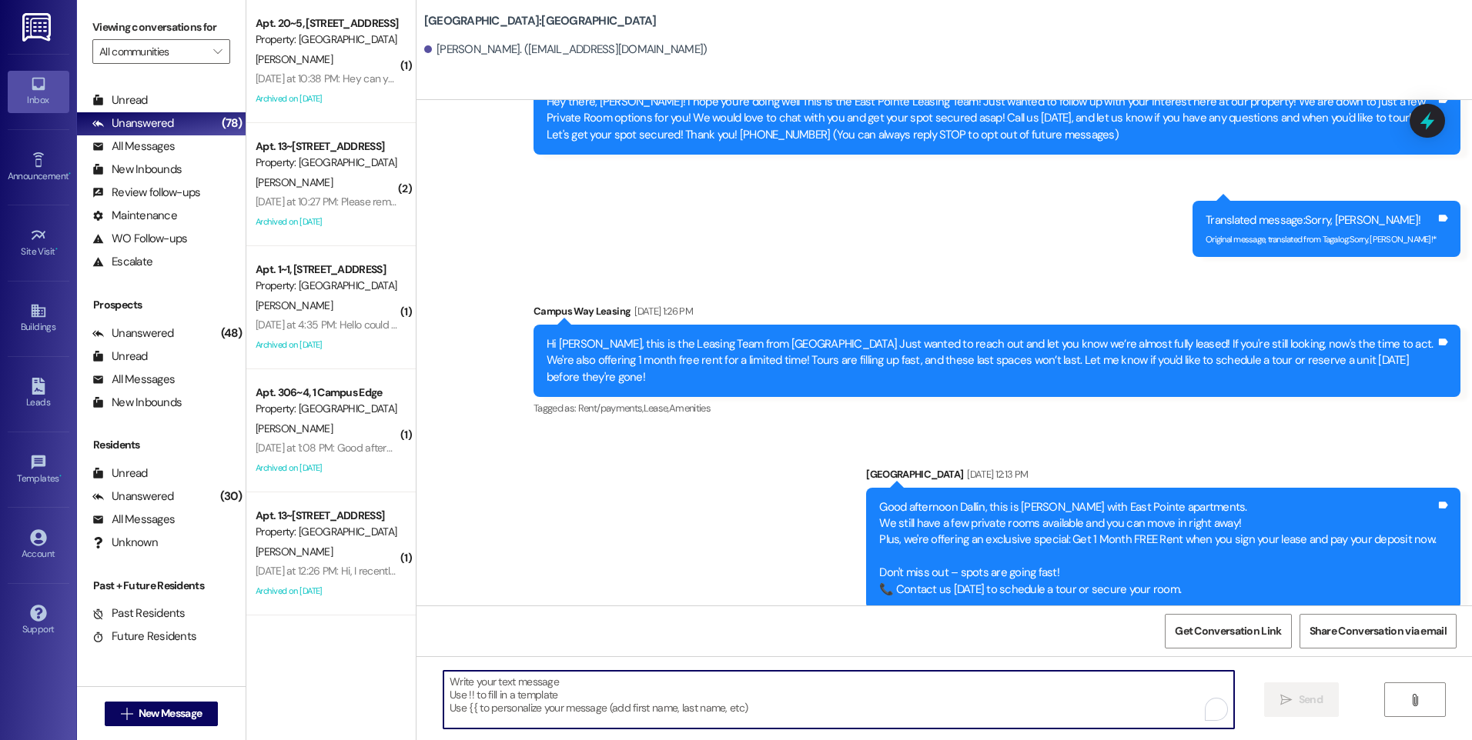
paste textarea "Hi {{first_name}}, this is the Leasing Team at {{property}} I just wanted to re…"
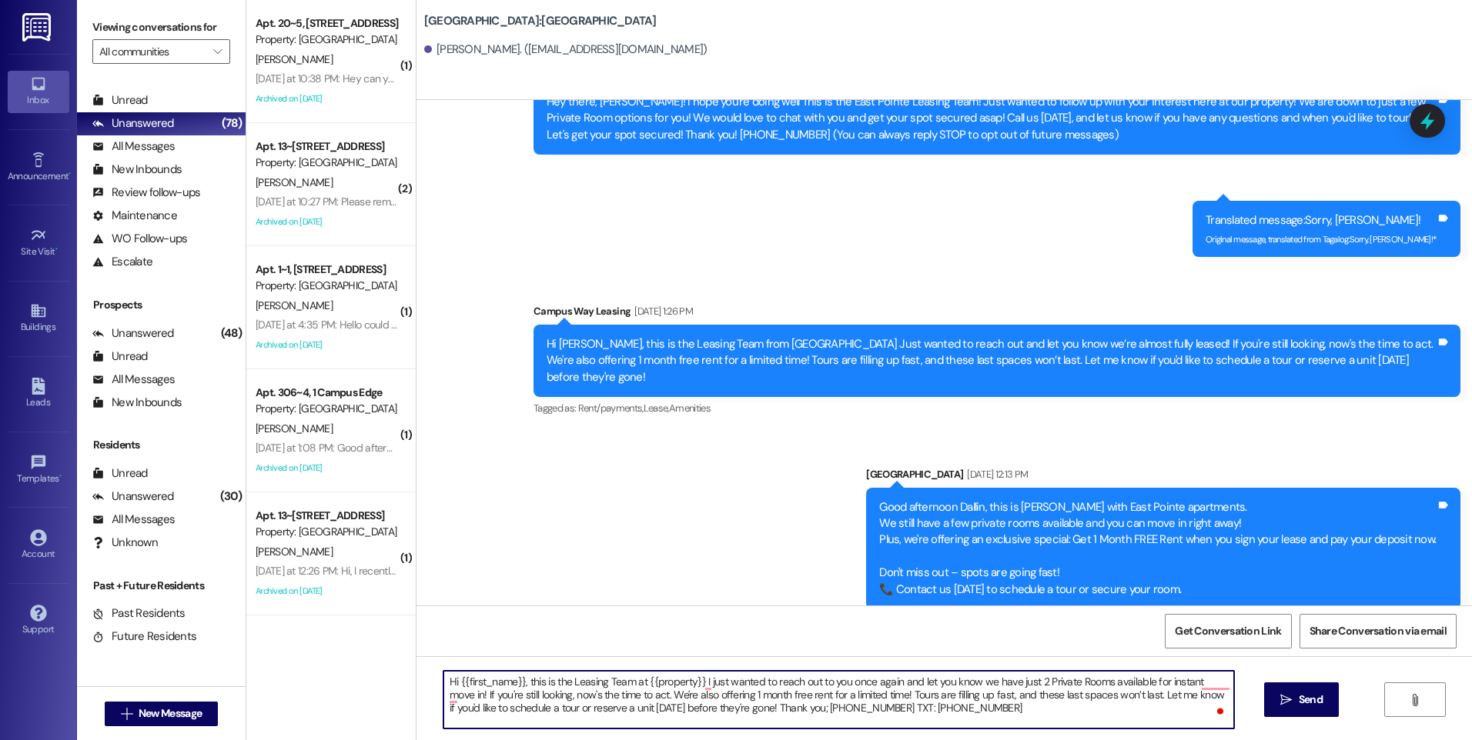
type textarea "Hi {{first_name}}, this is the Leasing Team at {{property}} I just wanted to re…"
